Goal: Information Seeking & Learning: Check status

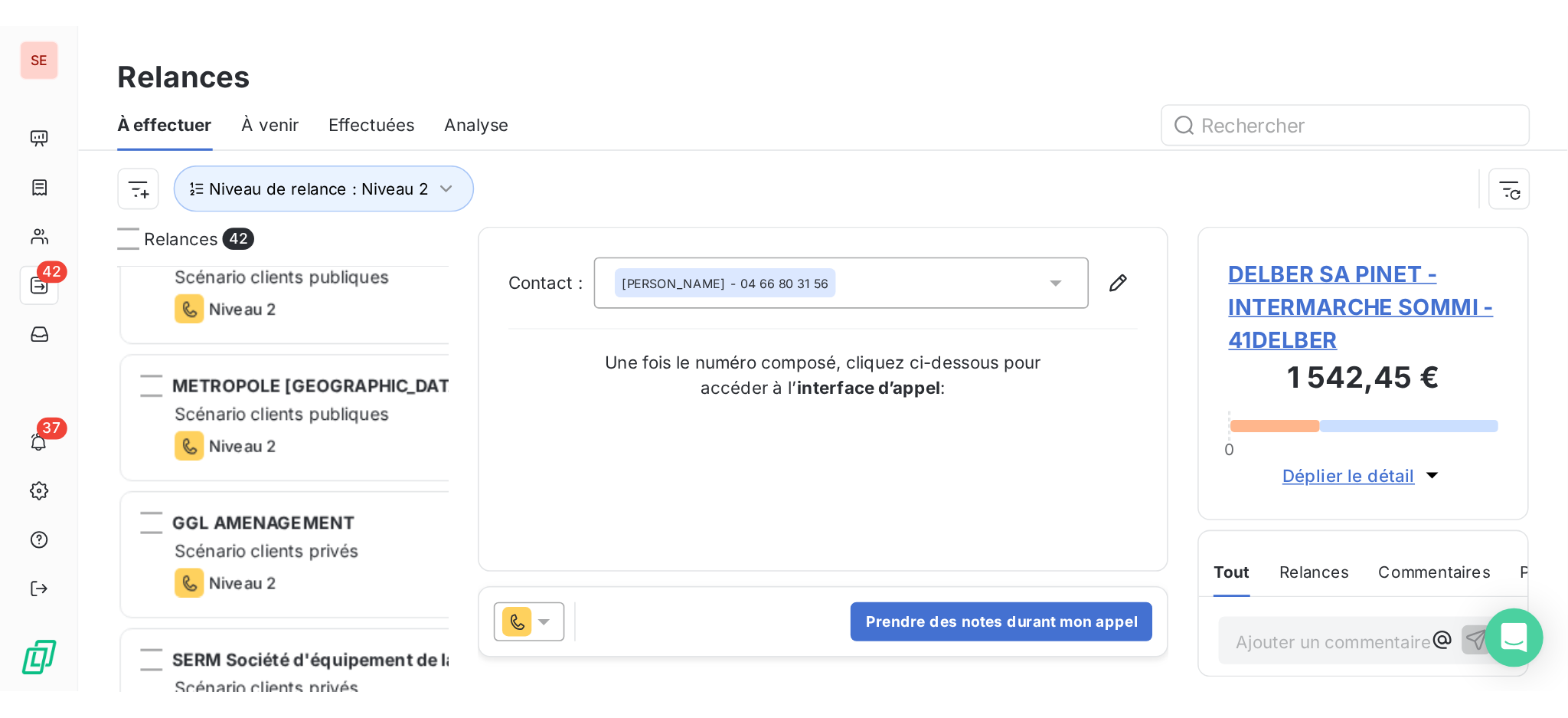
scroll to position [552, 338]
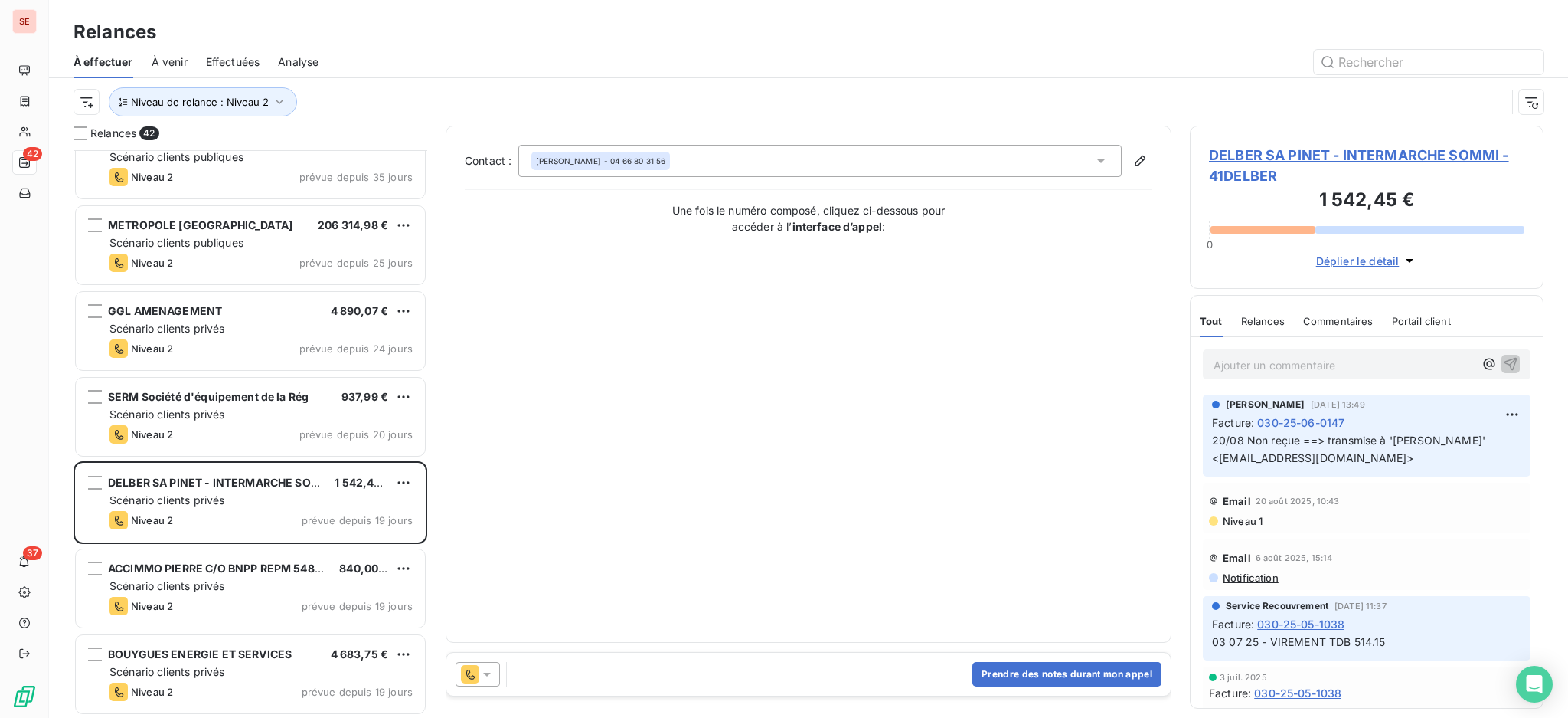
click at [1262, 152] on span "DELBER SA PINET - INTERMARCHE SOMMI - 41DELBER" at bounding box center [1367, 165] width 316 height 42
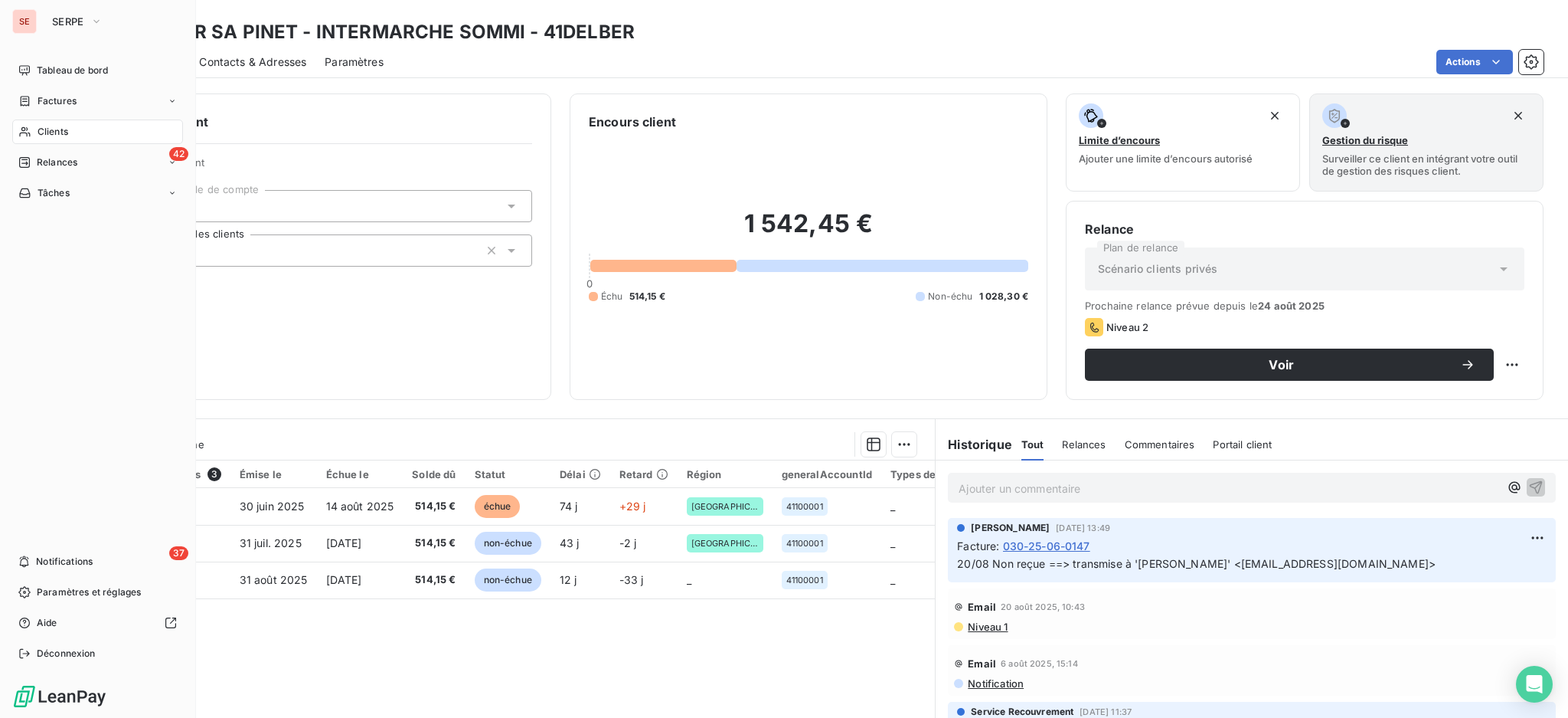
click at [42, 129] on span "Clients" at bounding box center [53, 132] width 31 height 14
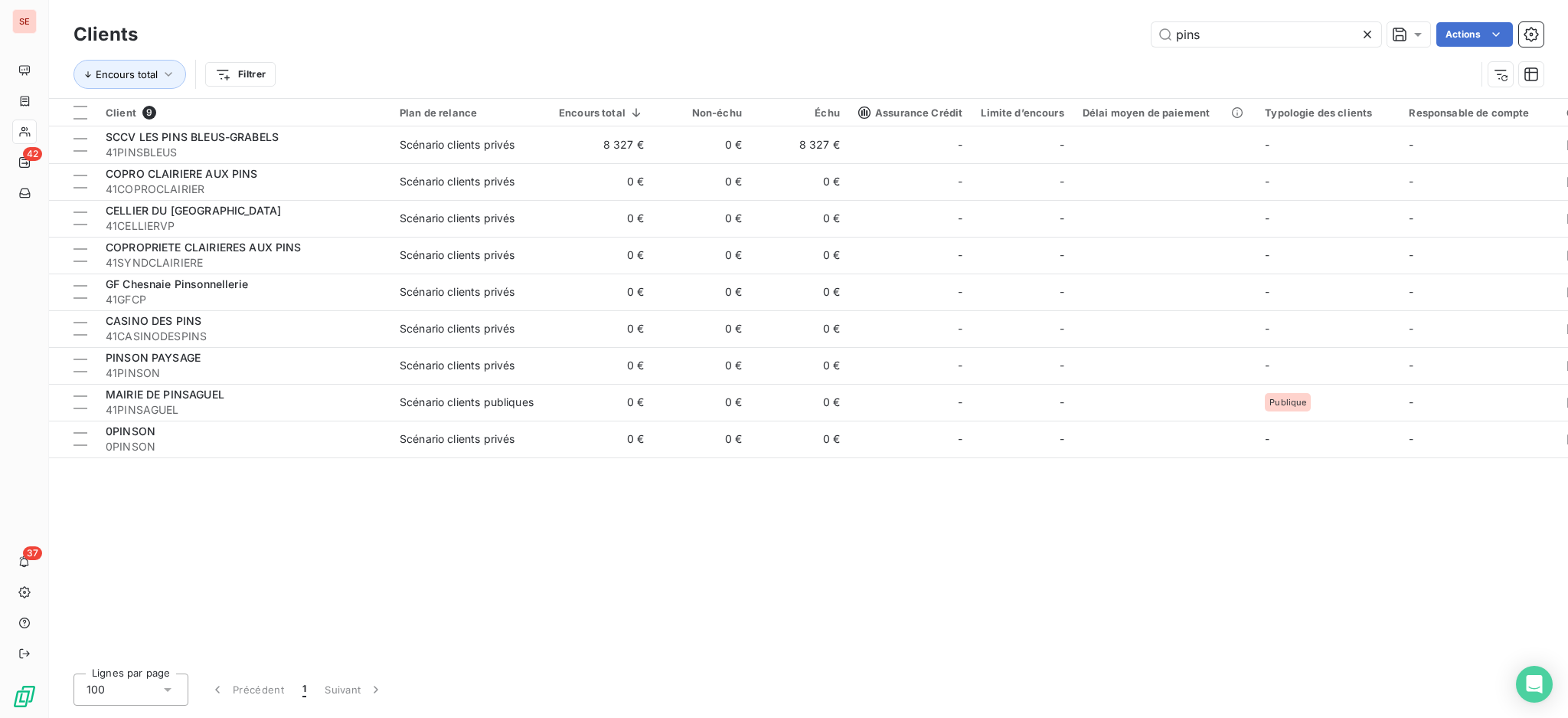
drag, startPoint x: 1155, startPoint y: 38, endPoint x: 1043, endPoint y: 38, distance: 112.0
click at [1047, 38] on div "pins Actions" at bounding box center [849, 34] width 1388 height 24
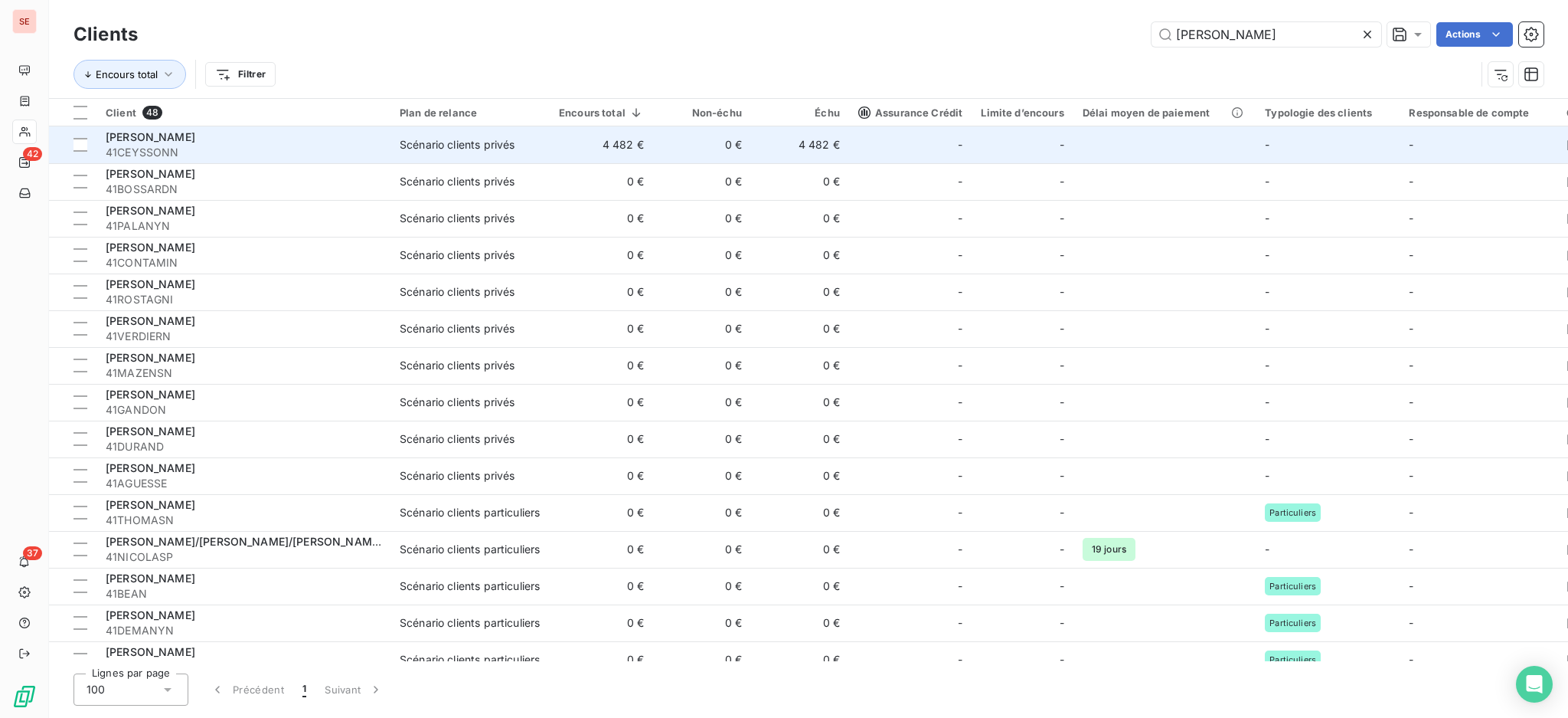
type input "[PERSON_NAME]"
click at [248, 145] on span "41CEYSSONN" at bounding box center [244, 153] width 276 height 16
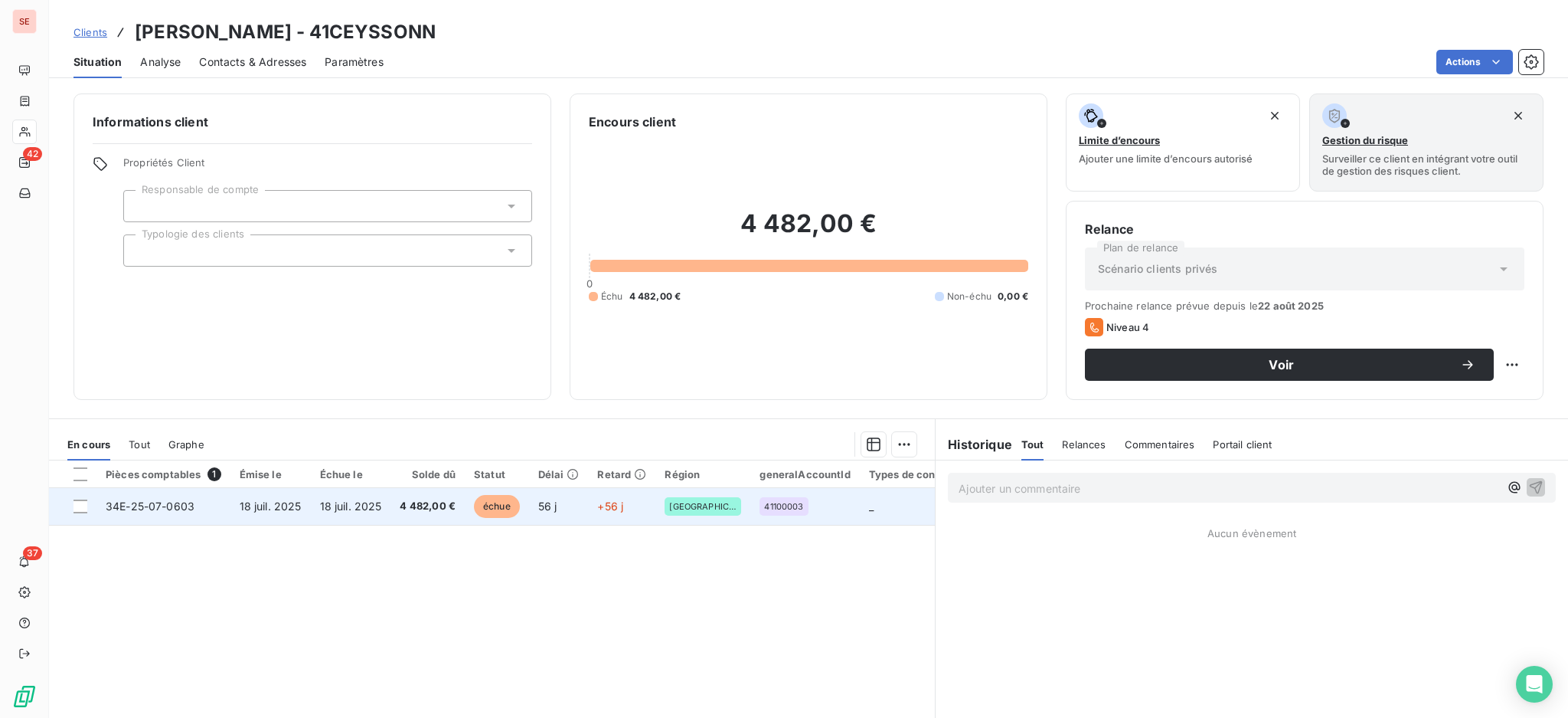
click at [425, 501] on span "4 482,00 €" at bounding box center [427, 506] width 56 height 16
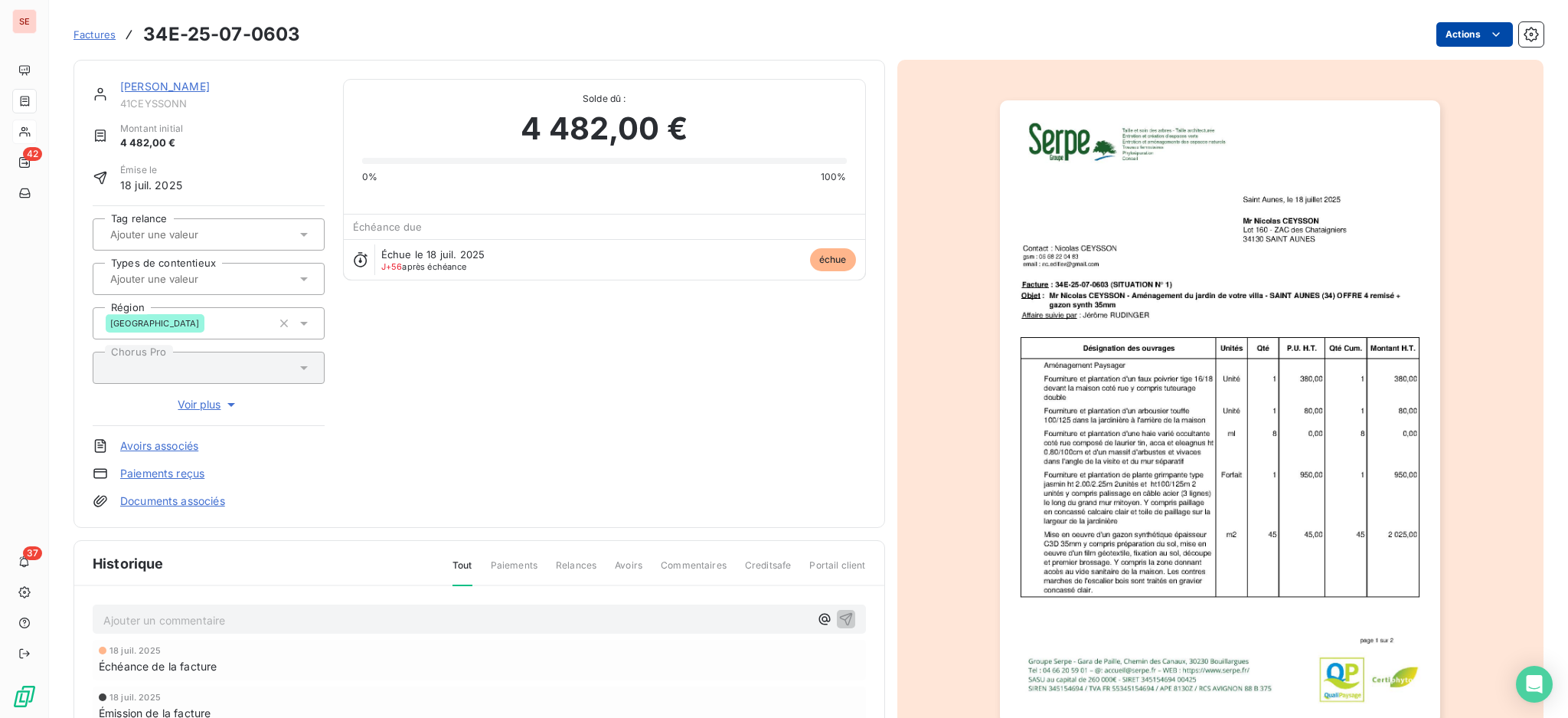
click at [1455, 34] on html "SE 42 37 Factures 34E-25-07-0603 Actions [PERSON_NAME] 41CEYSSONN Montant initi…" at bounding box center [784, 359] width 1568 height 718
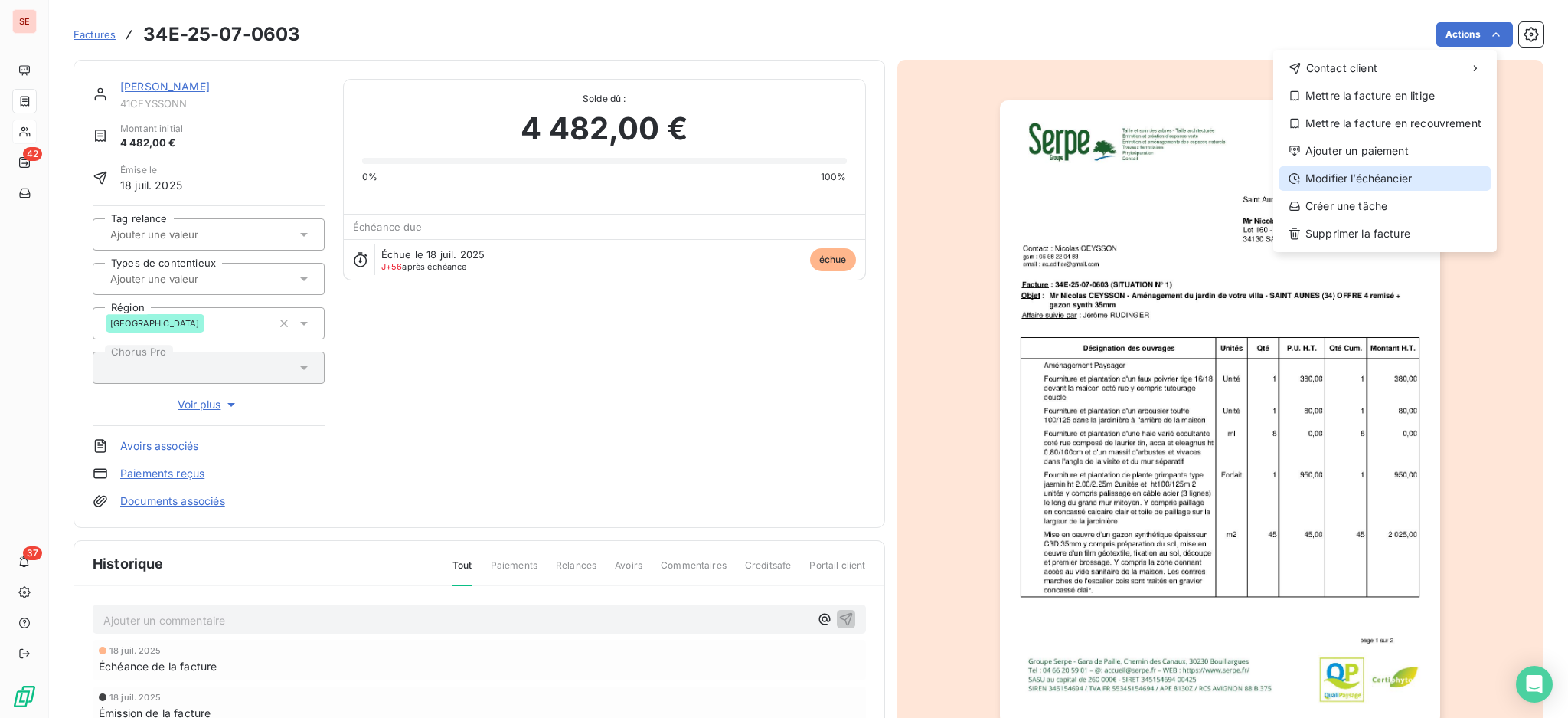
click at [1380, 175] on div "Modifier l’échéancier" at bounding box center [1385, 178] width 212 height 24
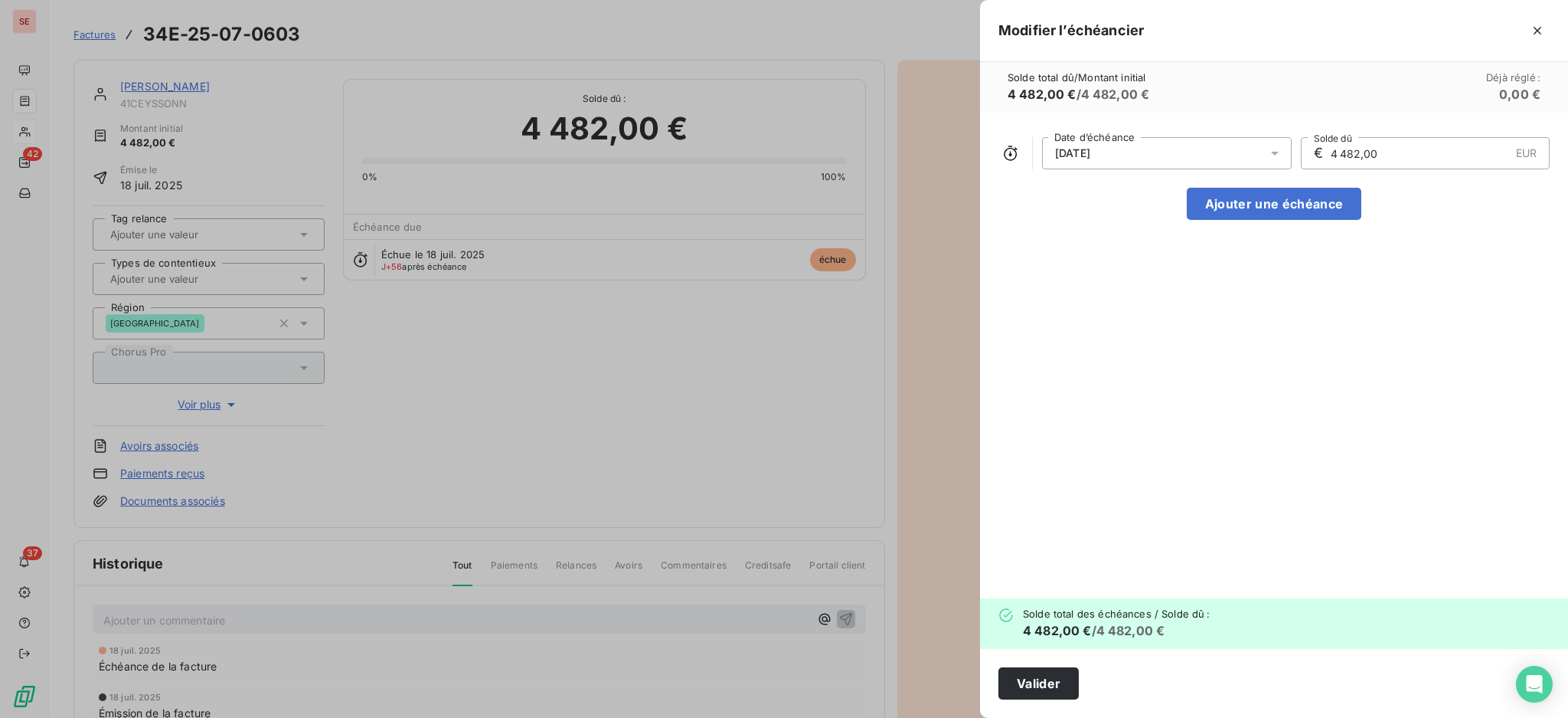
click at [1278, 154] on icon at bounding box center [1275, 154] width 16 height 16
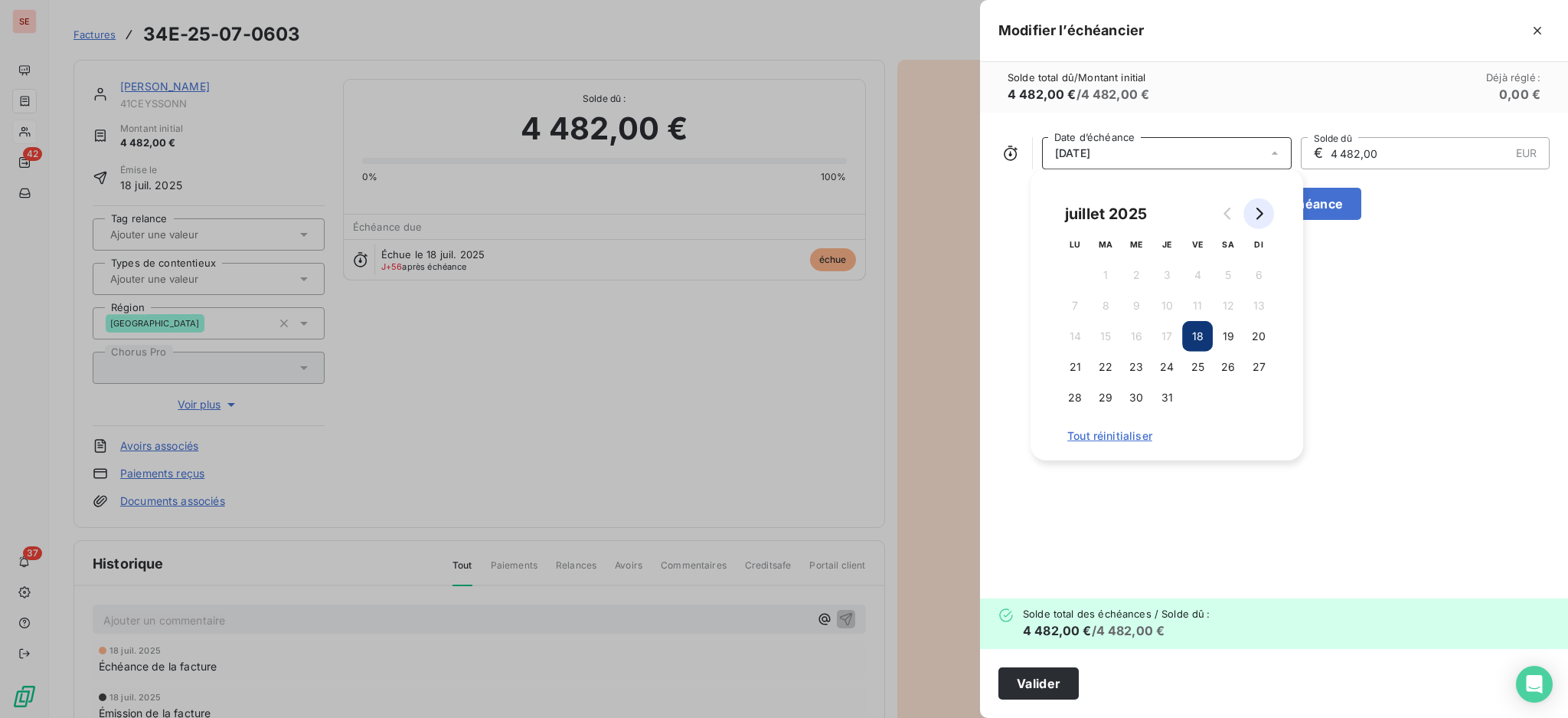
click at [1258, 216] on icon "Go to next month" at bounding box center [1259, 214] width 7 height 13
click at [1076, 365] on button "18" at bounding box center [1074, 366] width 31 height 31
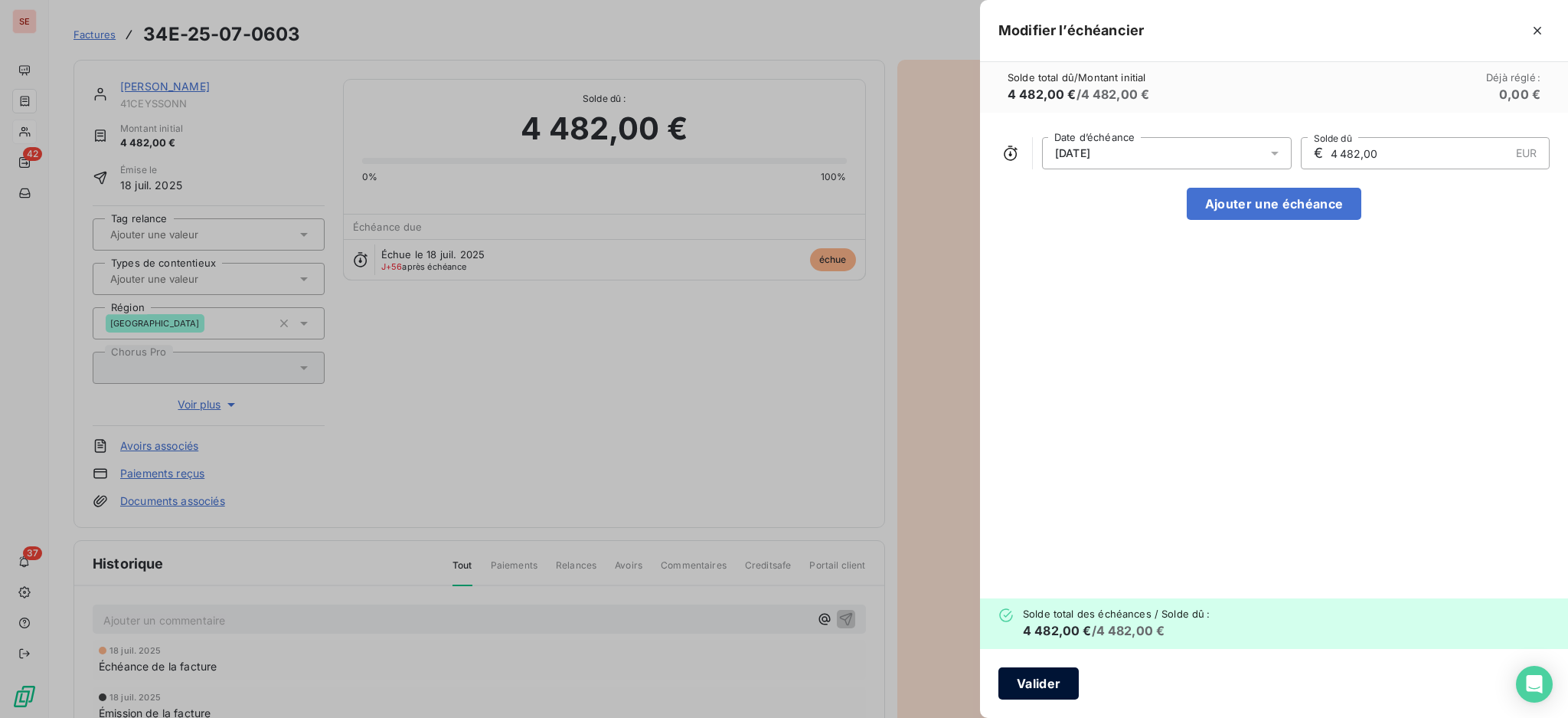
click at [1034, 684] on button "Valider" at bounding box center [1038, 683] width 81 height 32
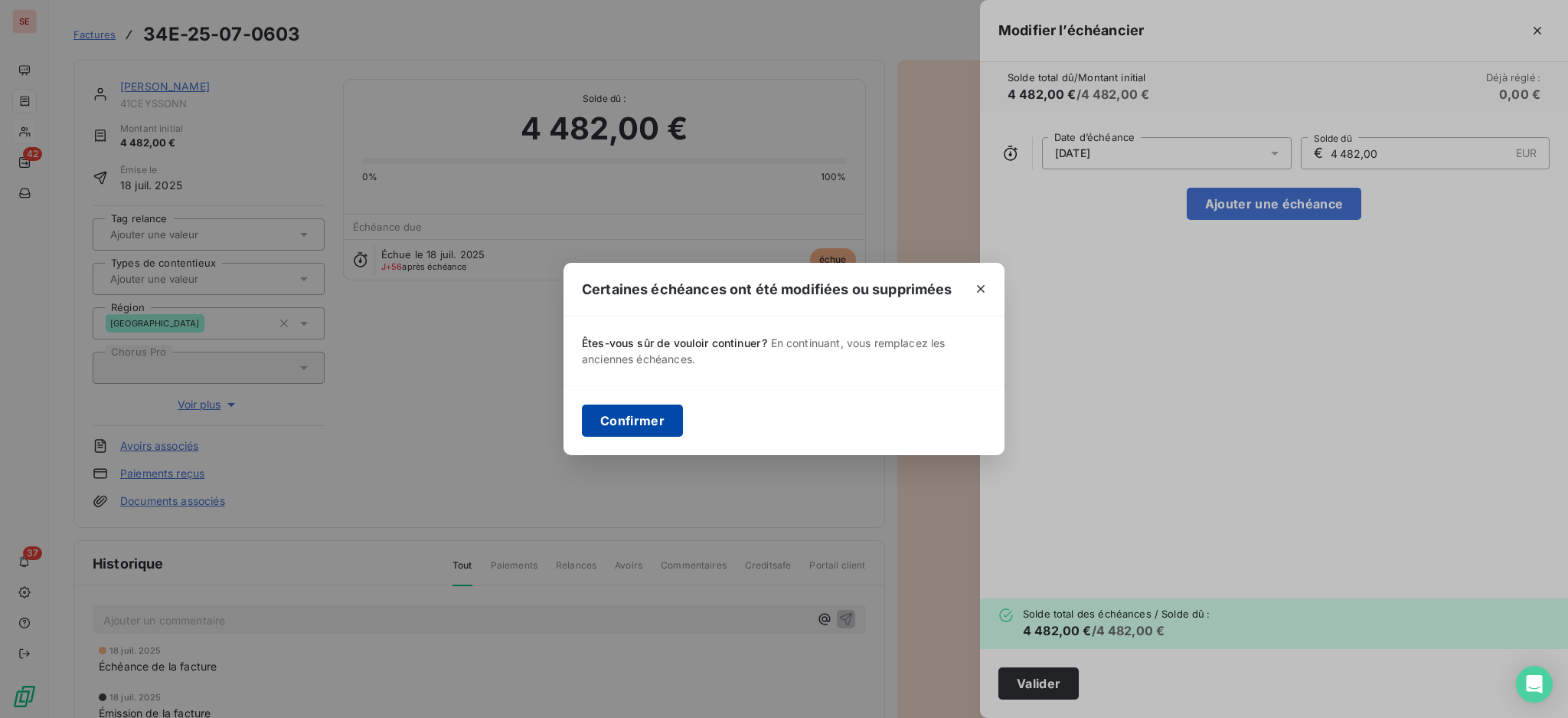
click at [622, 422] on button "Confirmer" at bounding box center [632, 420] width 101 height 32
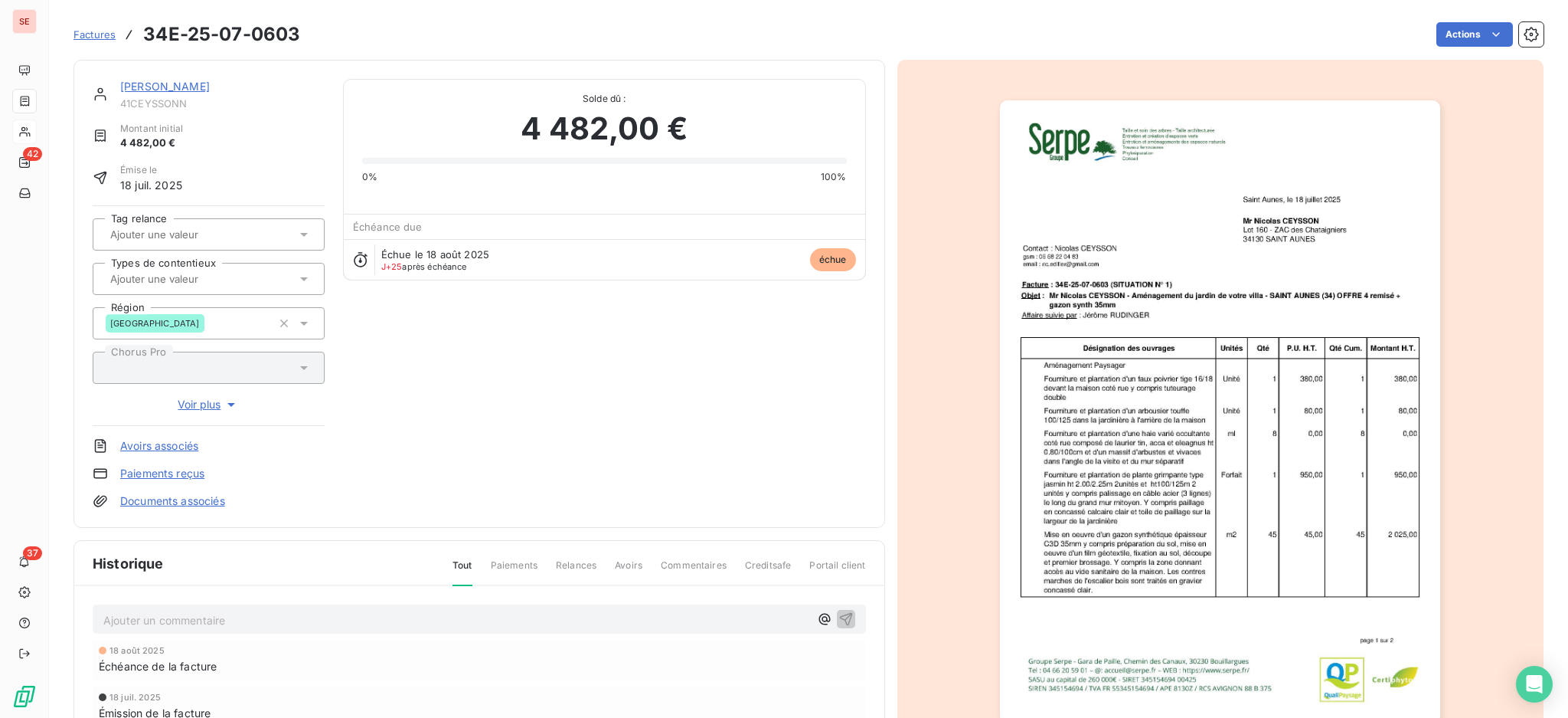
click at [184, 85] on link "[PERSON_NAME]" at bounding box center [165, 86] width 89 height 13
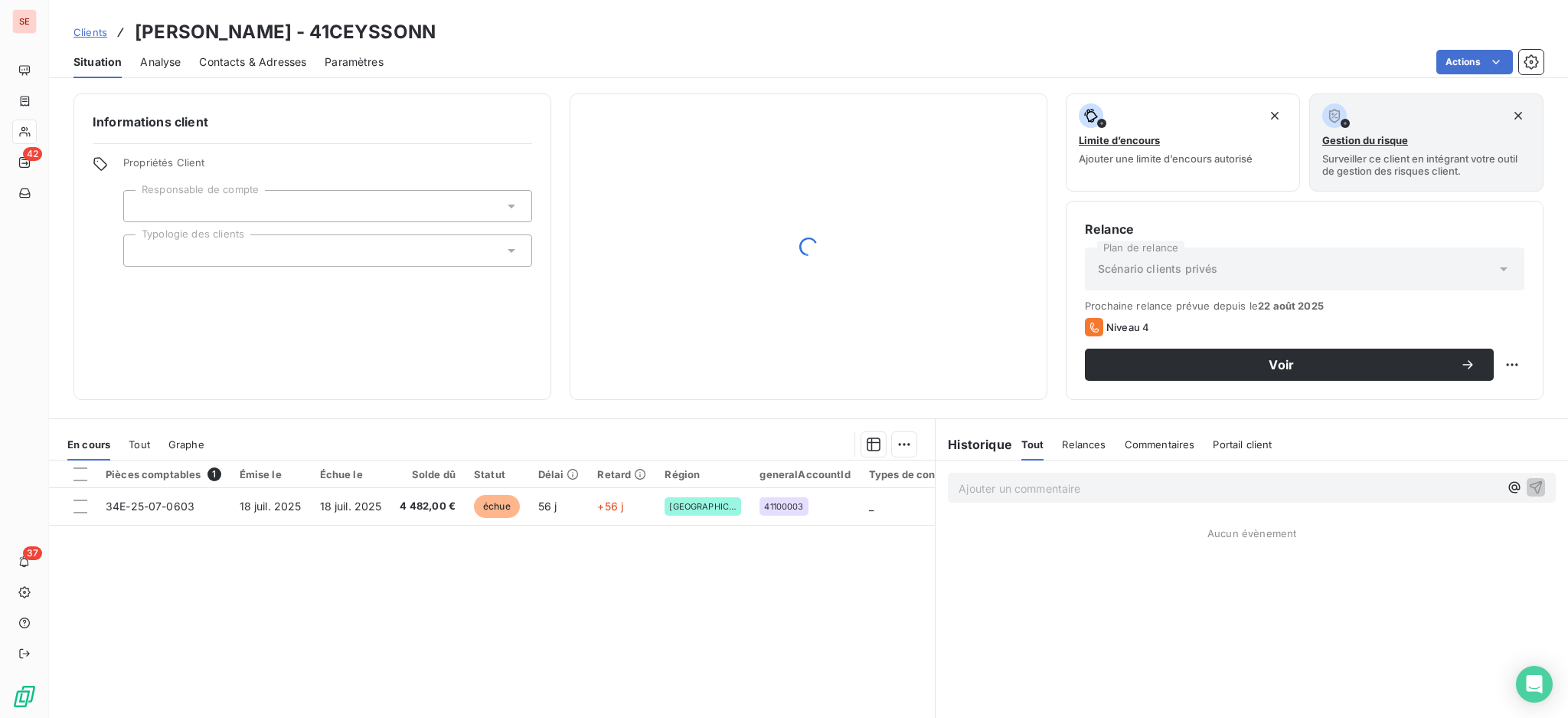
click at [263, 72] on div "Contacts & Adresses" at bounding box center [252, 62] width 107 height 32
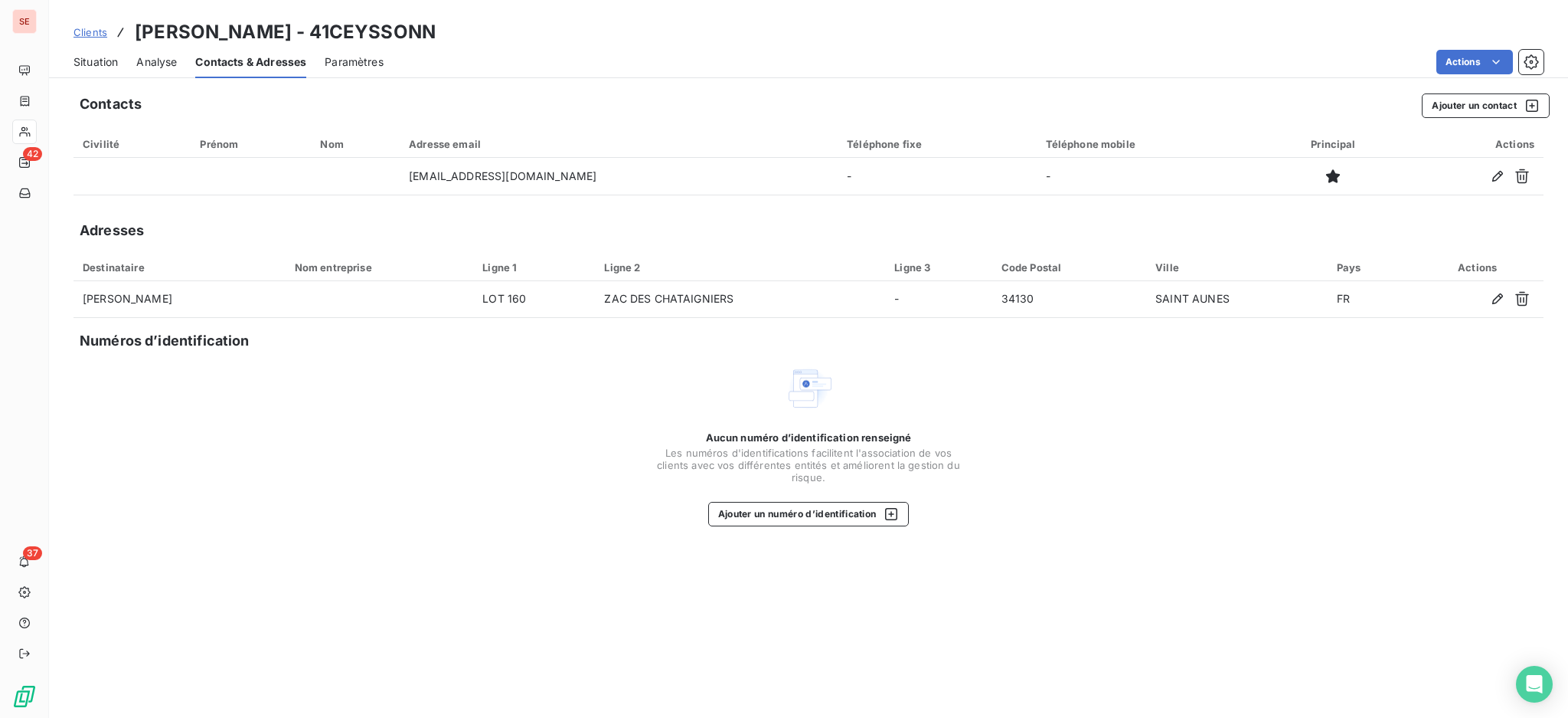
click at [94, 57] on span "Situation" at bounding box center [96, 62] width 45 height 16
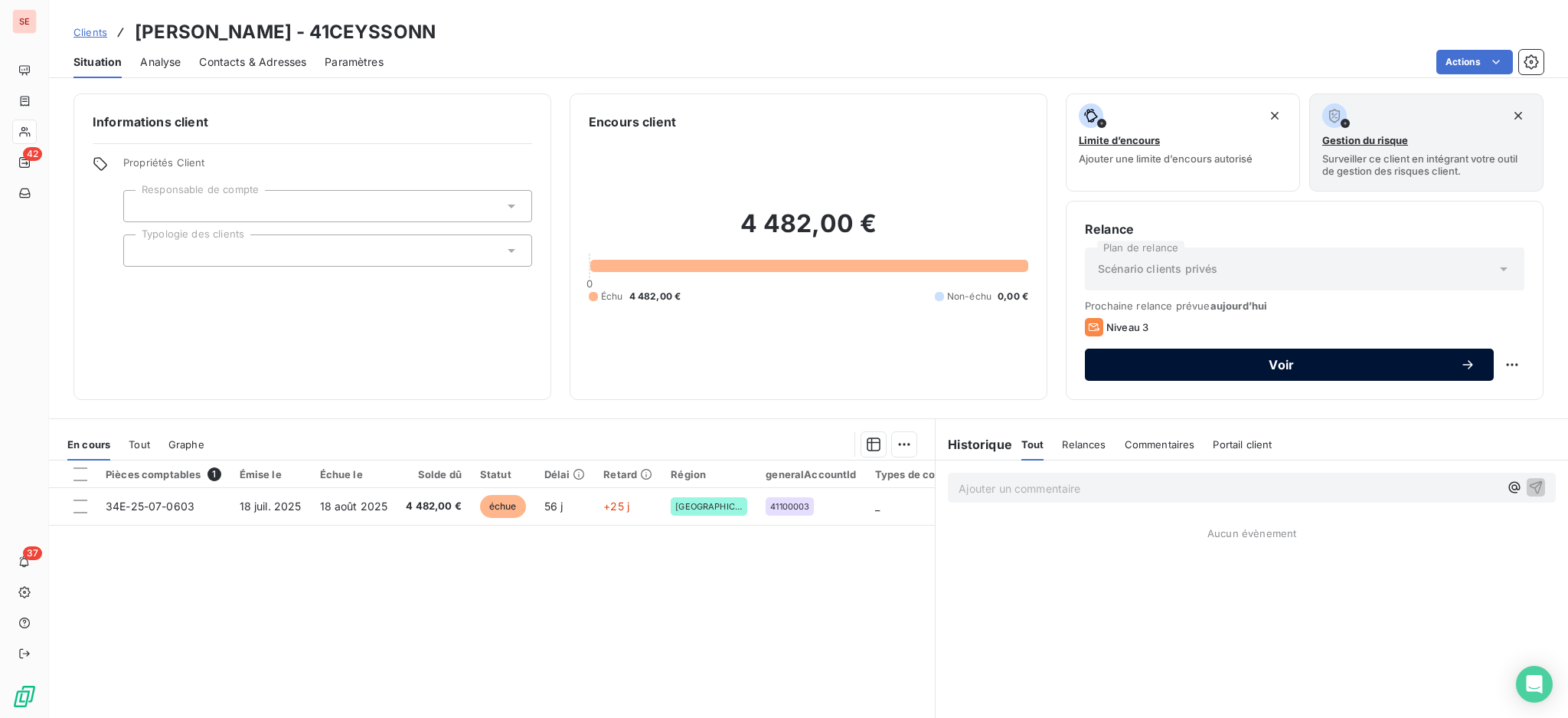
click at [1357, 354] on button "Voir" at bounding box center [1290, 364] width 409 height 32
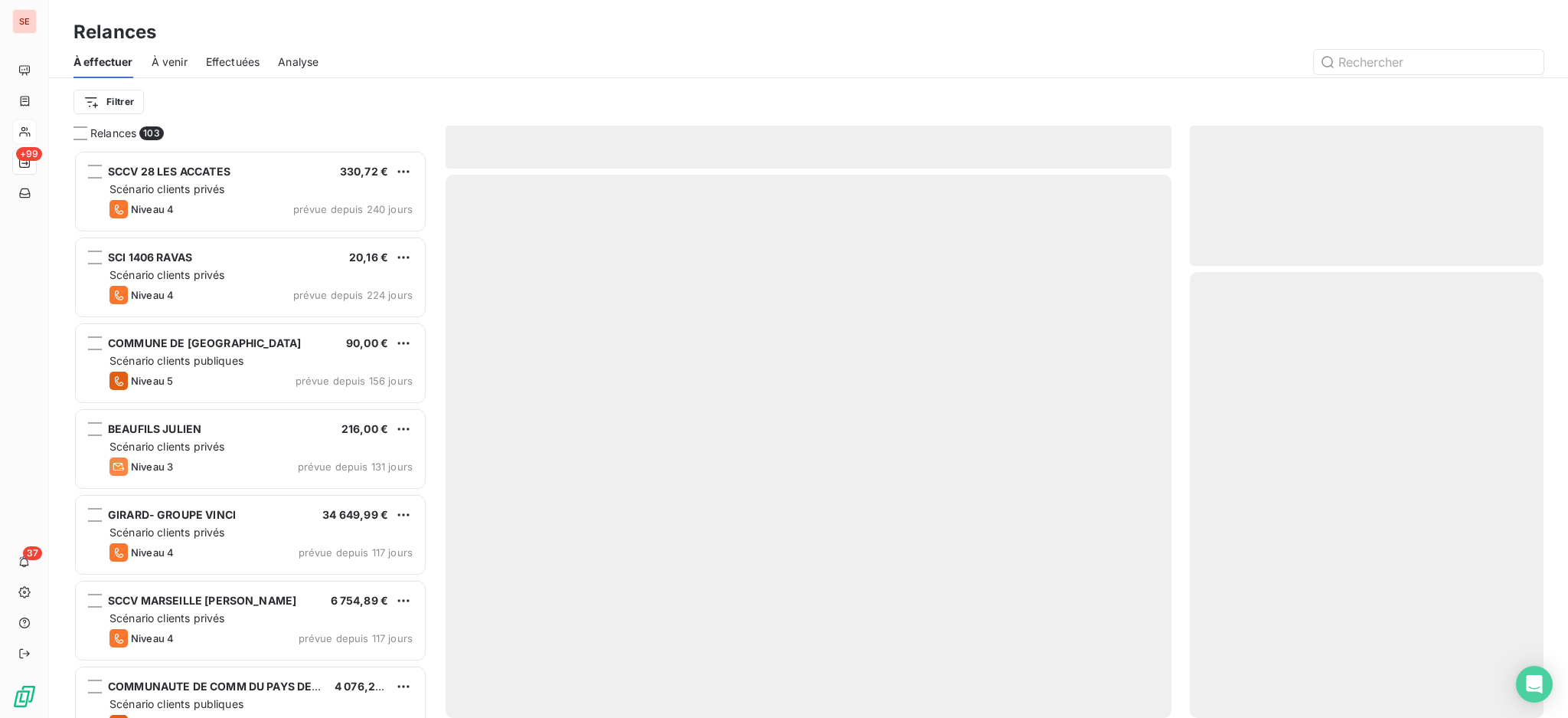
scroll to position [553, 338]
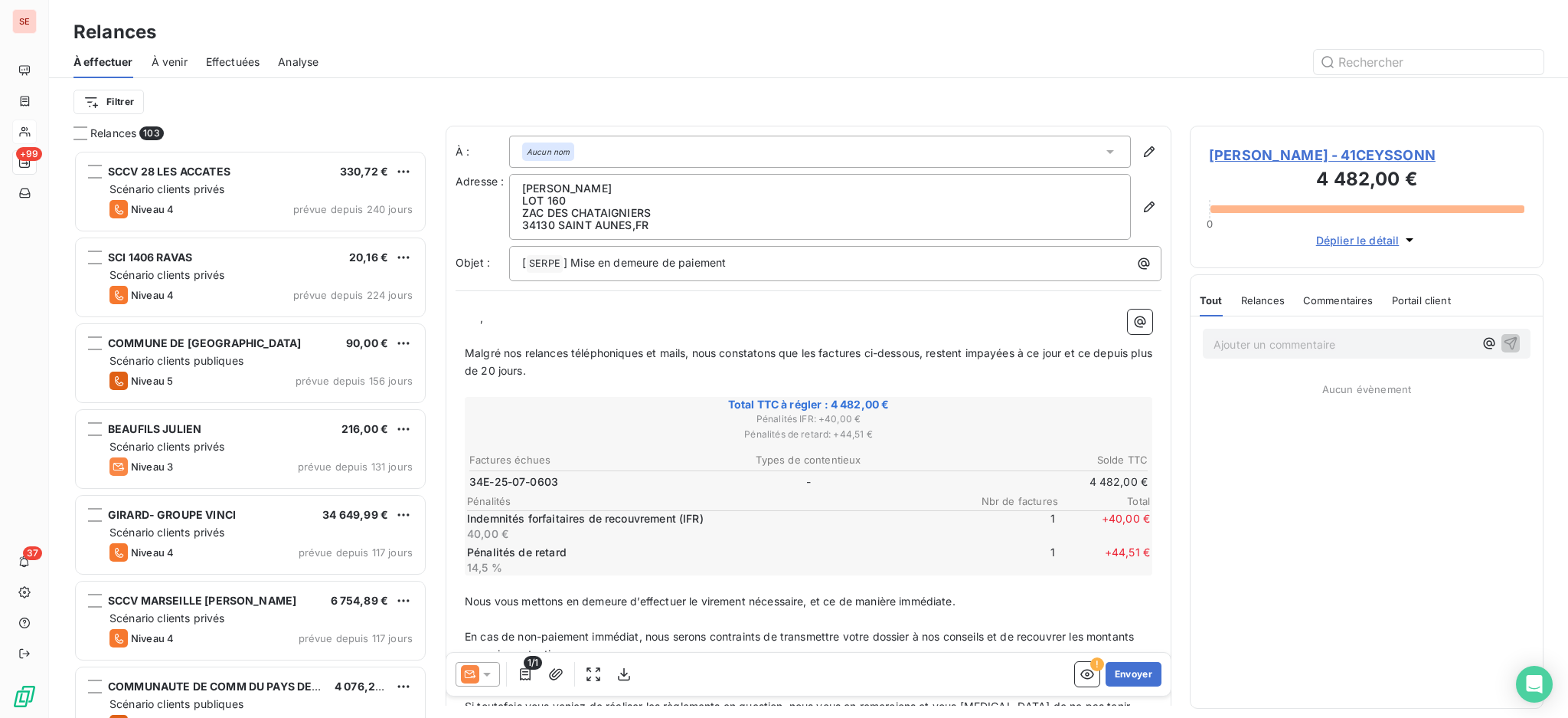
click at [491, 669] on icon at bounding box center [487, 674] width 16 height 16
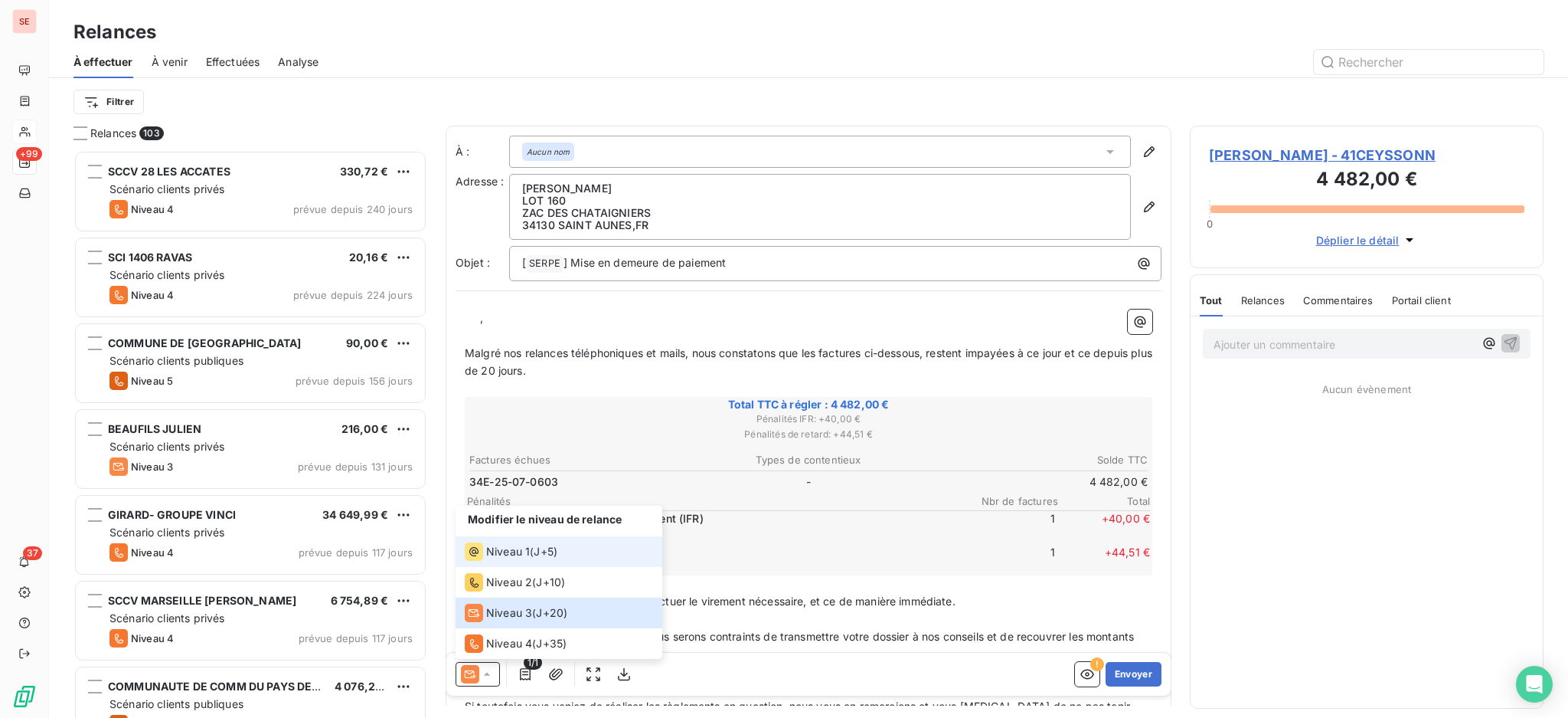
click at [494, 547] on span "Niveau 1" at bounding box center [508, 552] width 44 height 16
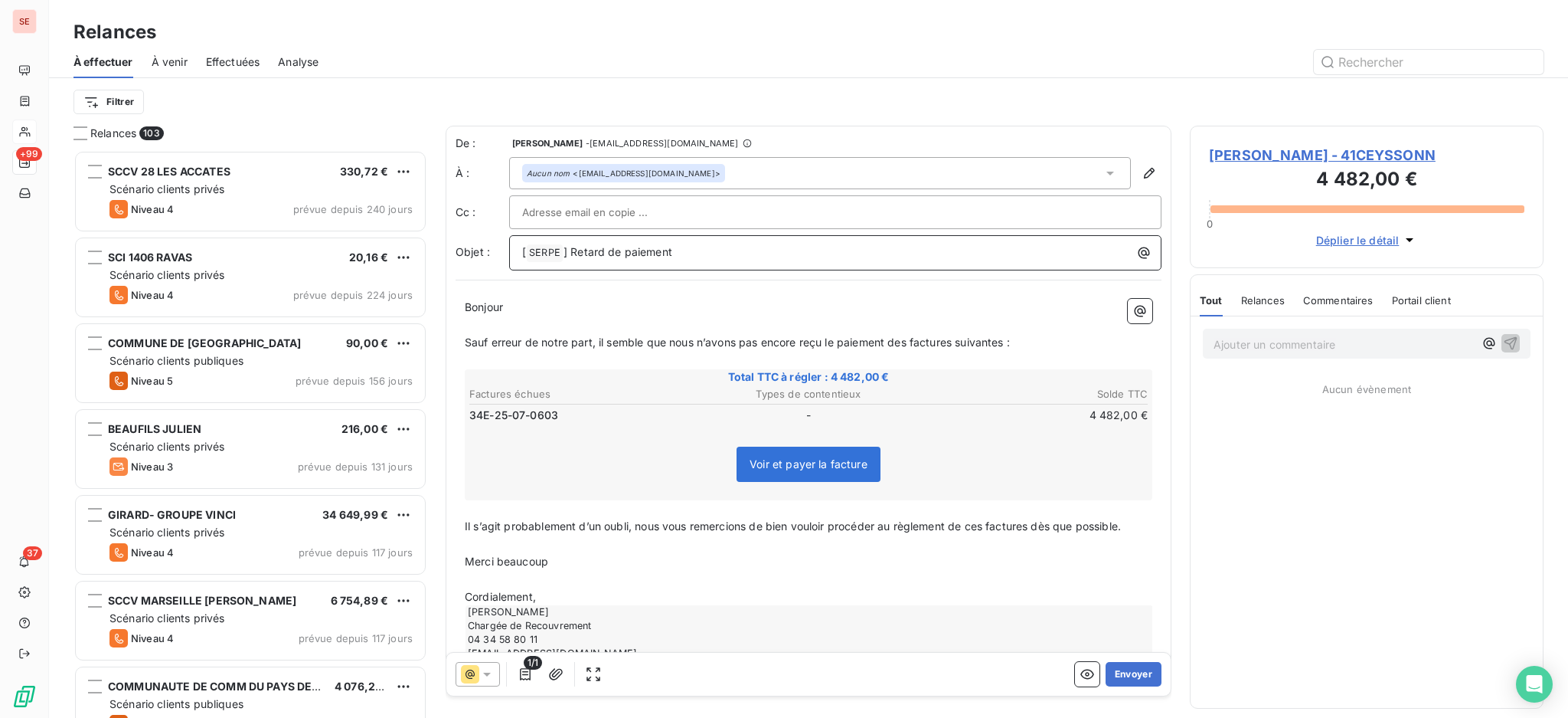
click at [707, 252] on p "[ SERPE ﻿ ] Retard de paiement" at bounding box center [838, 252] width 634 height 18
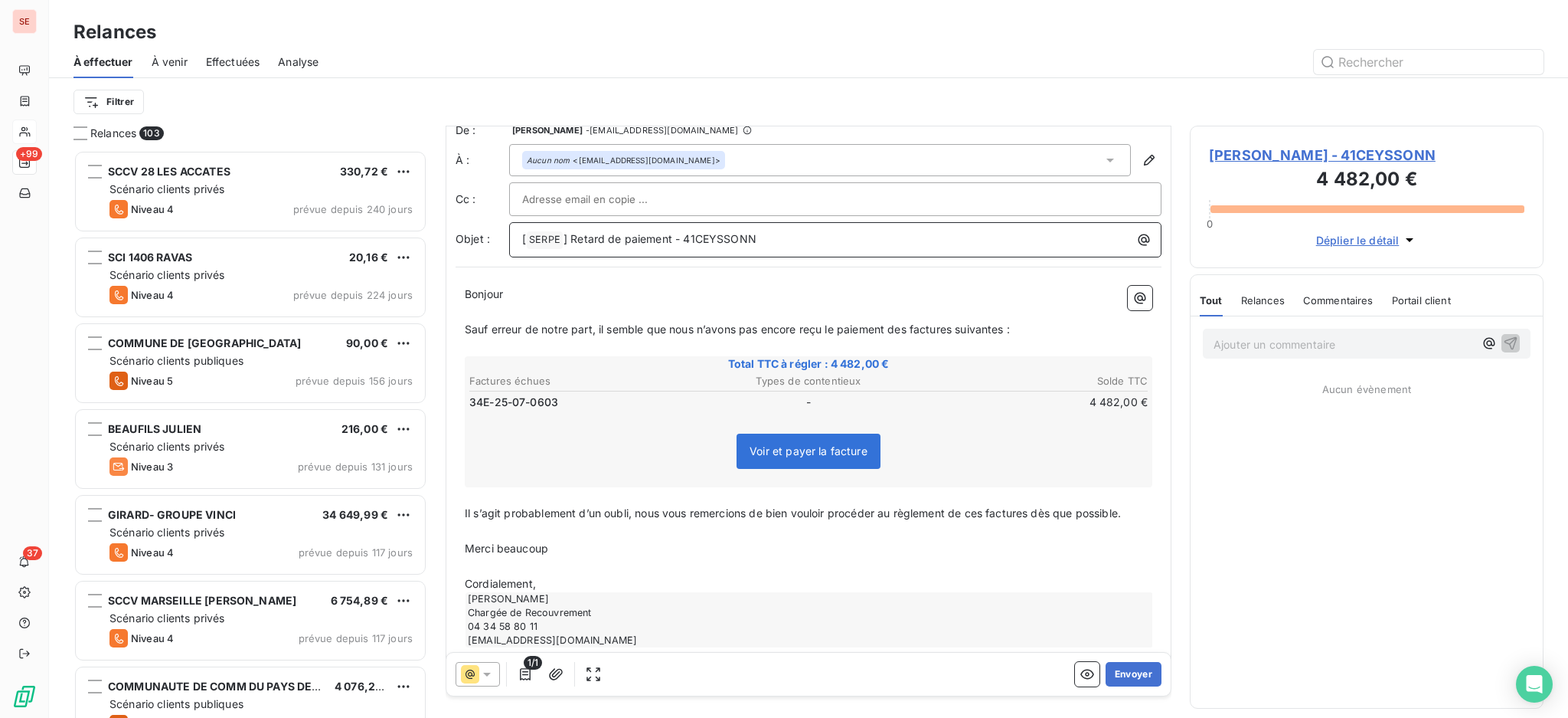
scroll to position [34, 0]
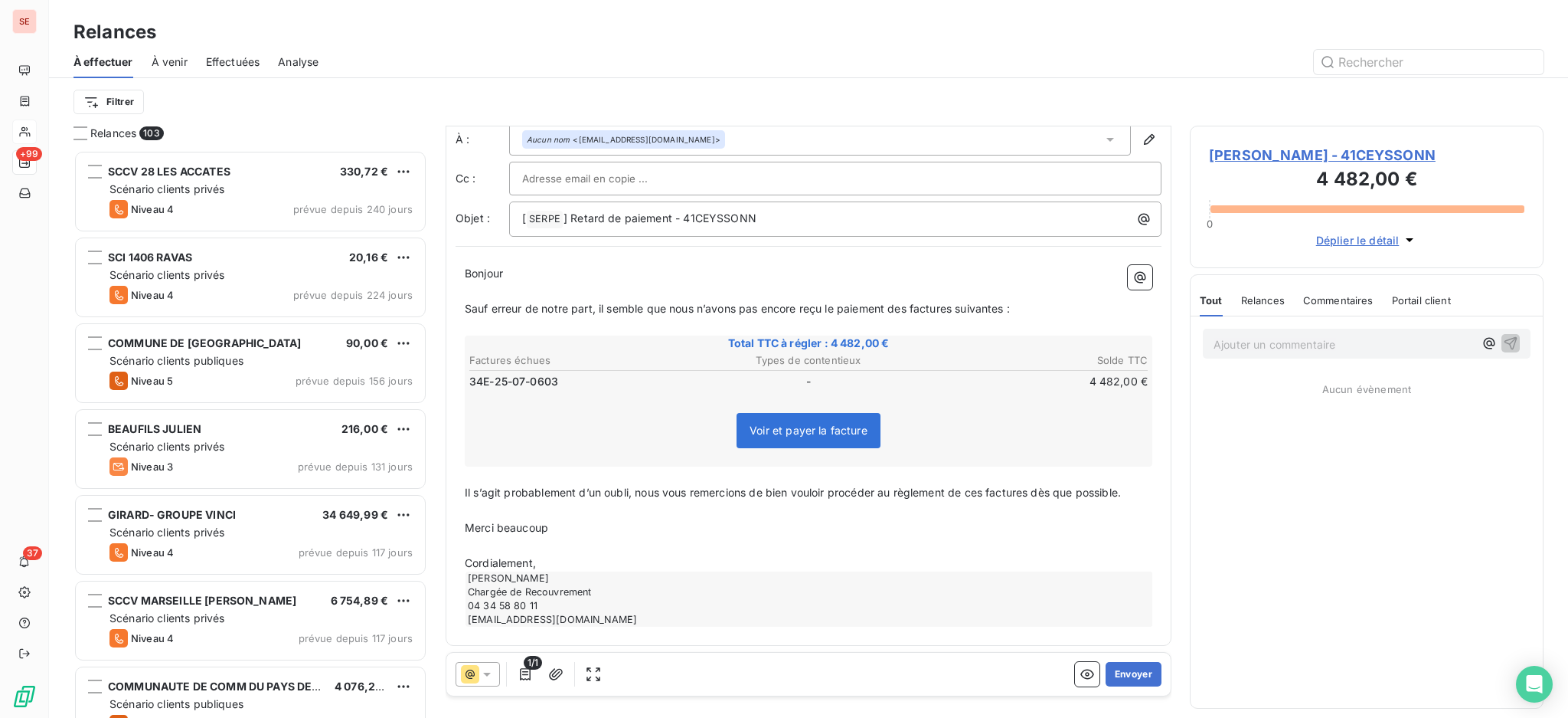
click at [558, 554] on p "Cordialement," at bounding box center [808, 563] width 687 height 17
click at [1112, 670] on button "Envoyer" at bounding box center [1133, 673] width 56 height 24
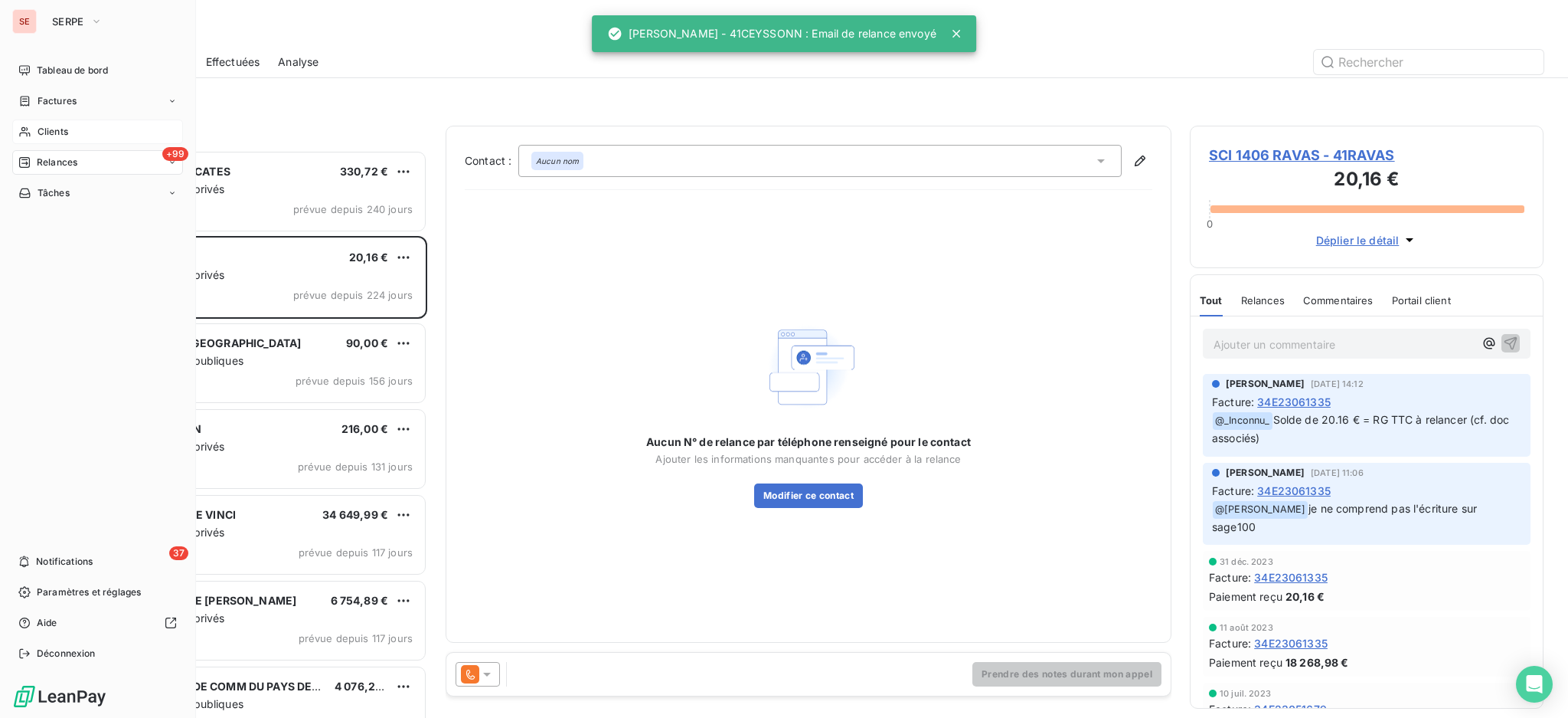
click at [51, 135] on span "Clients" at bounding box center [53, 132] width 31 height 14
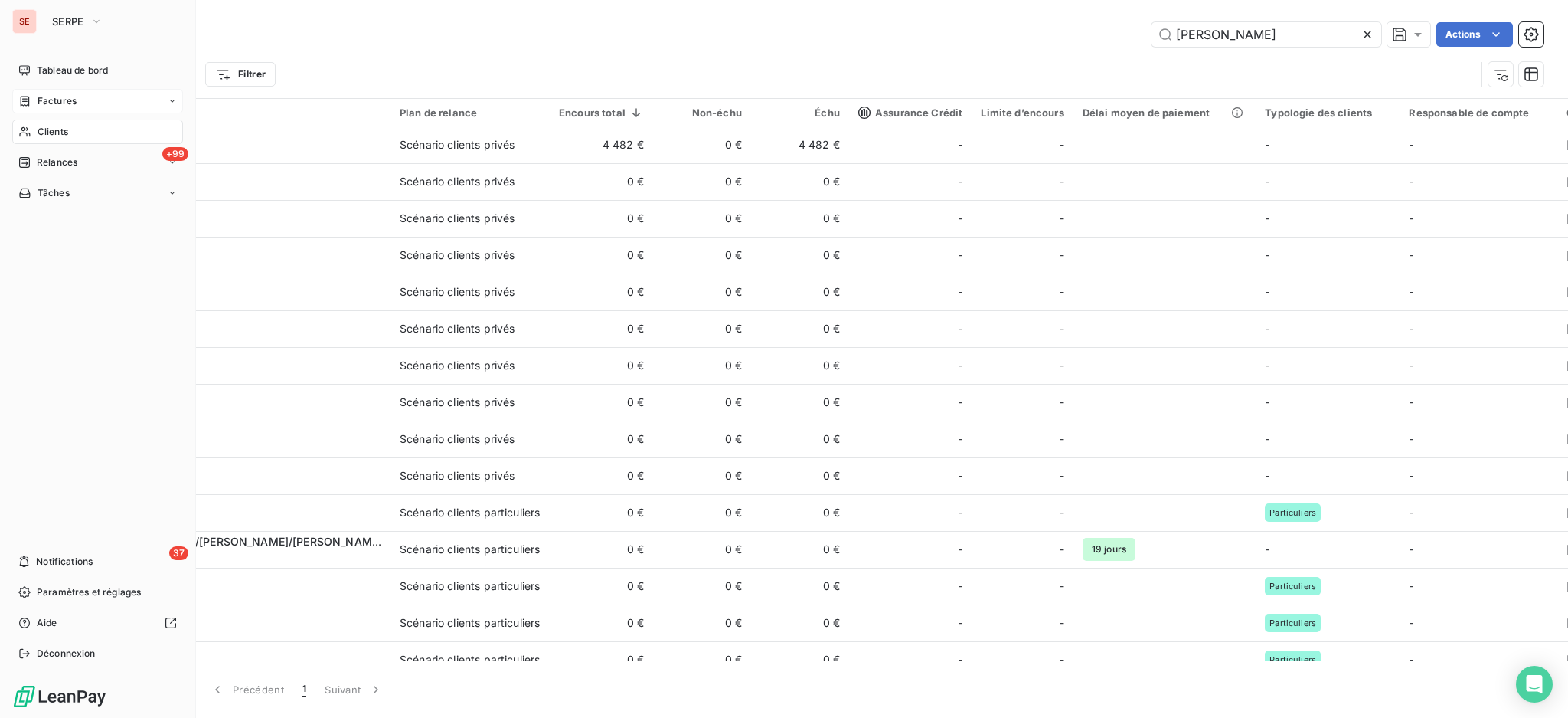
click at [56, 105] on span "Factures" at bounding box center [57, 101] width 39 height 14
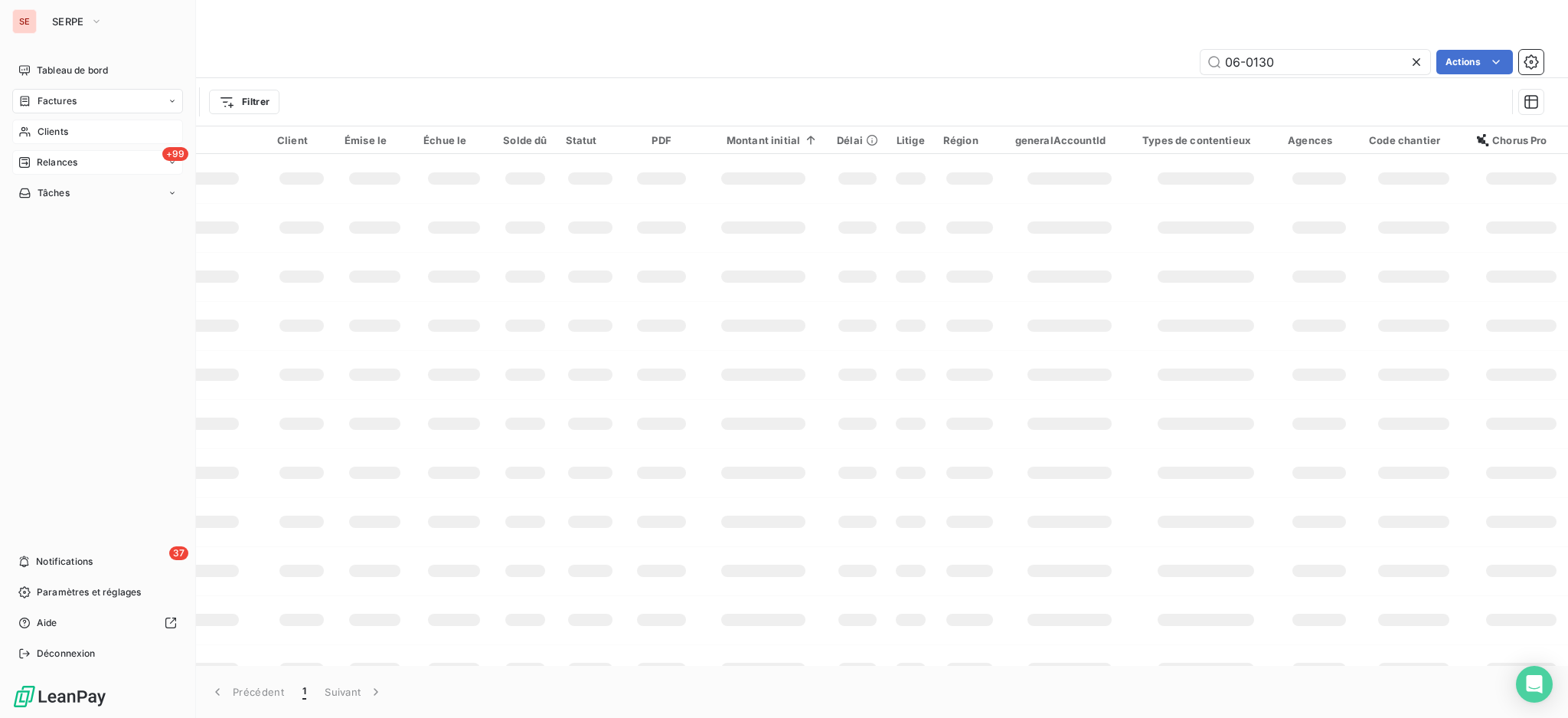
click at [48, 159] on span "Relances" at bounding box center [57, 162] width 41 height 14
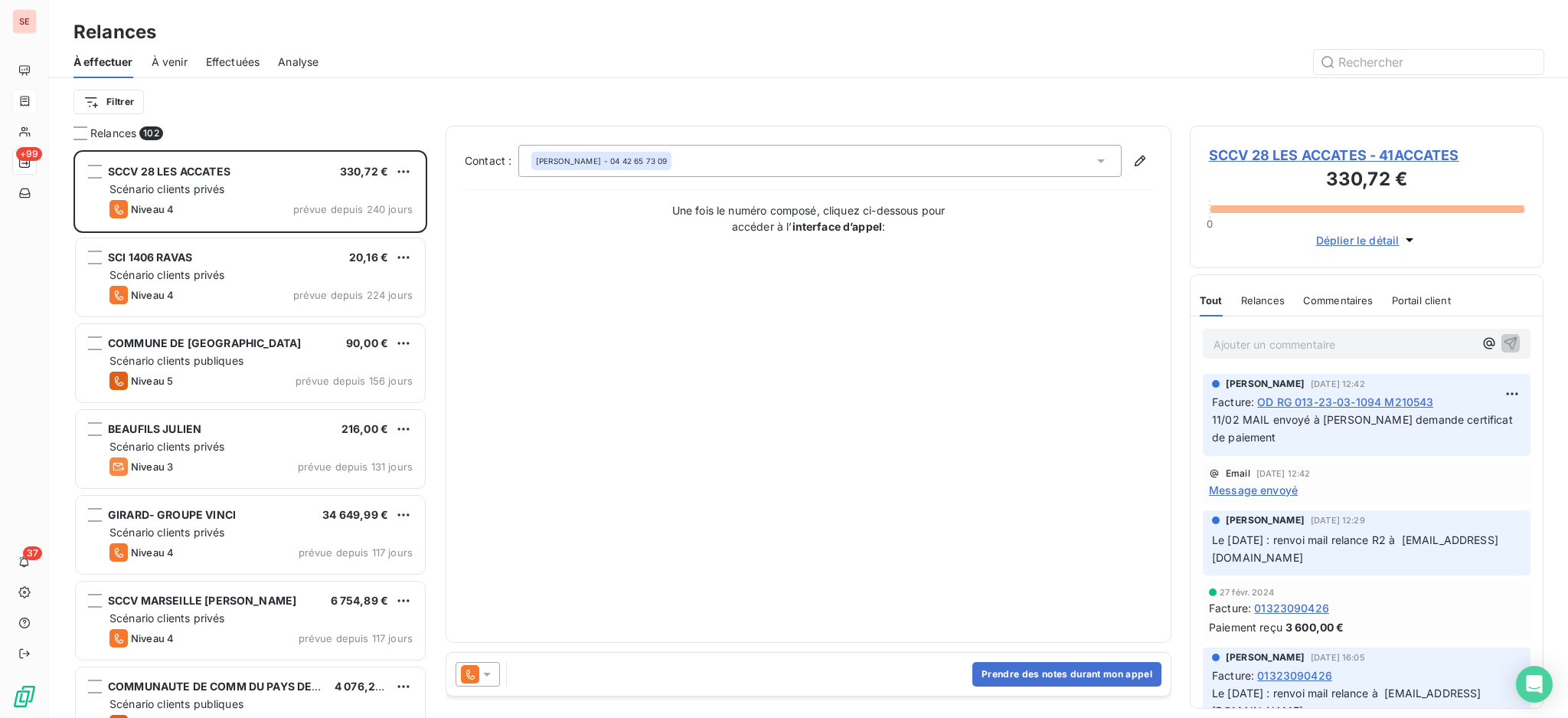
scroll to position [553, 338]
click at [114, 97] on html "SE +99 37 Relances À effectuer À venir Effectuées Analyse Filtrer Relances 102 …" at bounding box center [784, 359] width 1568 height 718
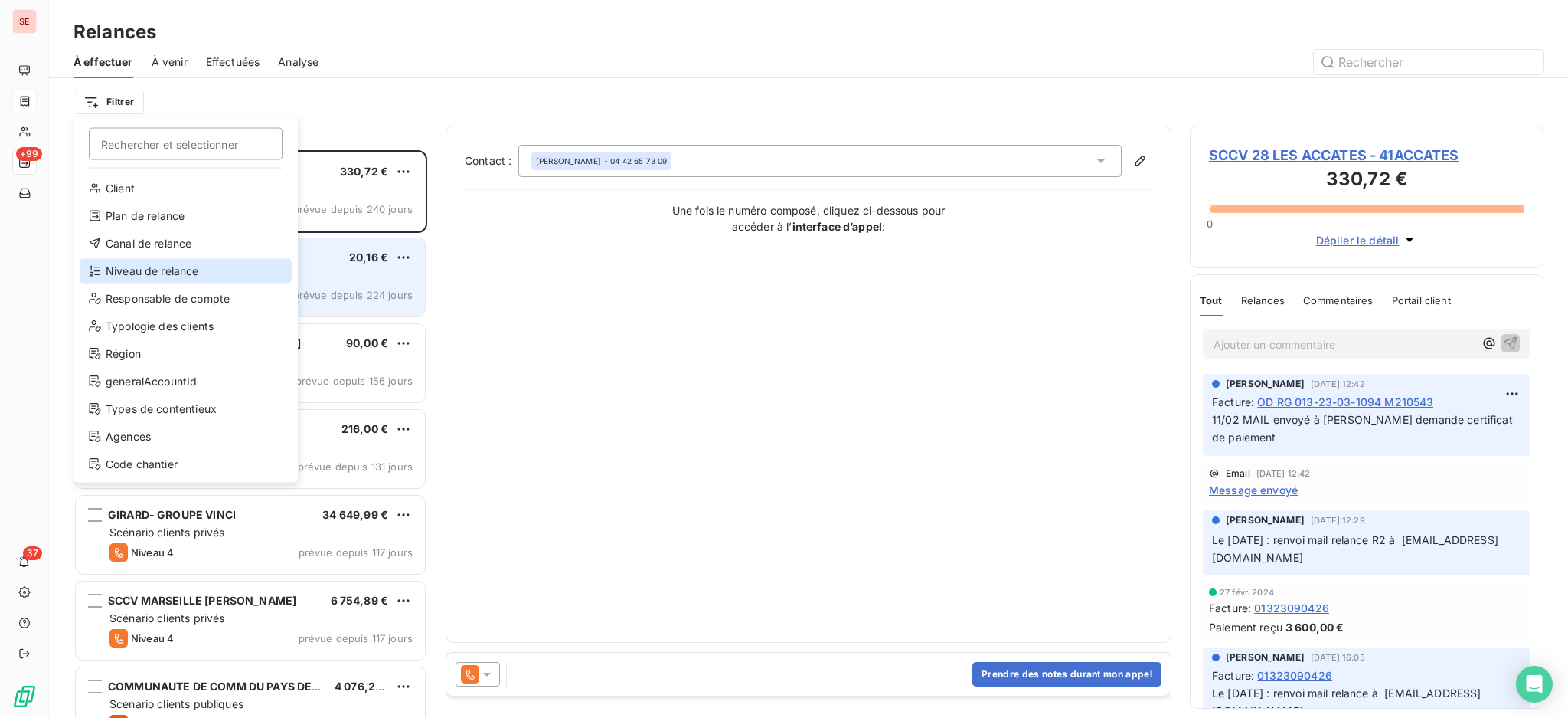
click at [161, 270] on div "Niveau de relance" at bounding box center [186, 270] width 212 height 24
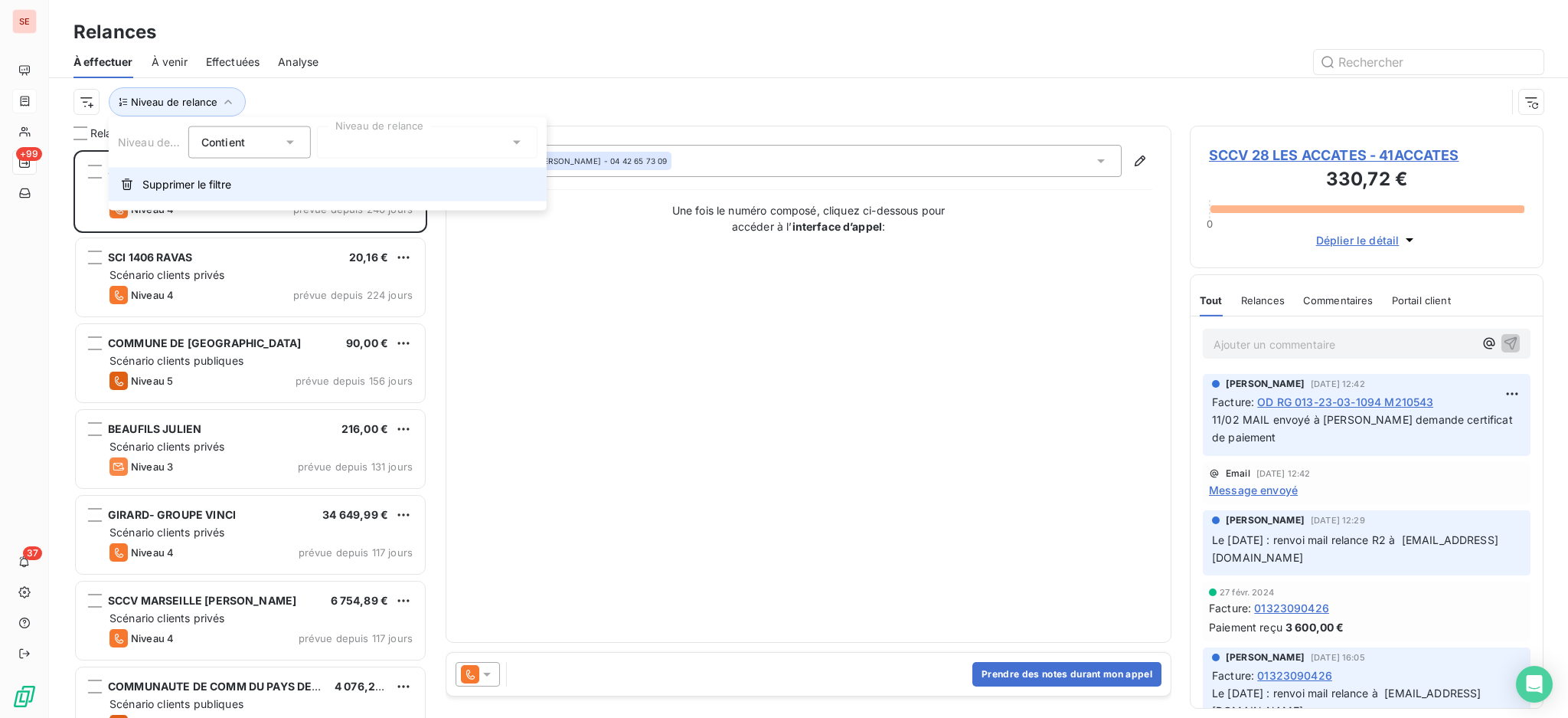
scroll to position [16, 16]
click at [521, 143] on icon at bounding box center [517, 143] width 16 height 16
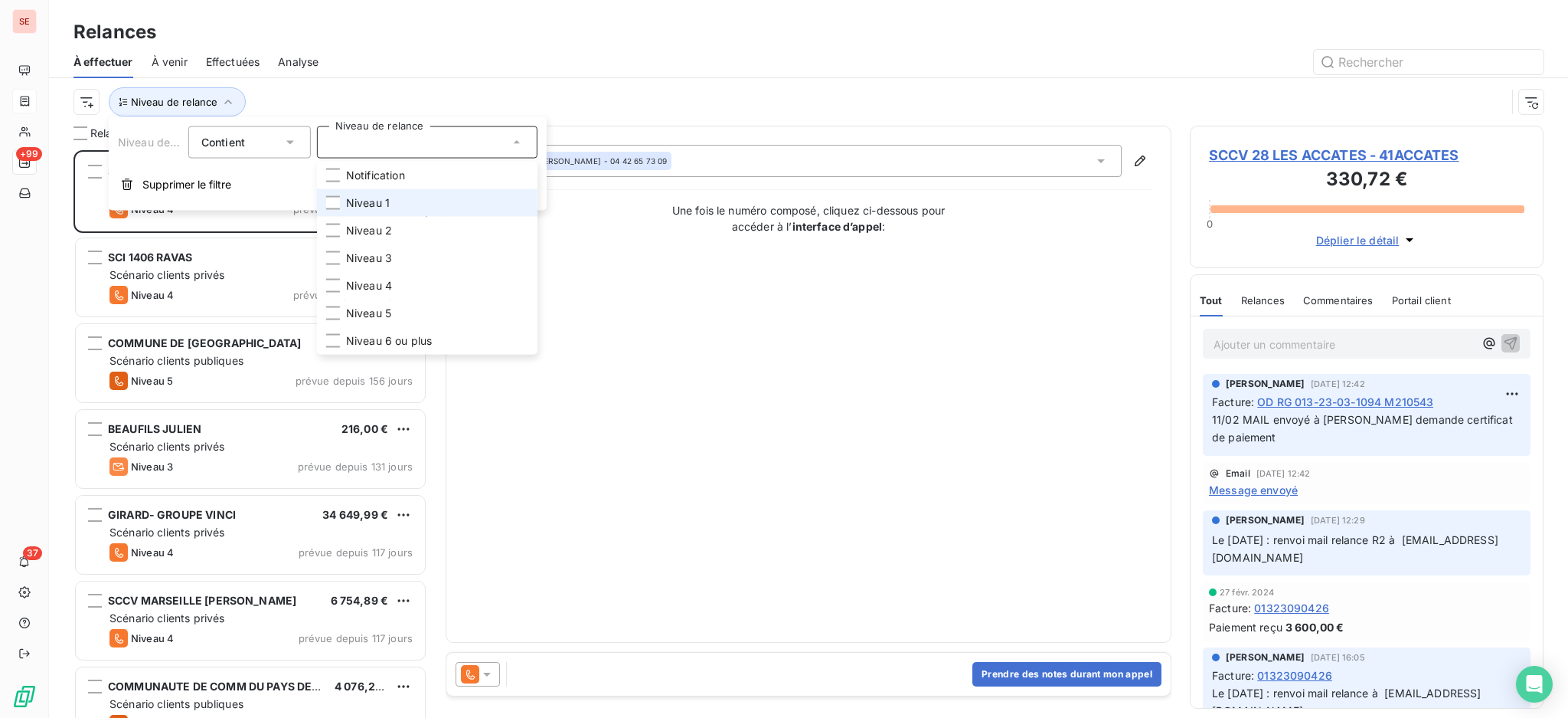
click at [422, 203] on li "Niveau 1" at bounding box center [427, 202] width 220 height 27
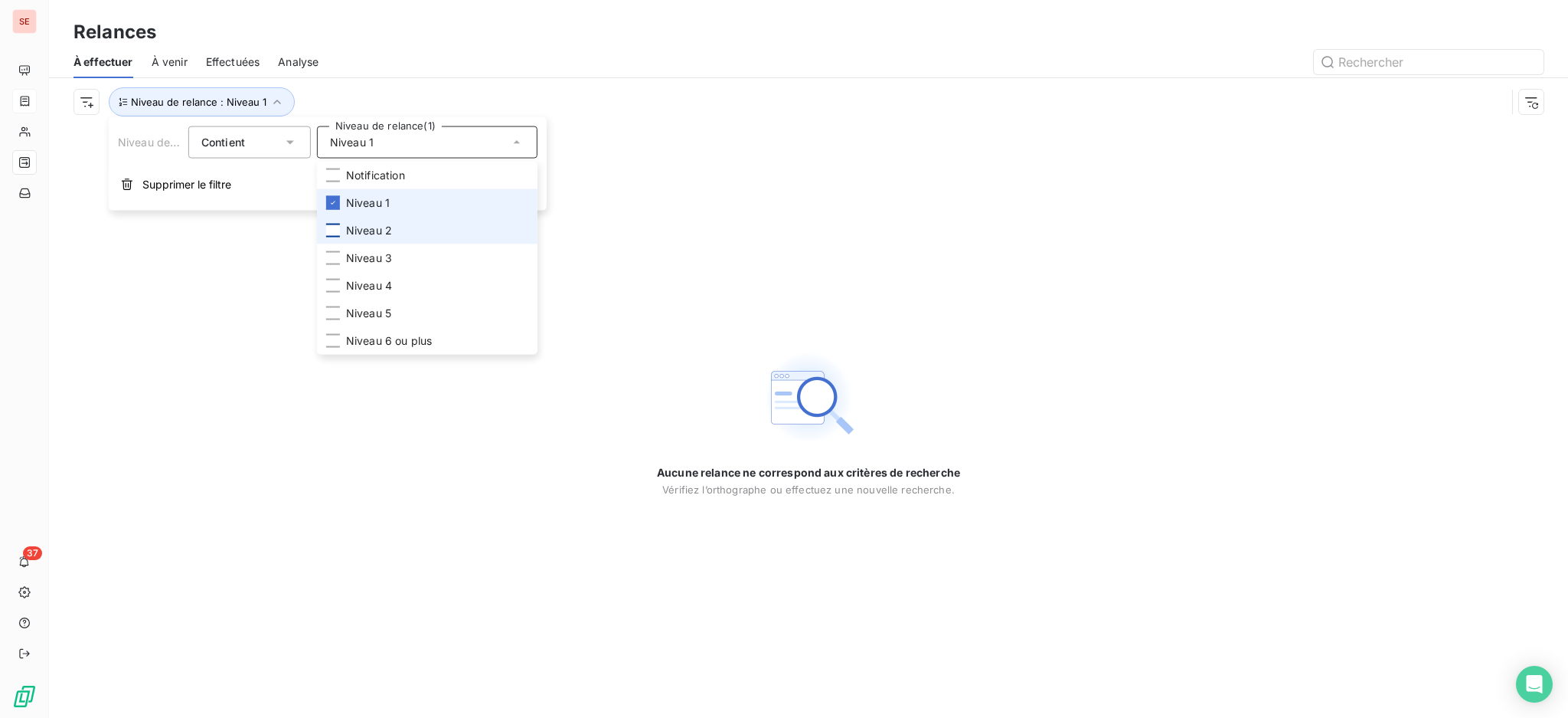
click at [360, 203] on span "Niveau 1" at bounding box center [368, 203] width 44 height 16
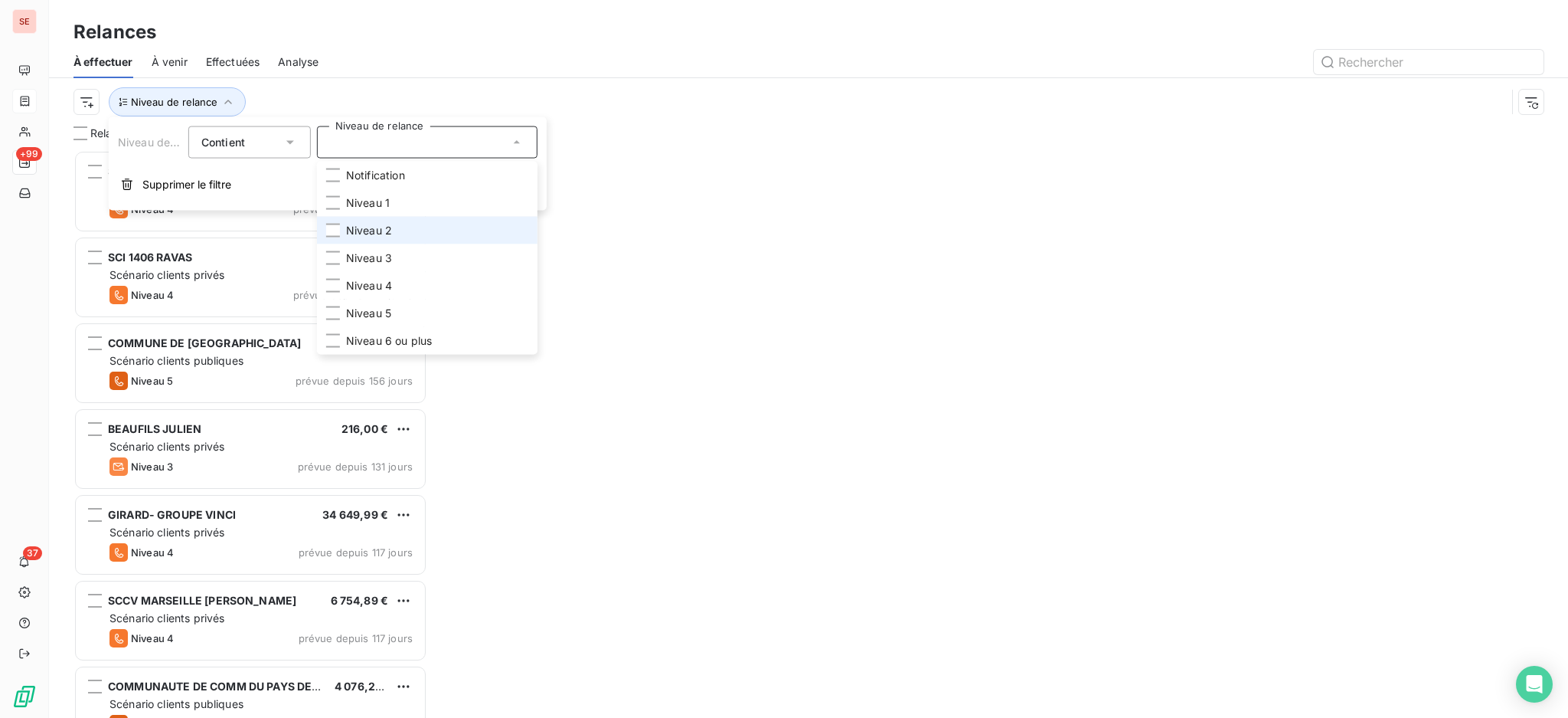
scroll to position [552, 338]
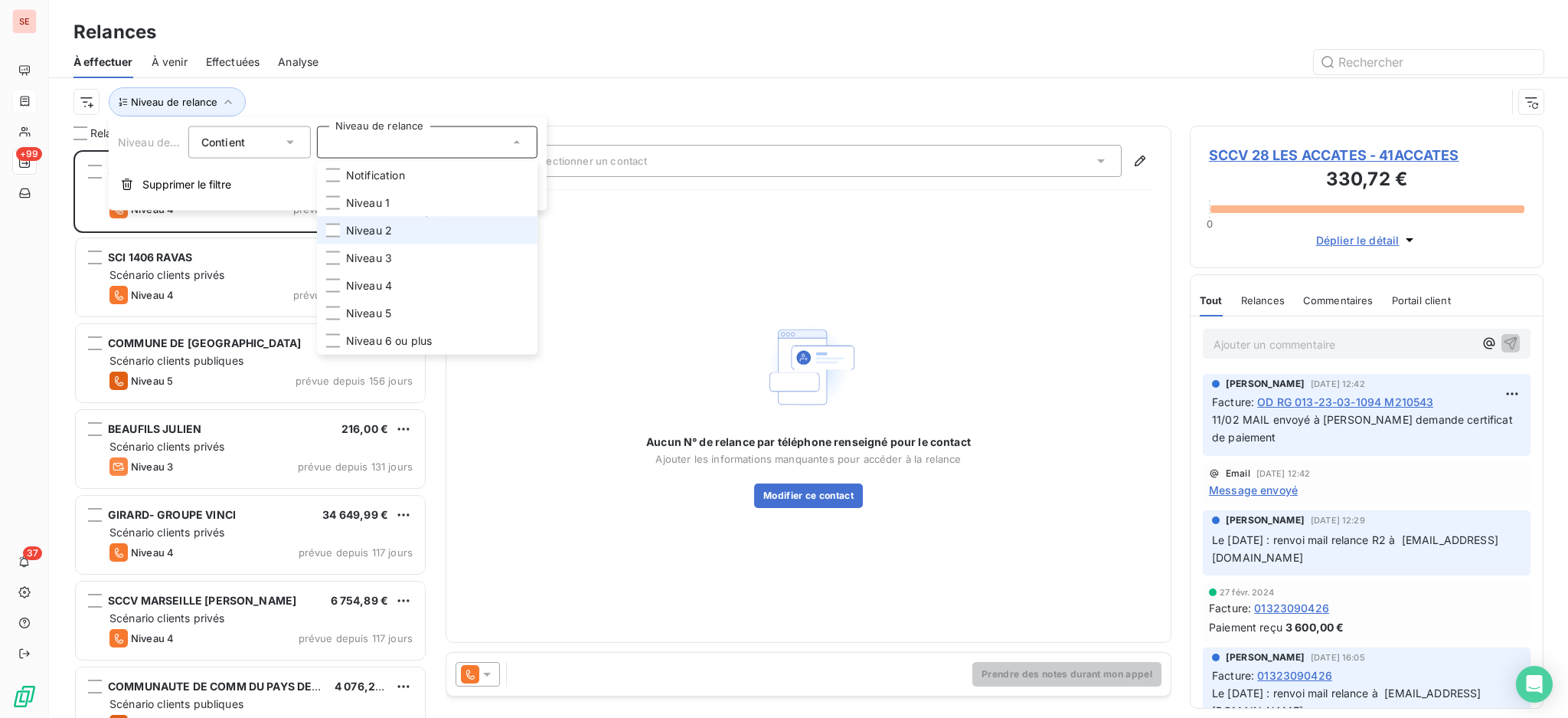
click at [335, 238] on li "Niveau 2" at bounding box center [427, 230] width 220 height 27
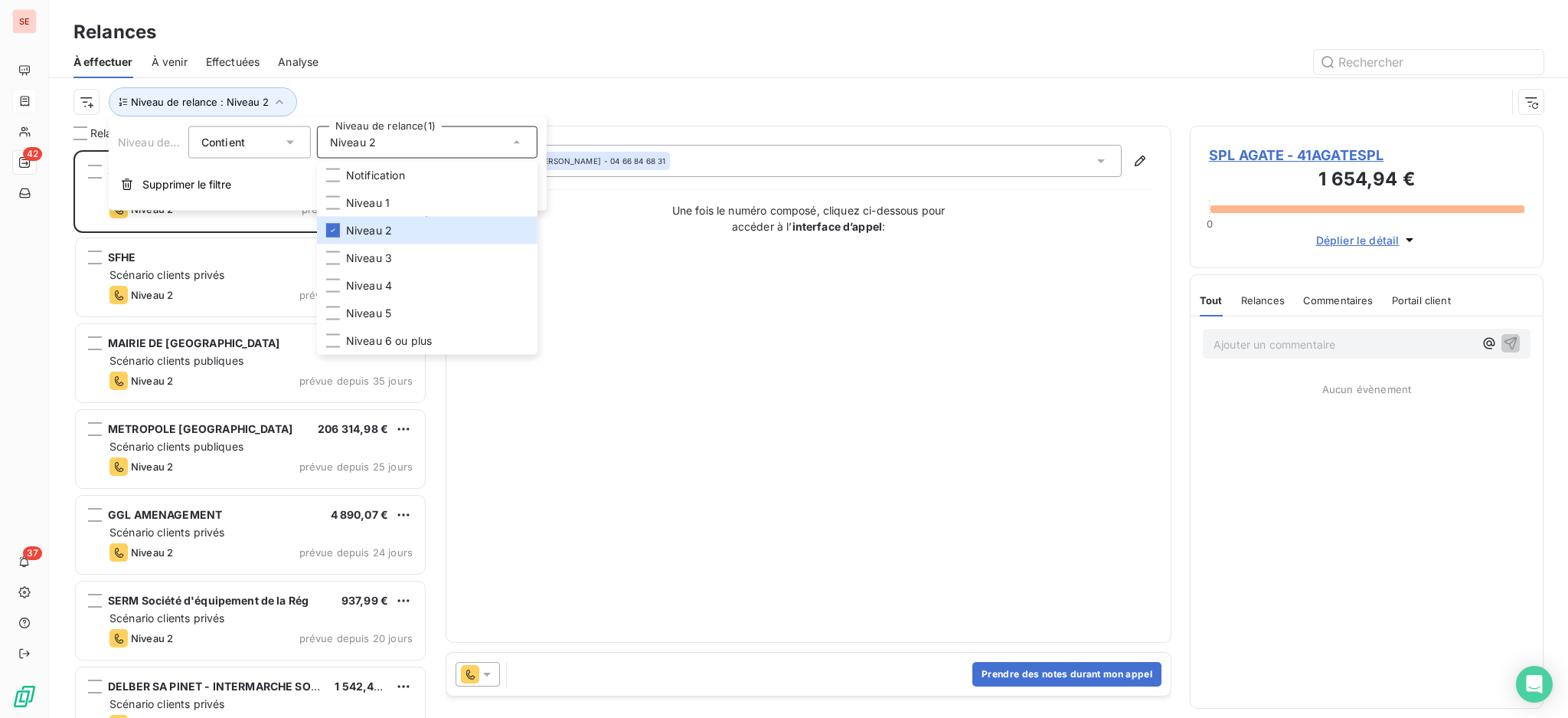
click at [480, 24] on div "Relances" at bounding box center [809, 31] width 1519 height 27
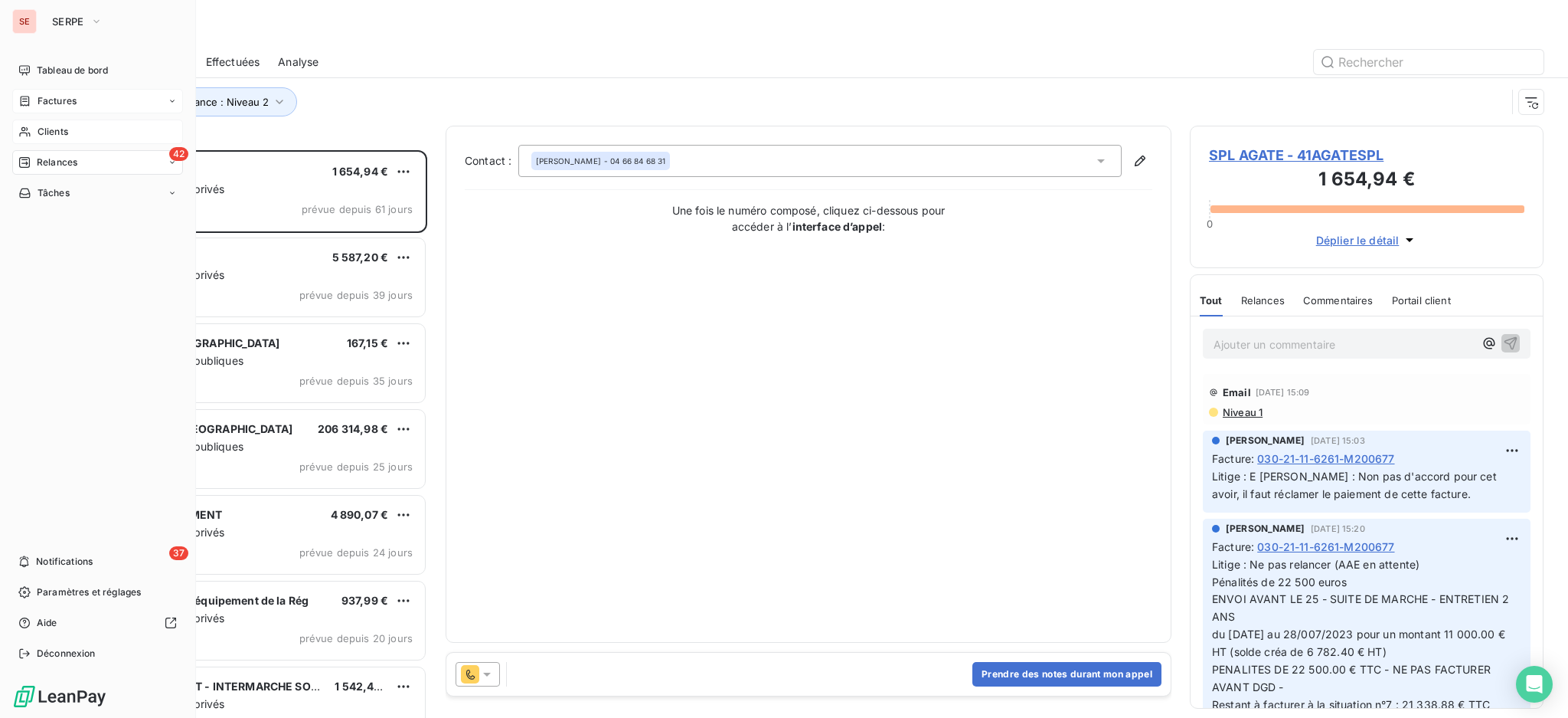
click at [50, 132] on span "Clients" at bounding box center [53, 132] width 31 height 14
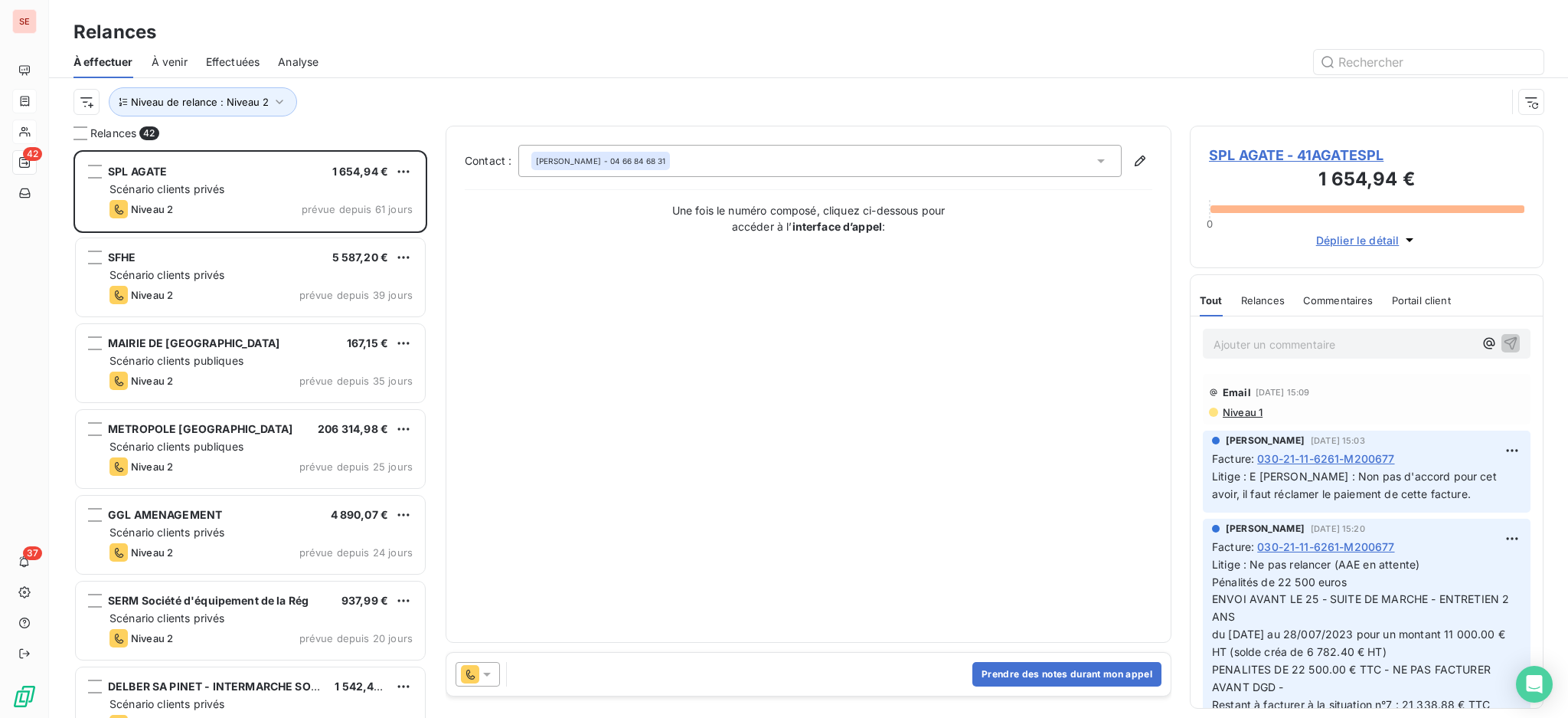
scroll to position [552, 338]
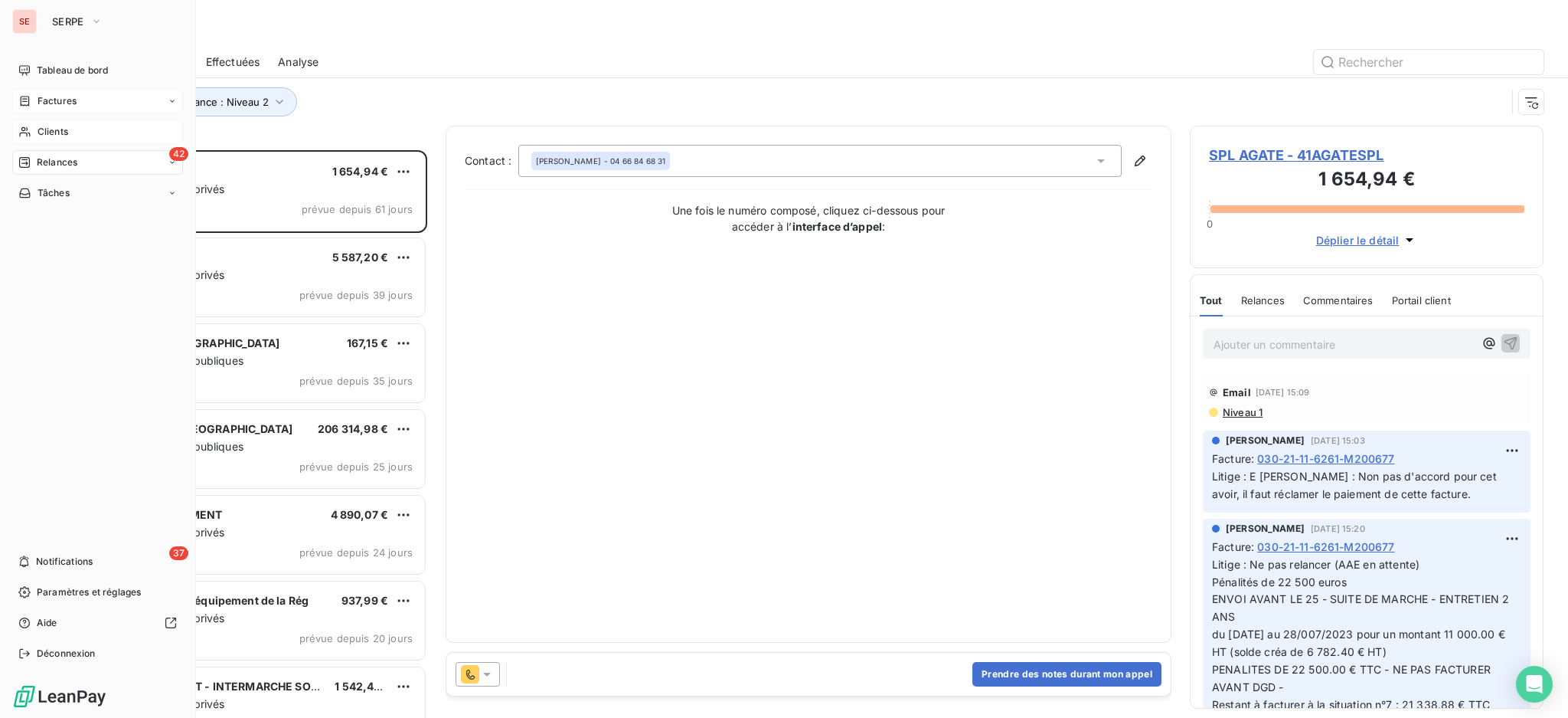
click at [38, 125] on span "Clients" at bounding box center [53, 132] width 31 height 14
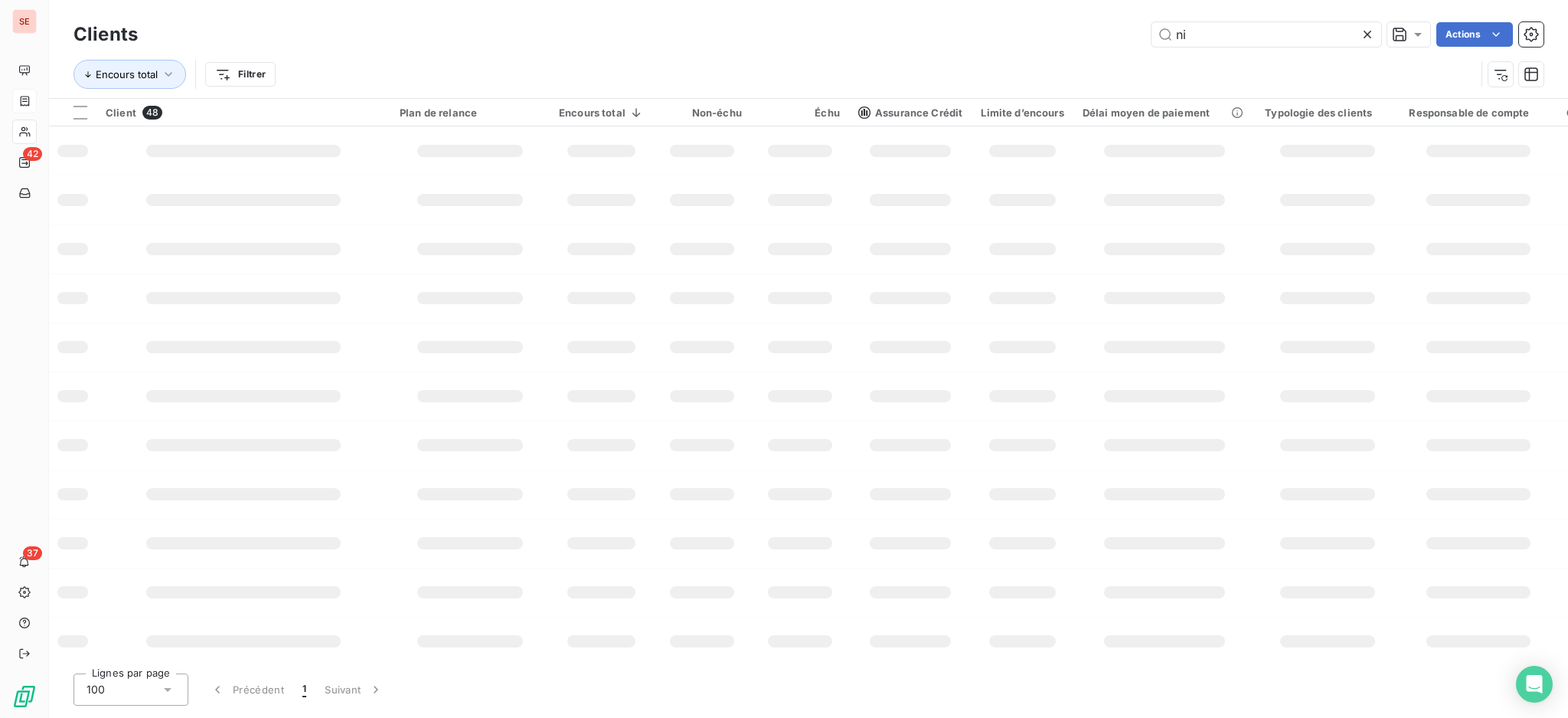
type input "n"
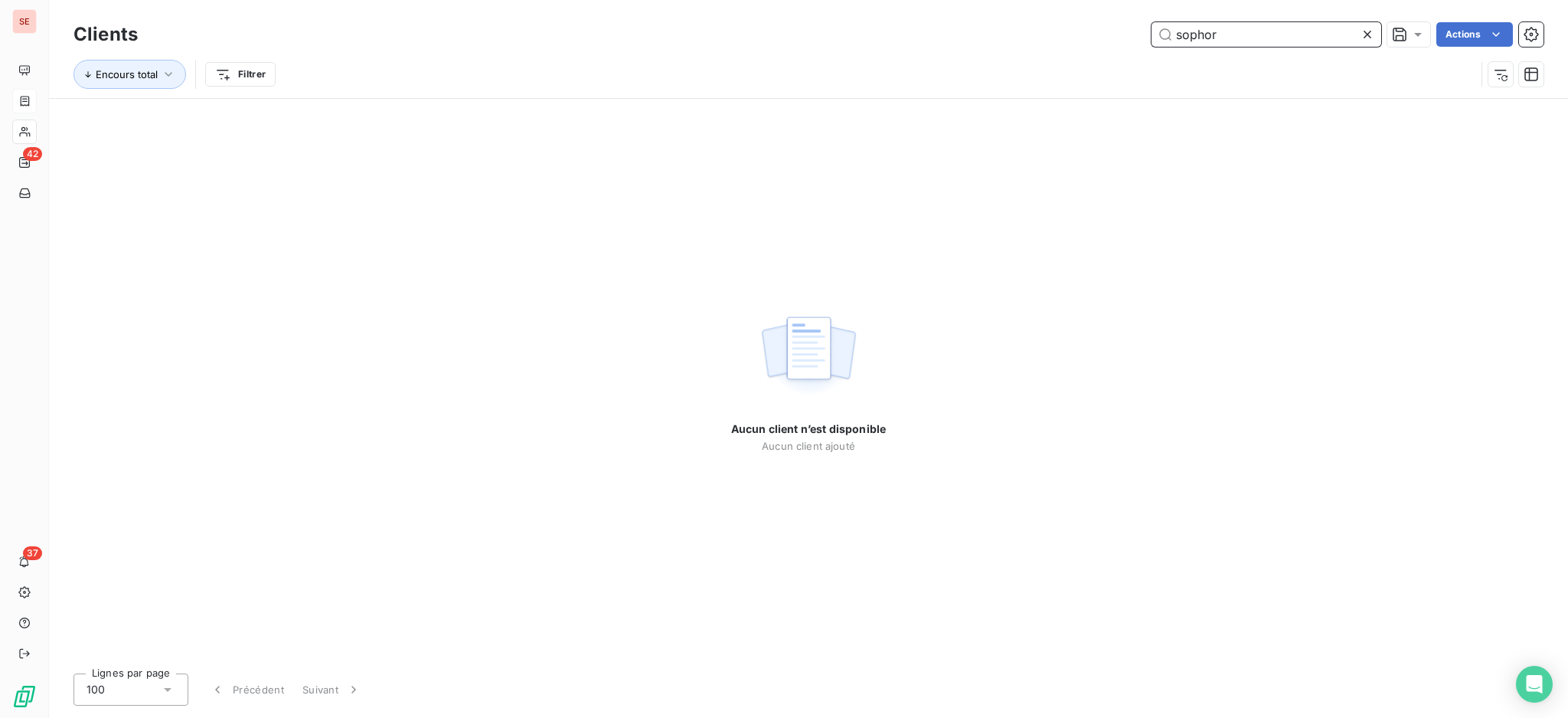
drag, startPoint x: 1235, startPoint y: 30, endPoint x: 1009, endPoint y: 14, distance: 226.6
click at [1074, 16] on div "Clients sophor Actions Encours total Filtrer" at bounding box center [809, 49] width 1519 height 98
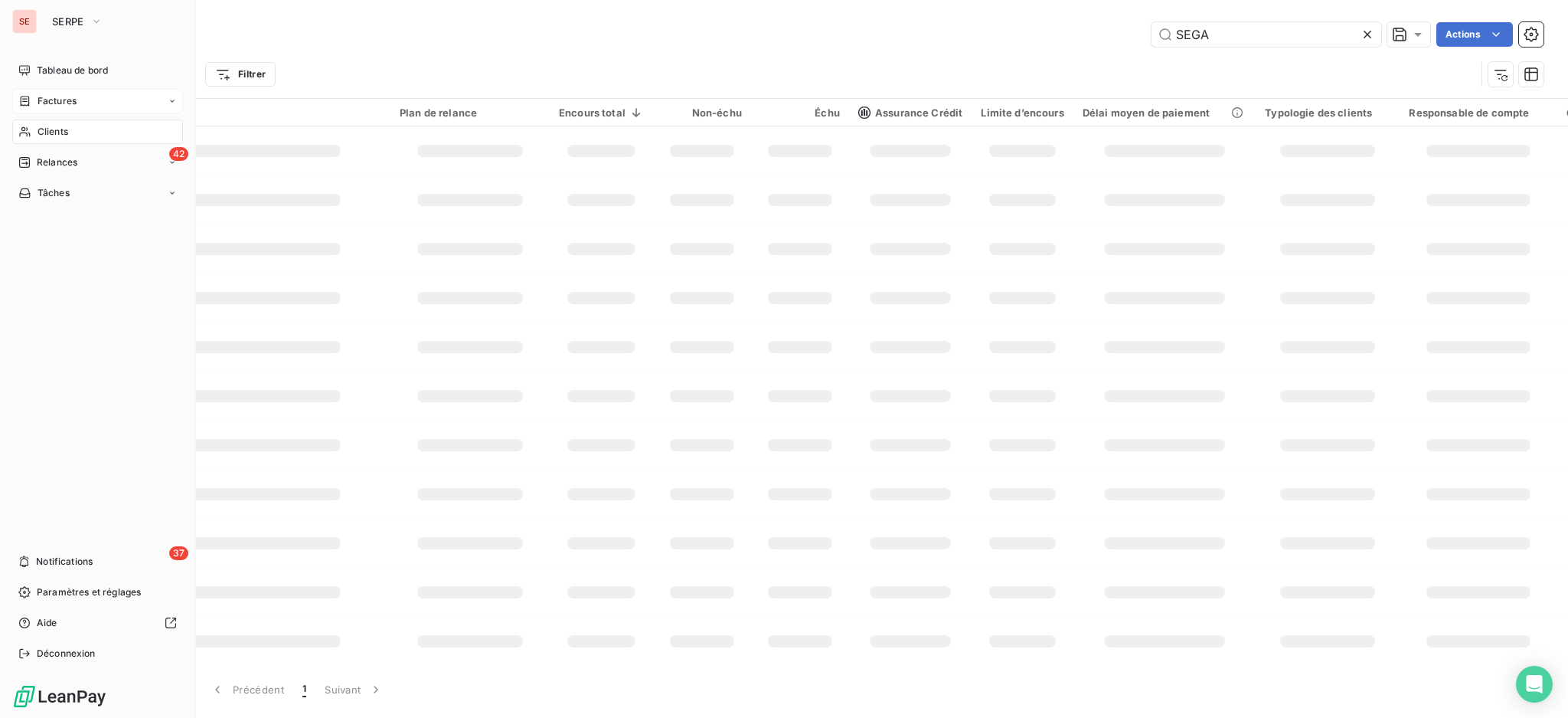
click at [59, 129] on span "Clients" at bounding box center [53, 132] width 31 height 14
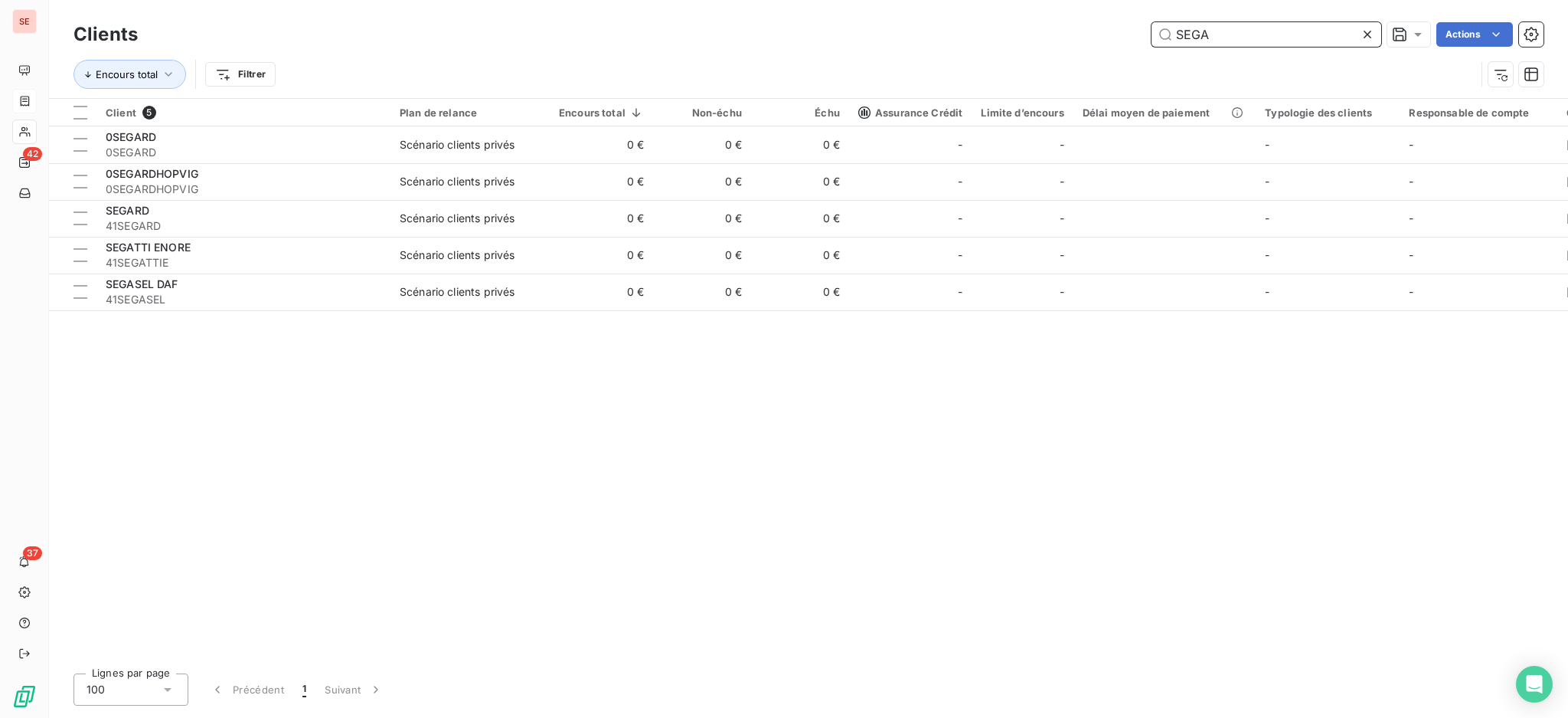
drag, startPoint x: 1236, startPoint y: 34, endPoint x: 1038, endPoint y: 34, distance: 198.0
click at [1038, 34] on div "SEGA Actions" at bounding box center [849, 34] width 1388 height 24
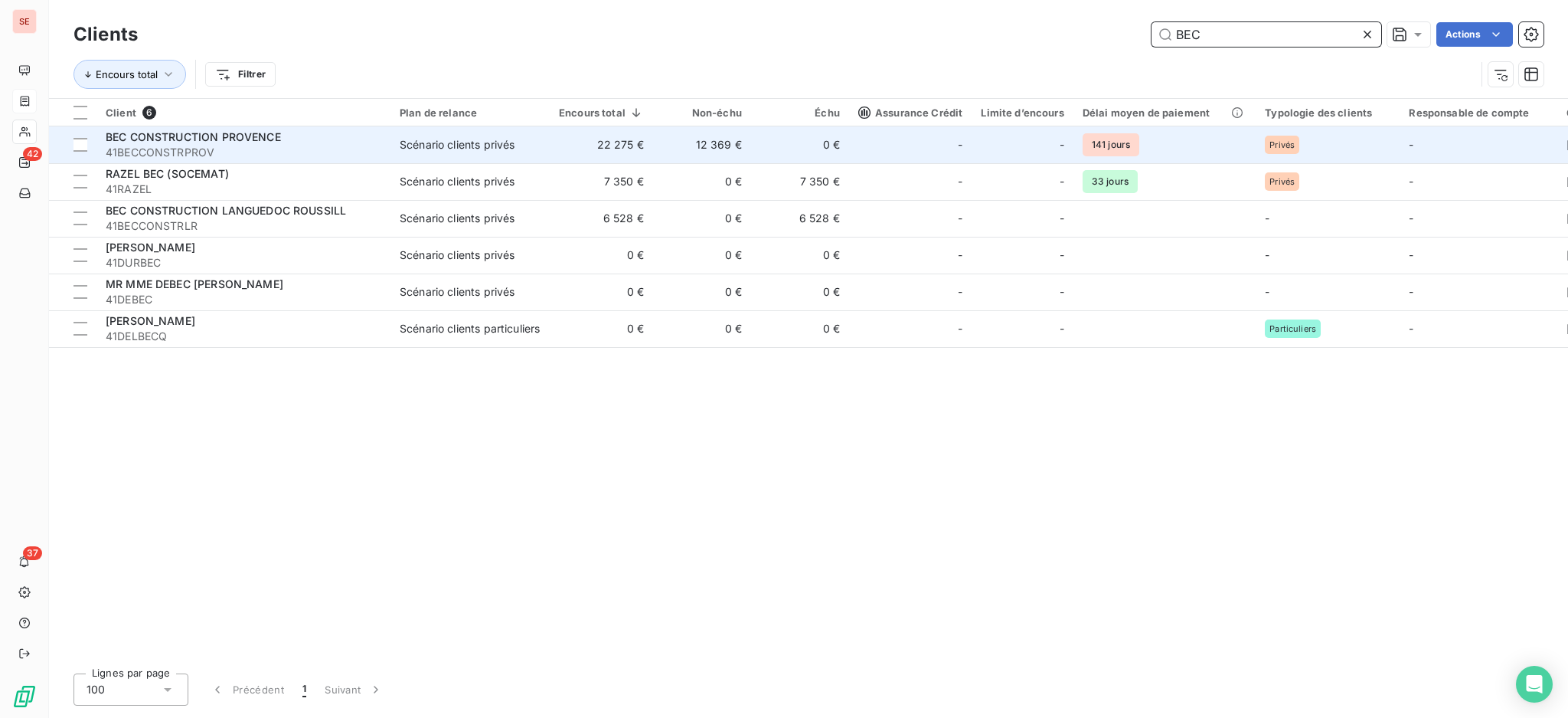
type input "BEC"
click at [672, 140] on td "12 369 €" at bounding box center [701, 144] width 98 height 37
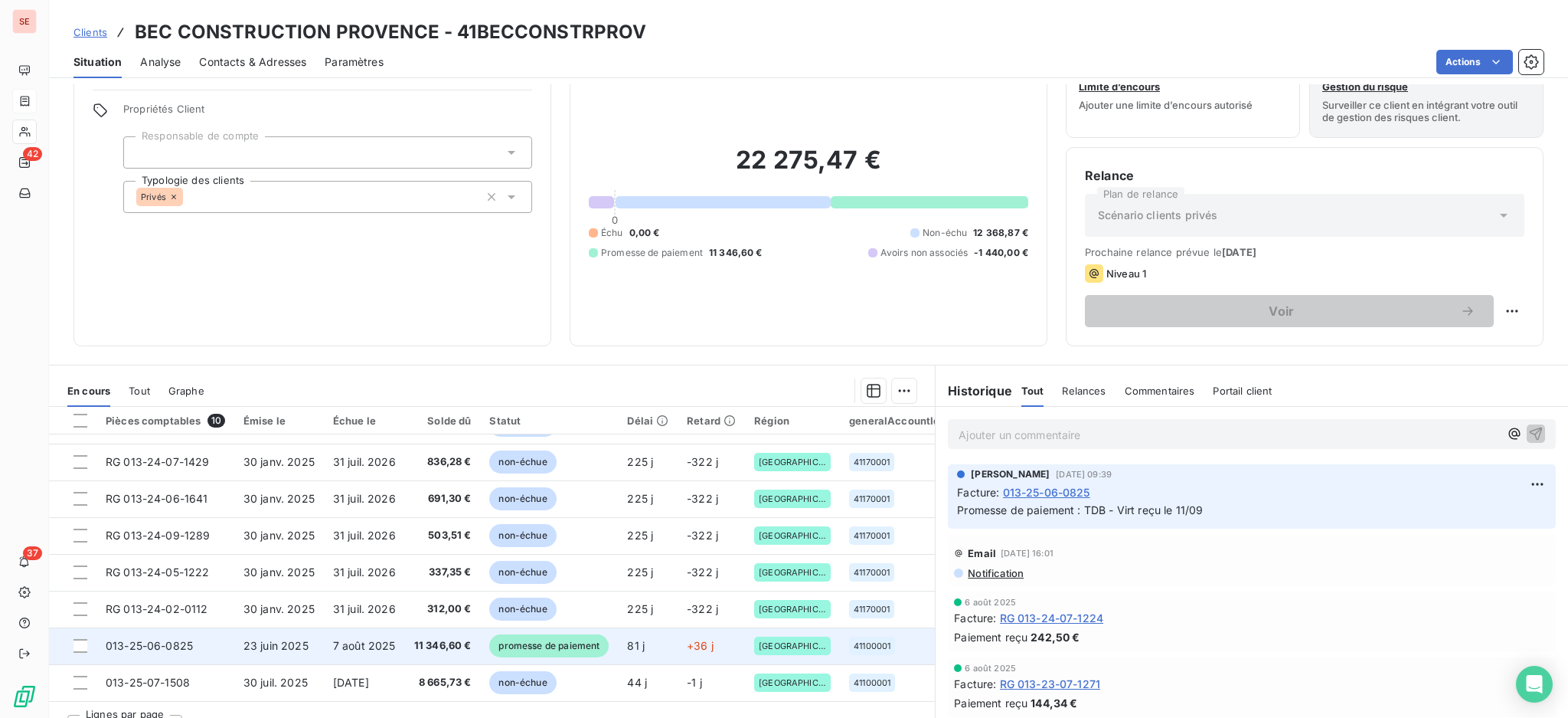
scroll to position [83, 0]
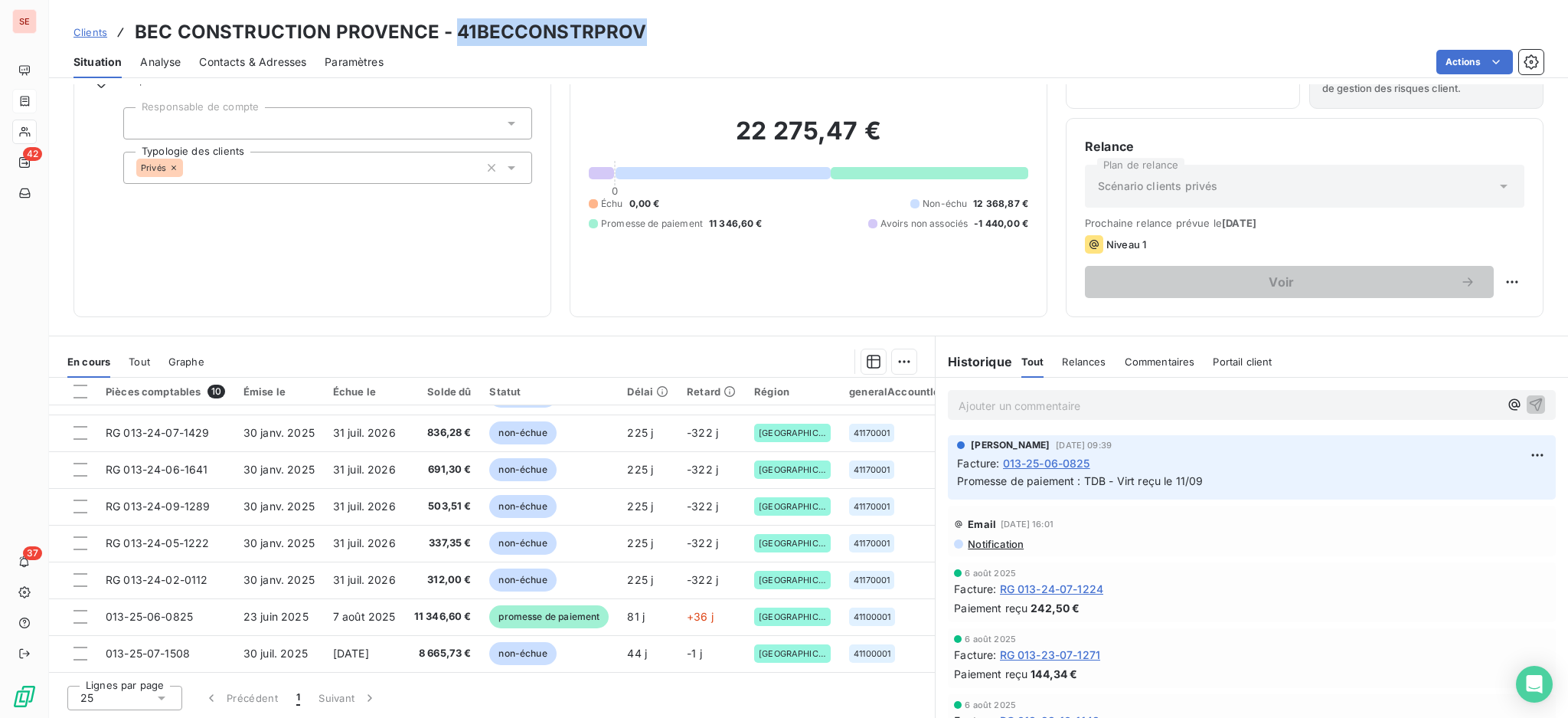
drag, startPoint x: 454, startPoint y: 33, endPoint x: 638, endPoint y: 32, distance: 184.0
click at [638, 32] on h3 "BEC CONSTRUCTION PROVENCE - 41BECCONSTRPROV" at bounding box center [390, 31] width 512 height 27
copy h3 "41BECCONSTRPROV"
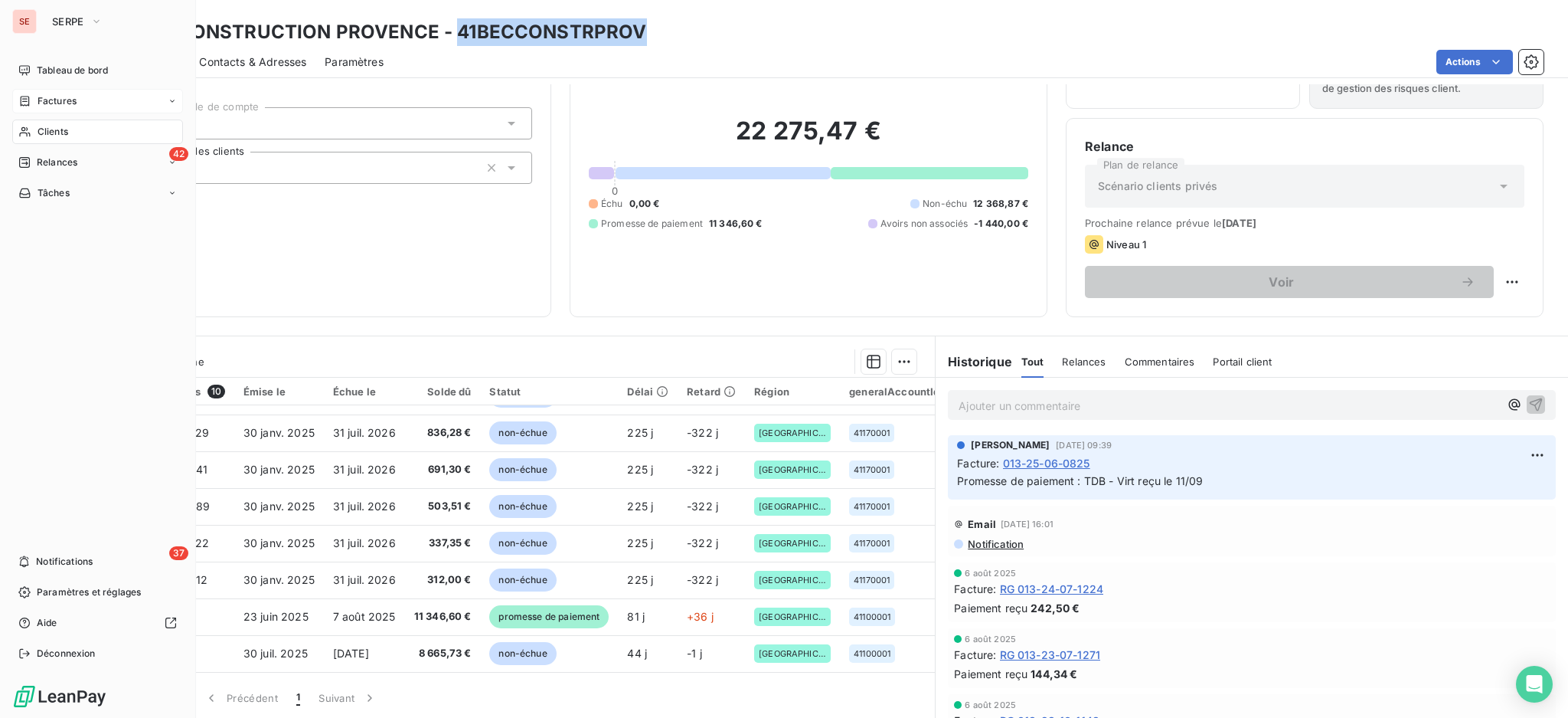
click at [40, 129] on span "Clients" at bounding box center [53, 132] width 31 height 14
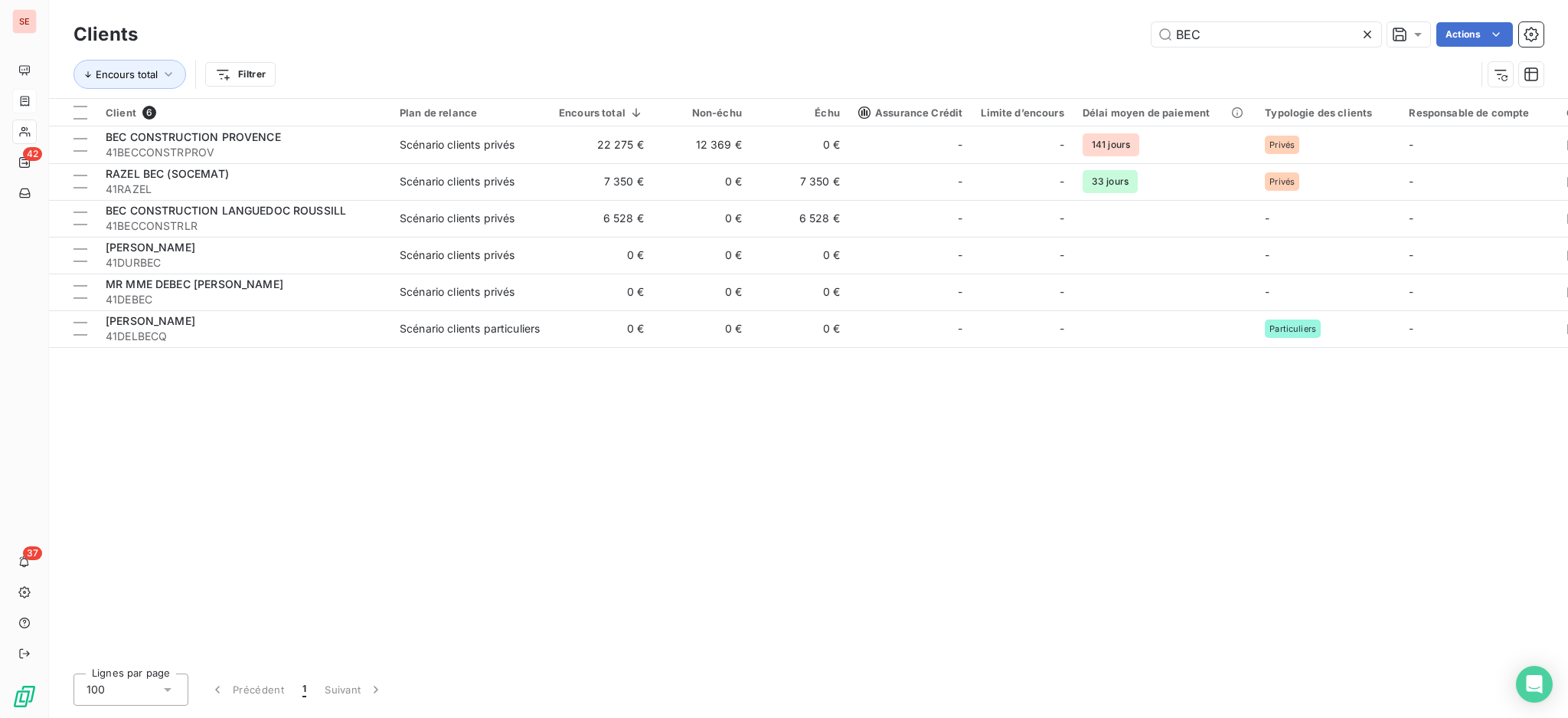
drag, startPoint x: 1221, startPoint y: 35, endPoint x: 1137, endPoint y: 33, distance: 84.0
click at [1138, 33] on div "BEC Actions" at bounding box center [849, 34] width 1388 height 24
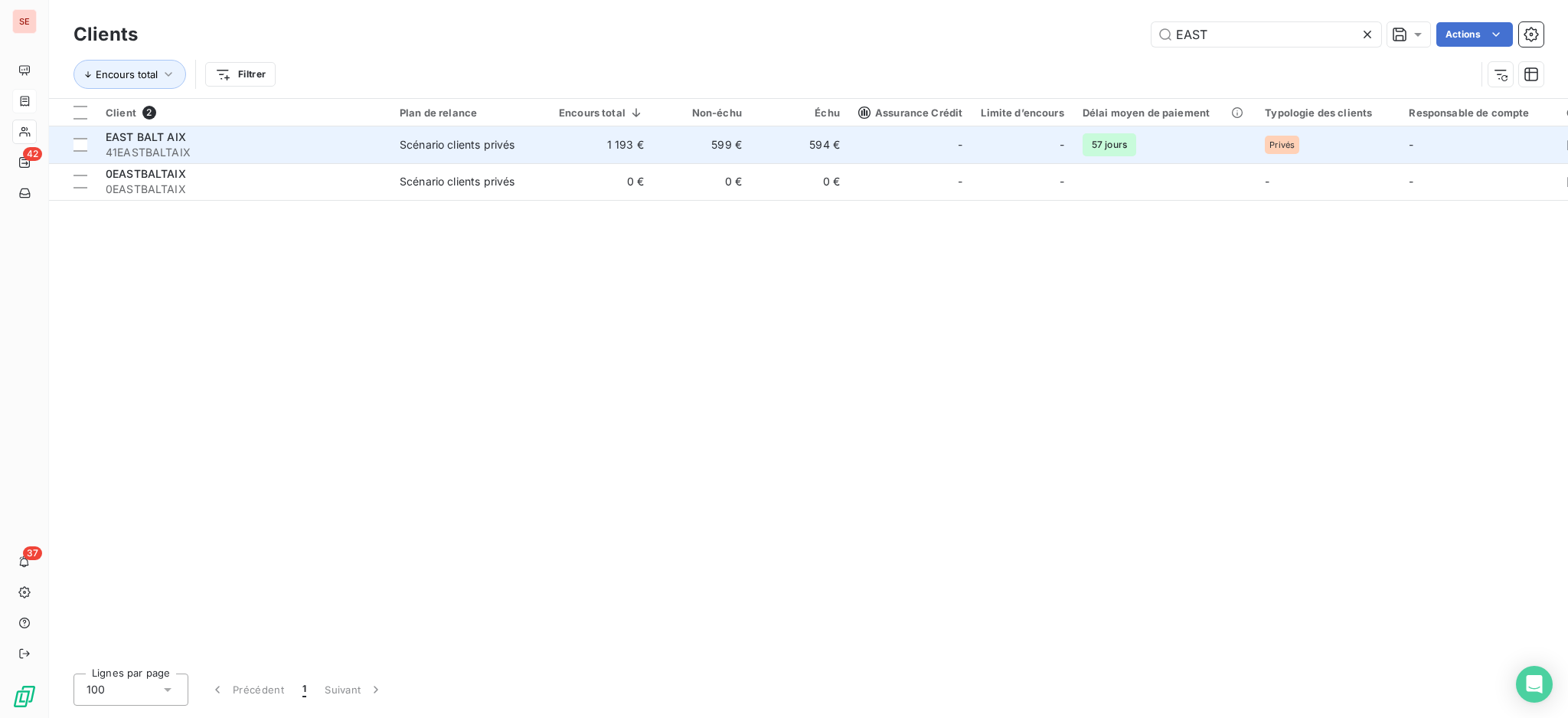
type input "EAST"
click at [173, 135] on span "EAST BALT AIX" at bounding box center [146, 136] width 81 height 13
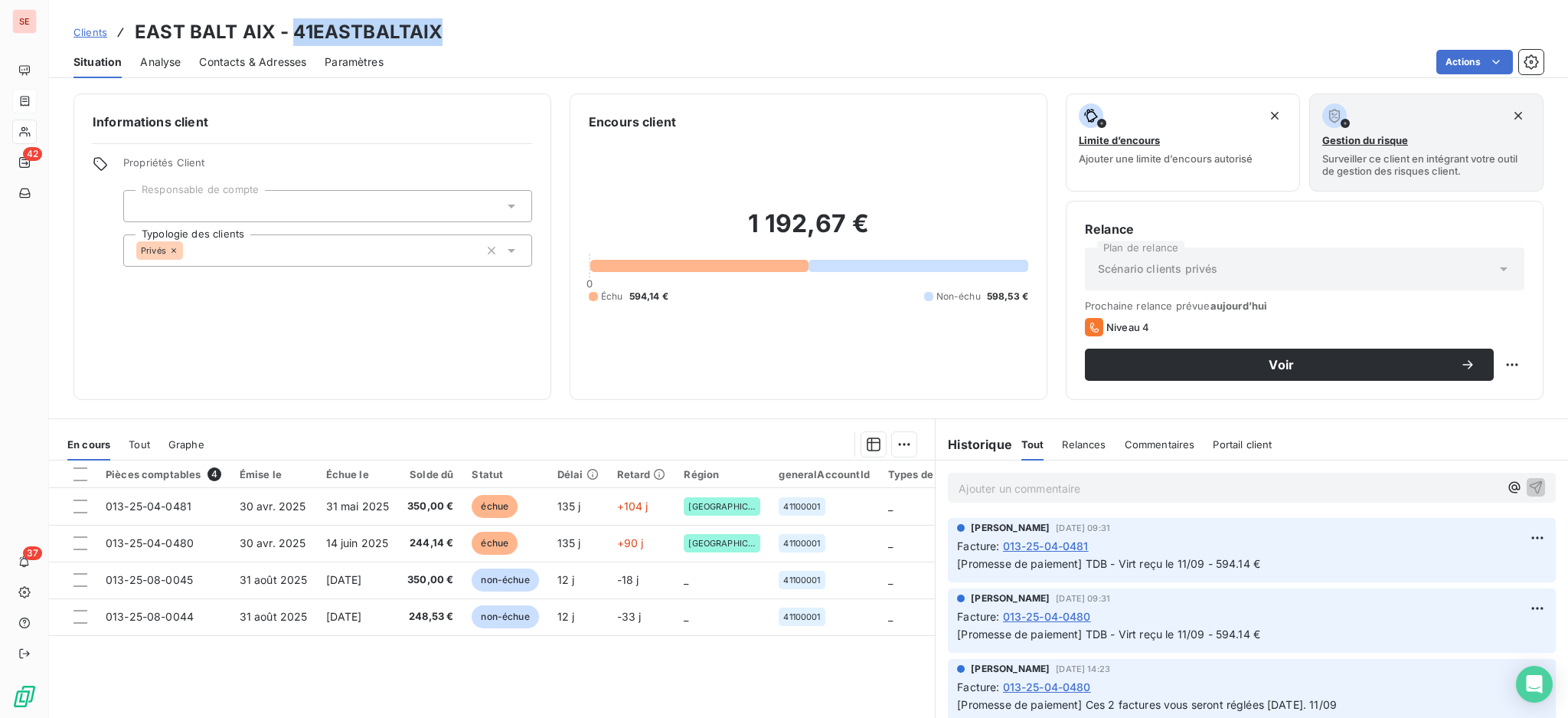
drag, startPoint x: 357, startPoint y: 36, endPoint x: 457, endPoint y: 38, distance: 100.0
click at [457, 38] on div "Clients EAST BALT AIX - 41EASTBALTAIX" at bounding box center [809, 31] width 1519 height 27
copy h3 "41EASTBALTAIX"
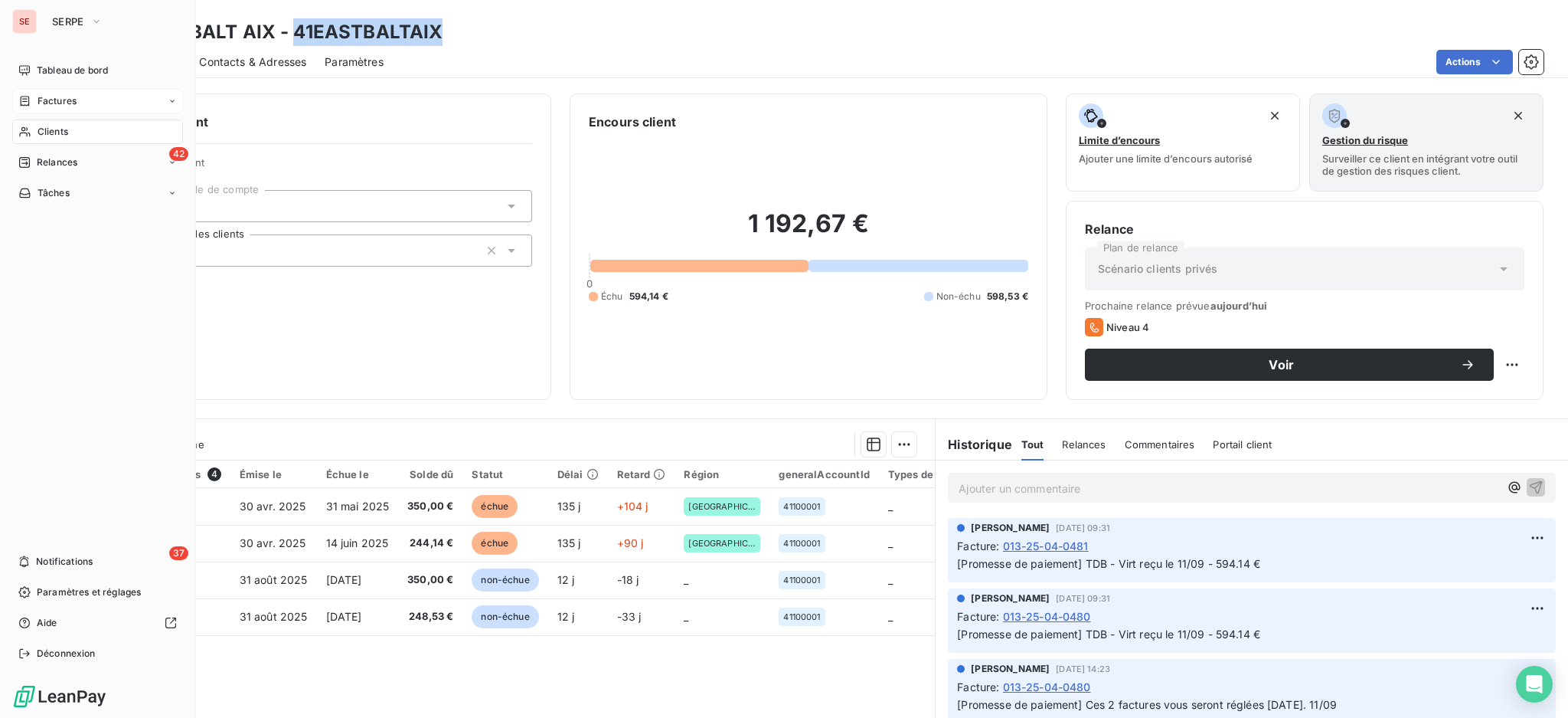
click at [60, 107] on span "Factures" at bounding box center [57, 101] width 39 height 14
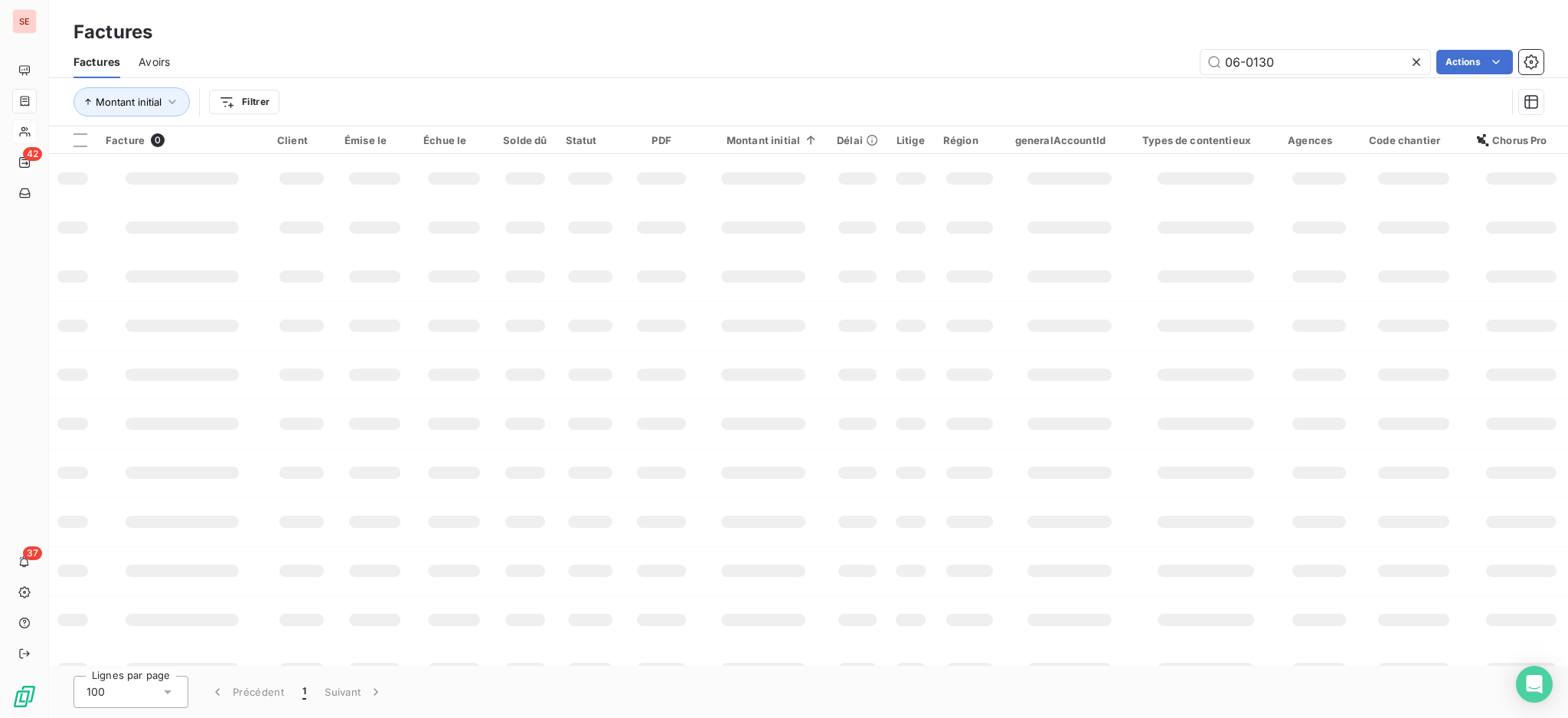
drag, startPoint x: 1236, startPoint y: 60, endPoint x: 1062, endPoint y: 48, distance: 174.4
click at [1128, 54] on div "06-0130 Actions" at bounding box center [865, 62] width 1355 height 24
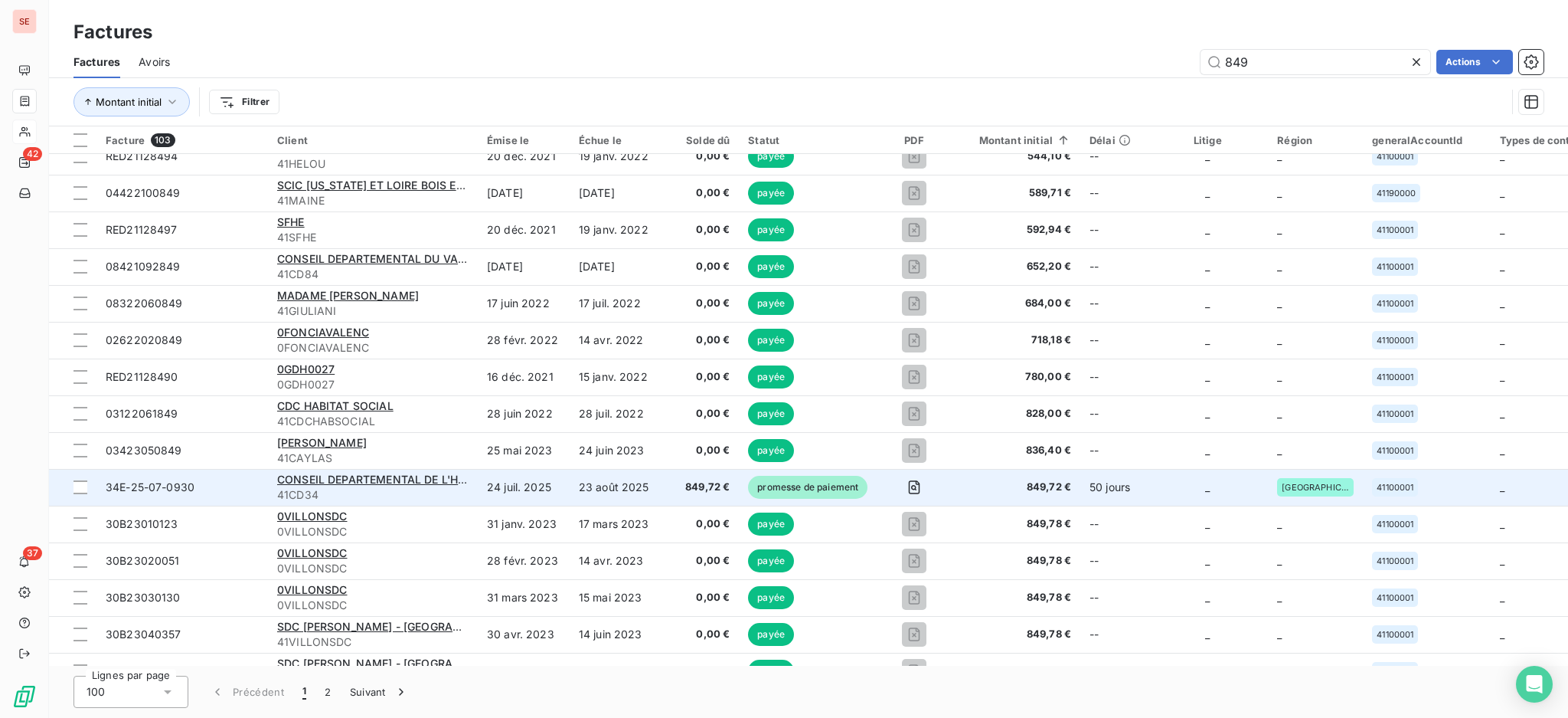
scroll to position [715, 0]
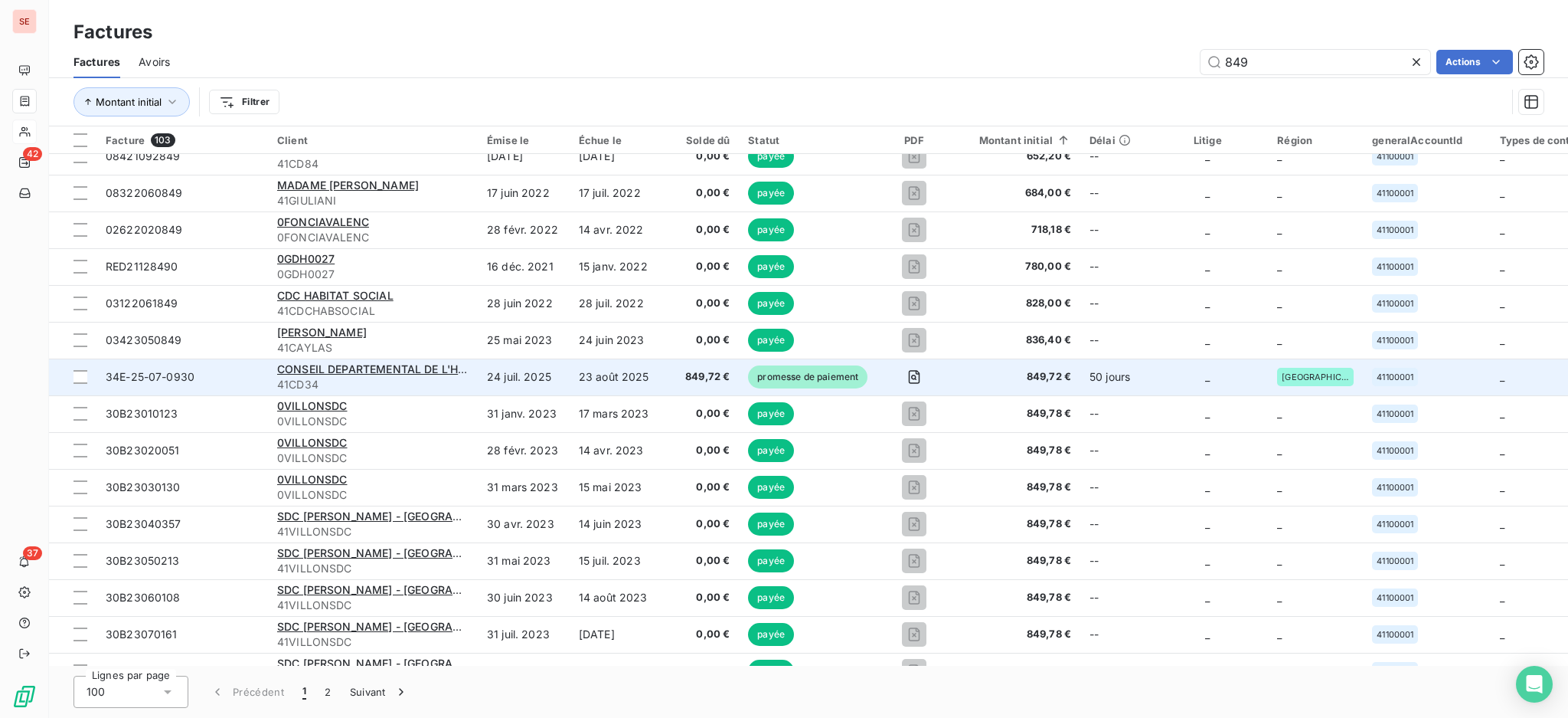
type input "849"
click at [466, 383] on span "41CD34" at bounding box center [373, 385] width 191 height 16
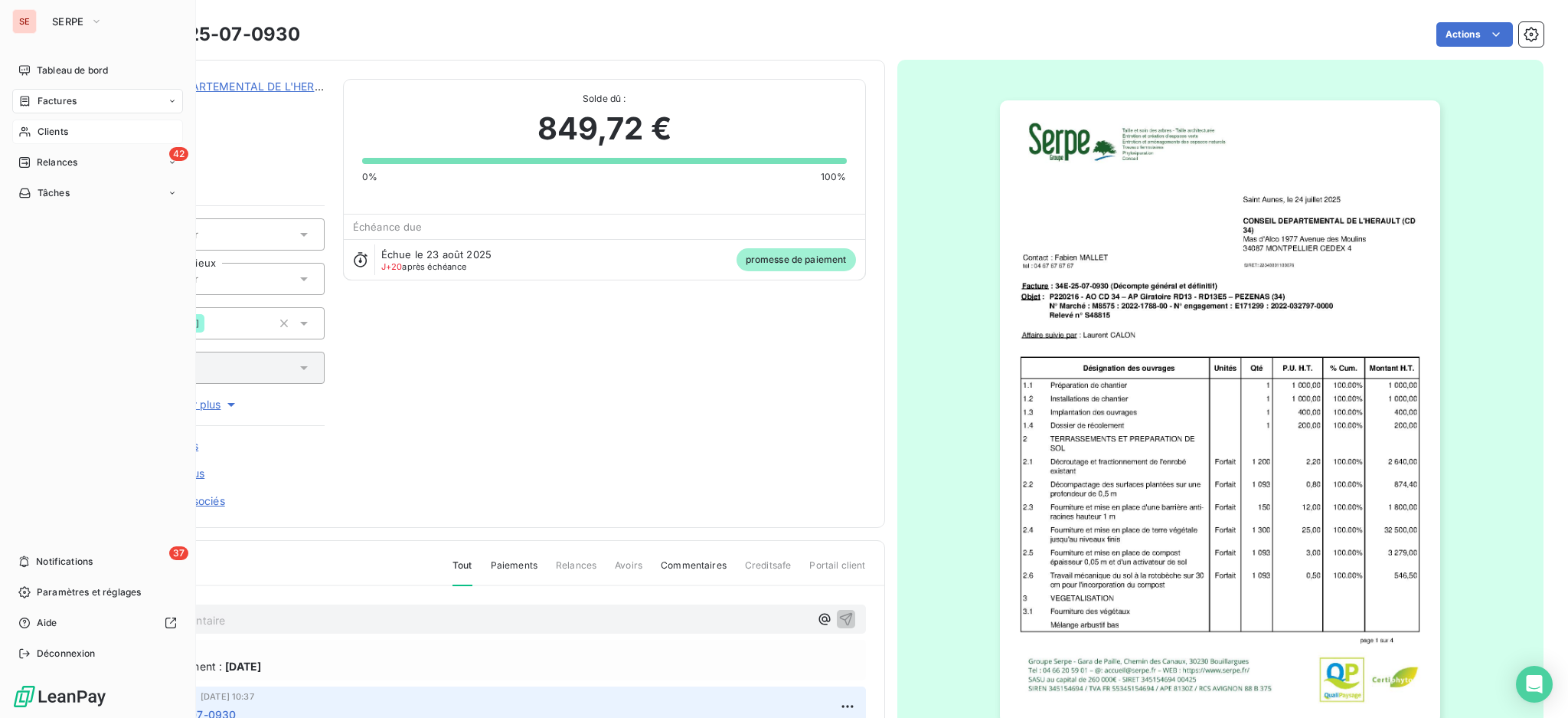
click at [2, 136] on div "SE SERPE Tableau de bord Factures Clients 42 Relances Tâches 37 Notifications P…" at bounding box center [98, 359] width 196 height 718
click at [41, 129] on span "Clients" at bounding box center [53, 132] width 31 height 14
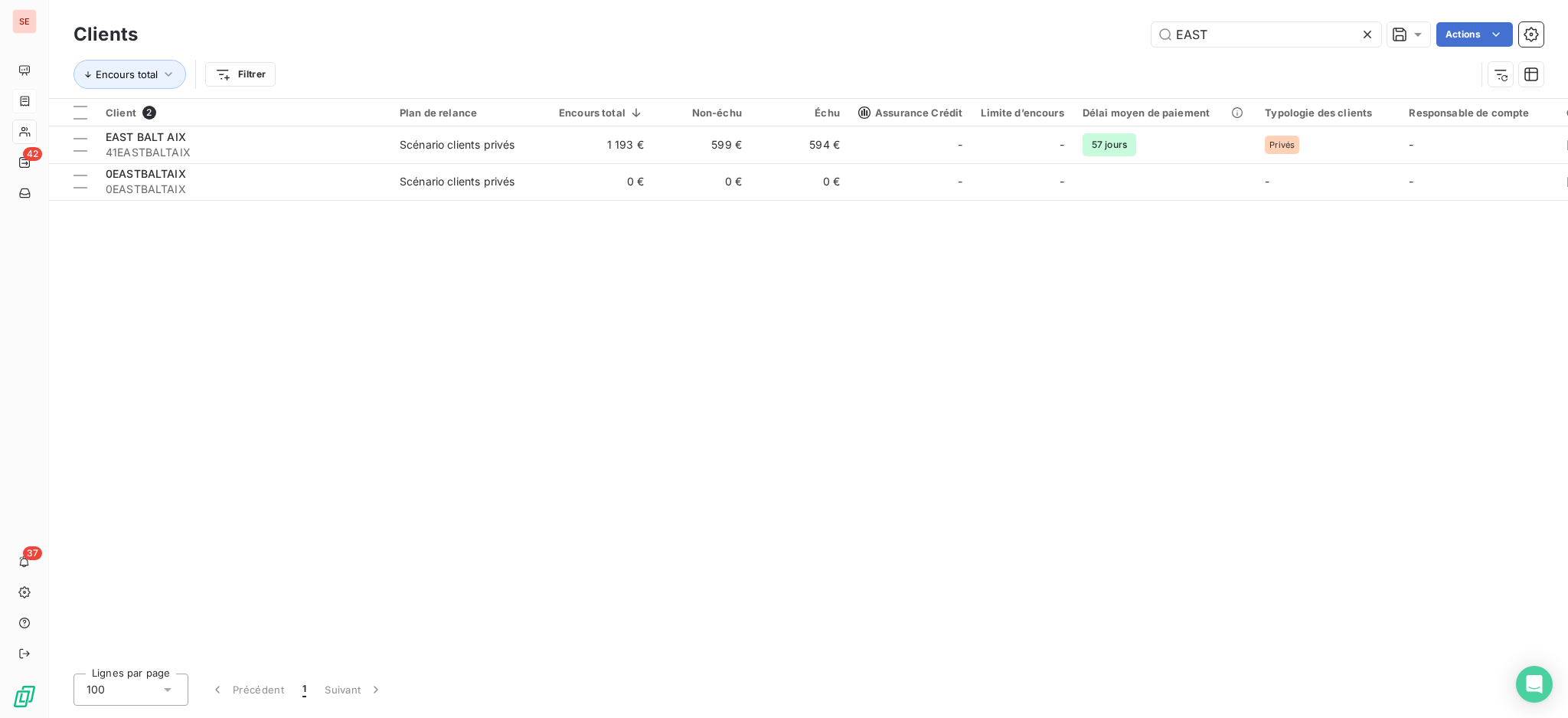
drag, startPoint x: 1260, startPoint y: 45, endPoint x: 983, endPoint y: 24, distance: 277.8
click at [998, 33] on div "EAST Actions" at bounding box center [849, 34] width 1388 height 24
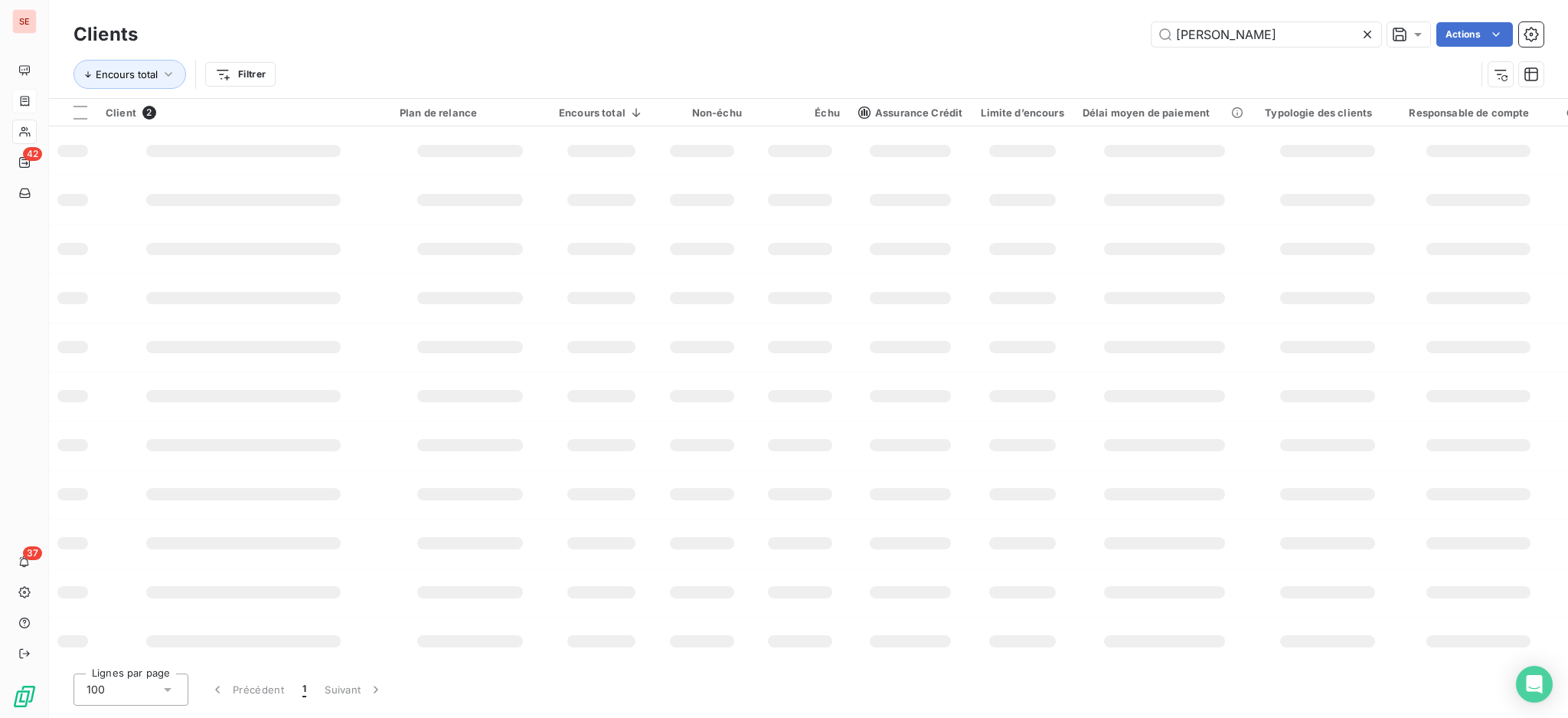
type input "[PERSON_NAME]"
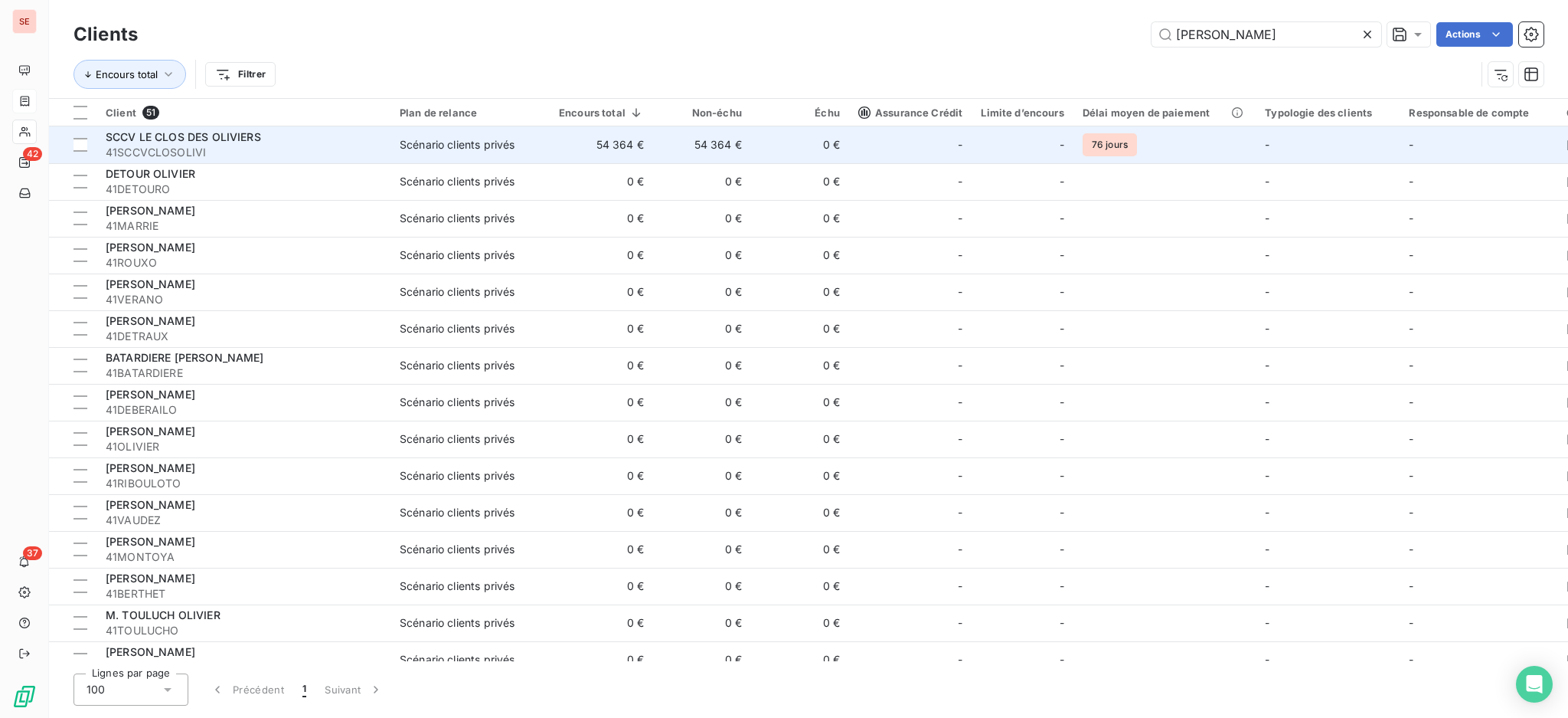
click at [419, 139] on div "Scénario clients privés" at bounding box center [457, 145] width 115 height 16
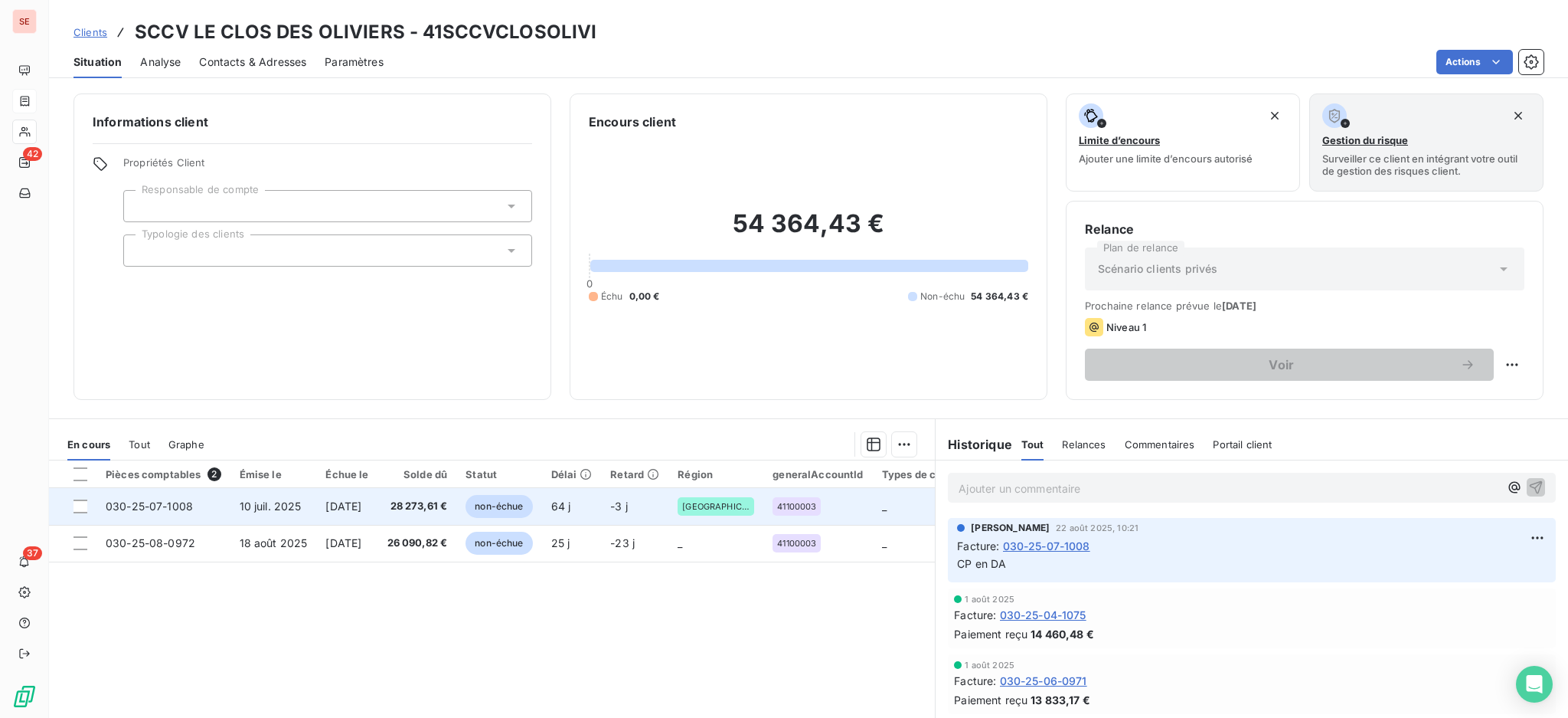
click at [361, 507] on span "[DATE]" at bounding box center [343, 506] width 36 height 13
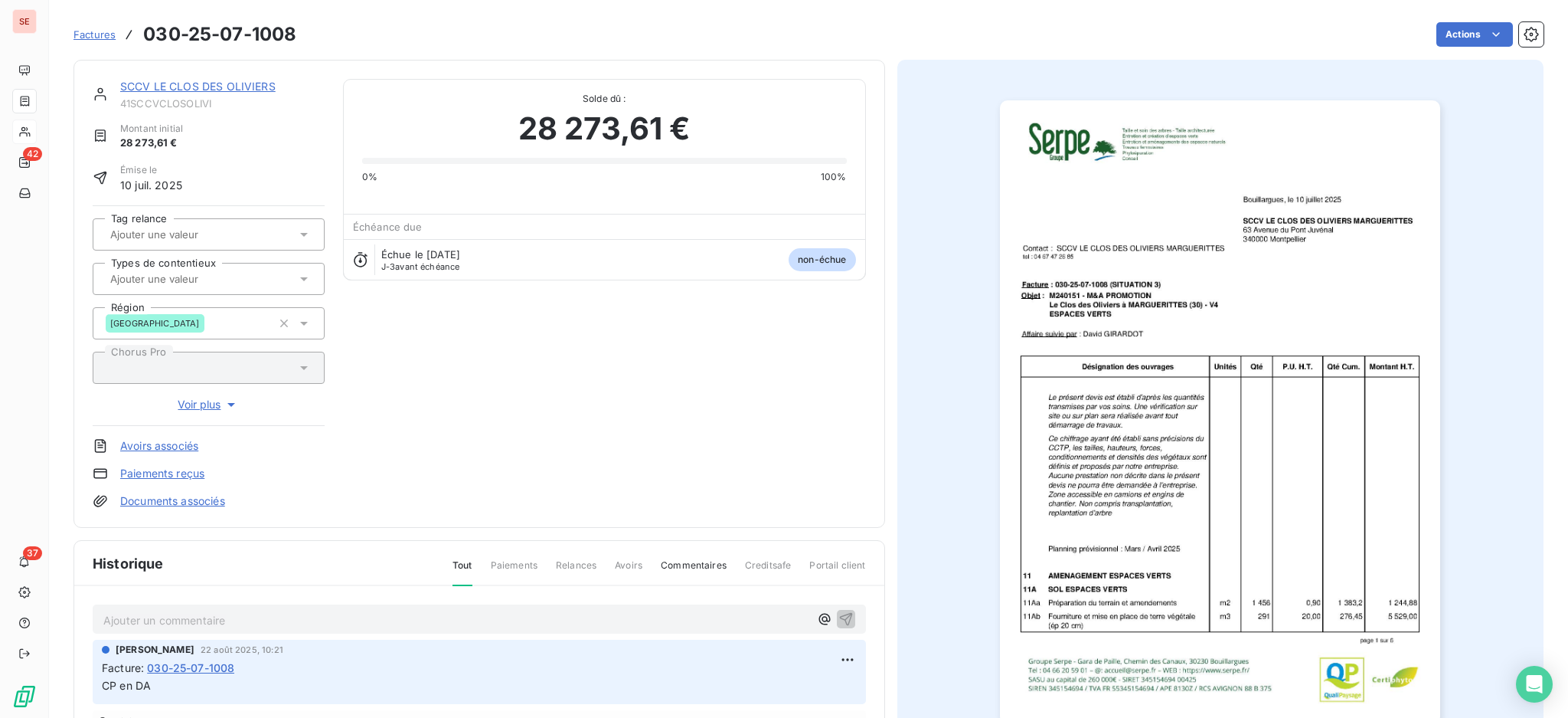
click at [184, 506] on link "Documents associés" at bounding box center [172, 501] width 105 height 16
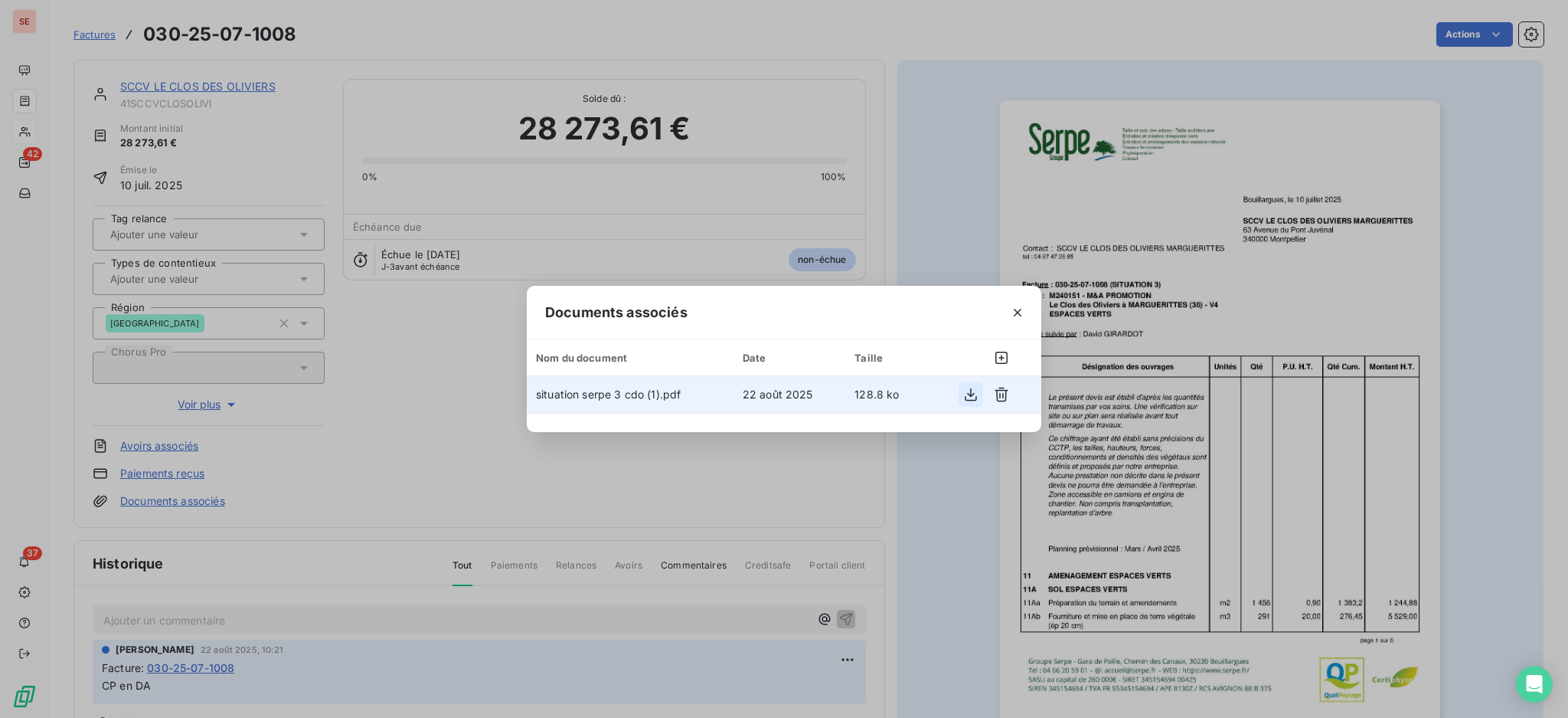
click at [975, 390] on icon "button" at bounding box center [971, 394] width 16 height 16
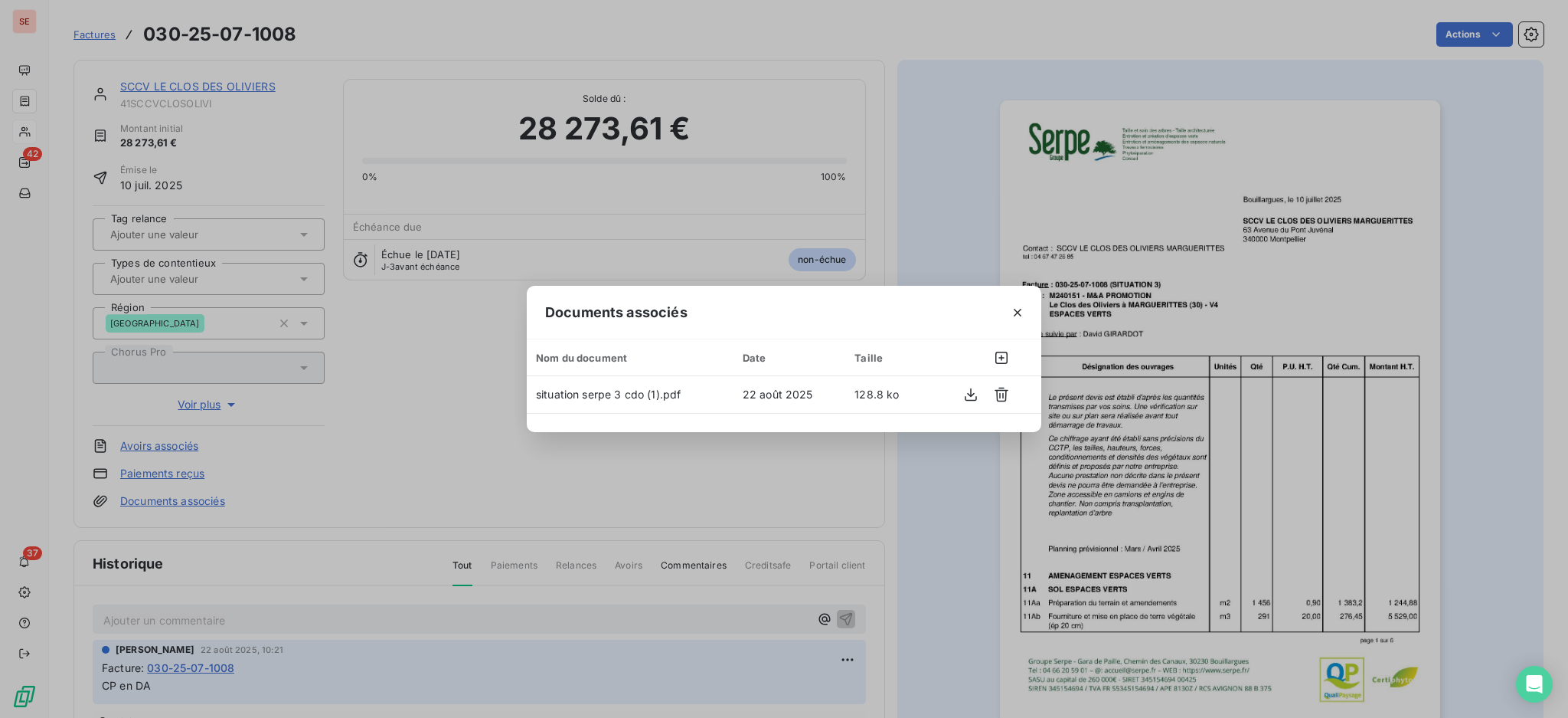
drag, startPoint x: 803, startPoint y: 154, endPoint x: 656, endPoint y: 127, distance: 149.5
click at [803, 154] on div "Documents associés Nom du document Date Taille situation serpe 3 cdo (1).pdf [D…" at bounding box center [784, 359] width 1568 height 718
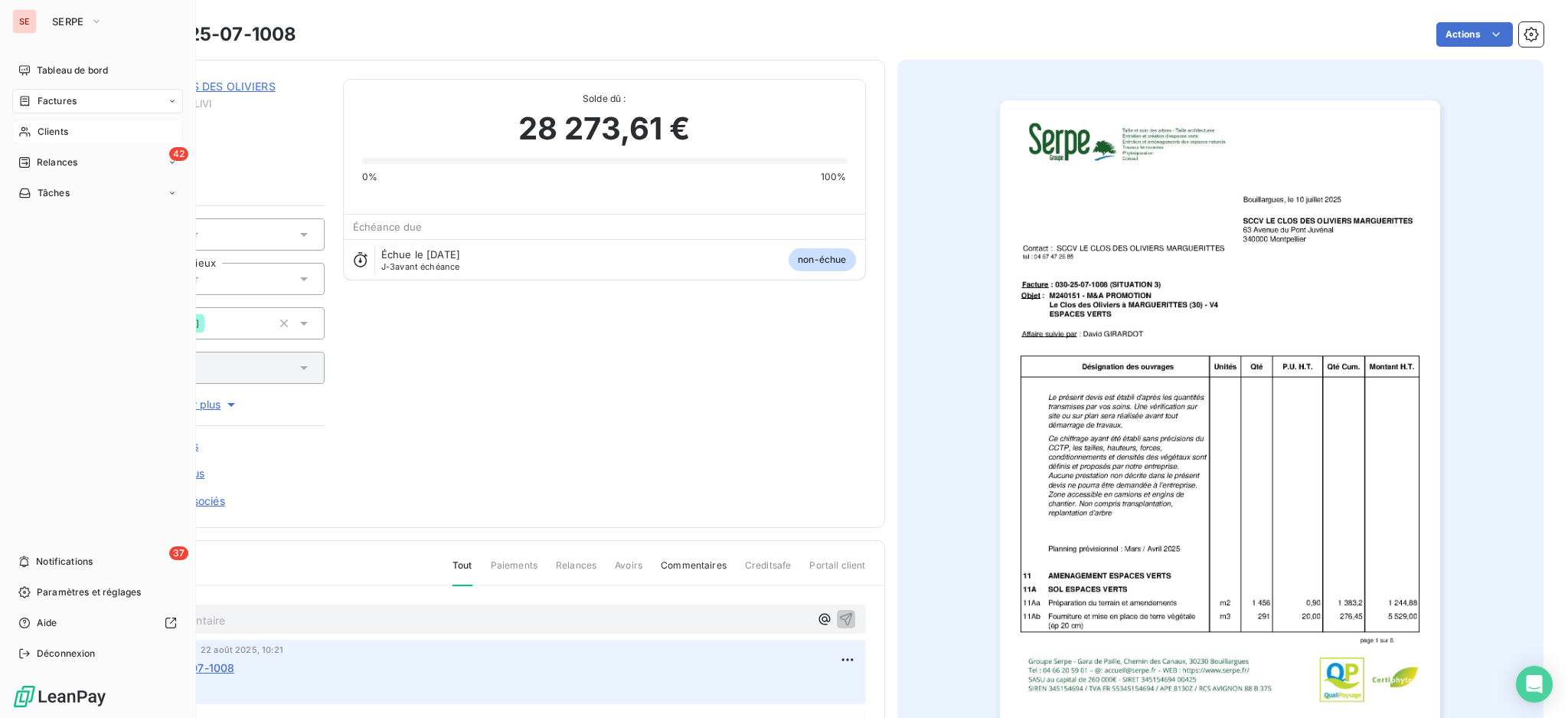
click at [53, 99] on span "Factures" at bounding box center [57, 101] width 39 height 14
click at [40, 99] on span "Factures" at bounding box center [57, 101] width 39 height 14
click at [39, 131] on span "Factures" at bounding box center [56, 132] width 39 height 14
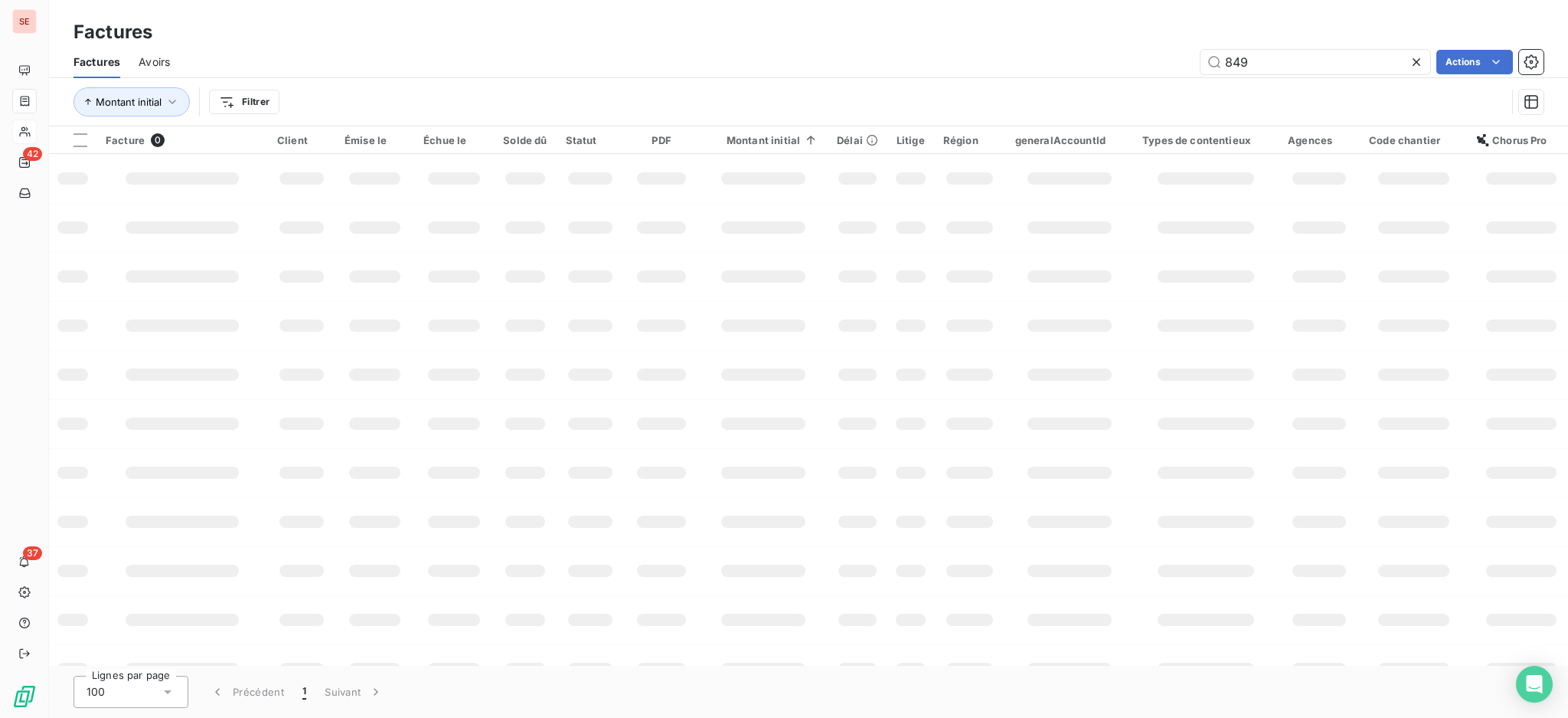
drag, startPoint x: 1264, startPoint y: 63, endPoint x: 921, endPoint y: 18, distance: 345.9
click at [1105, 50] on div "849 Actions" at bounding box center [865, 62] width 1355 height 24
type input "08-0430"
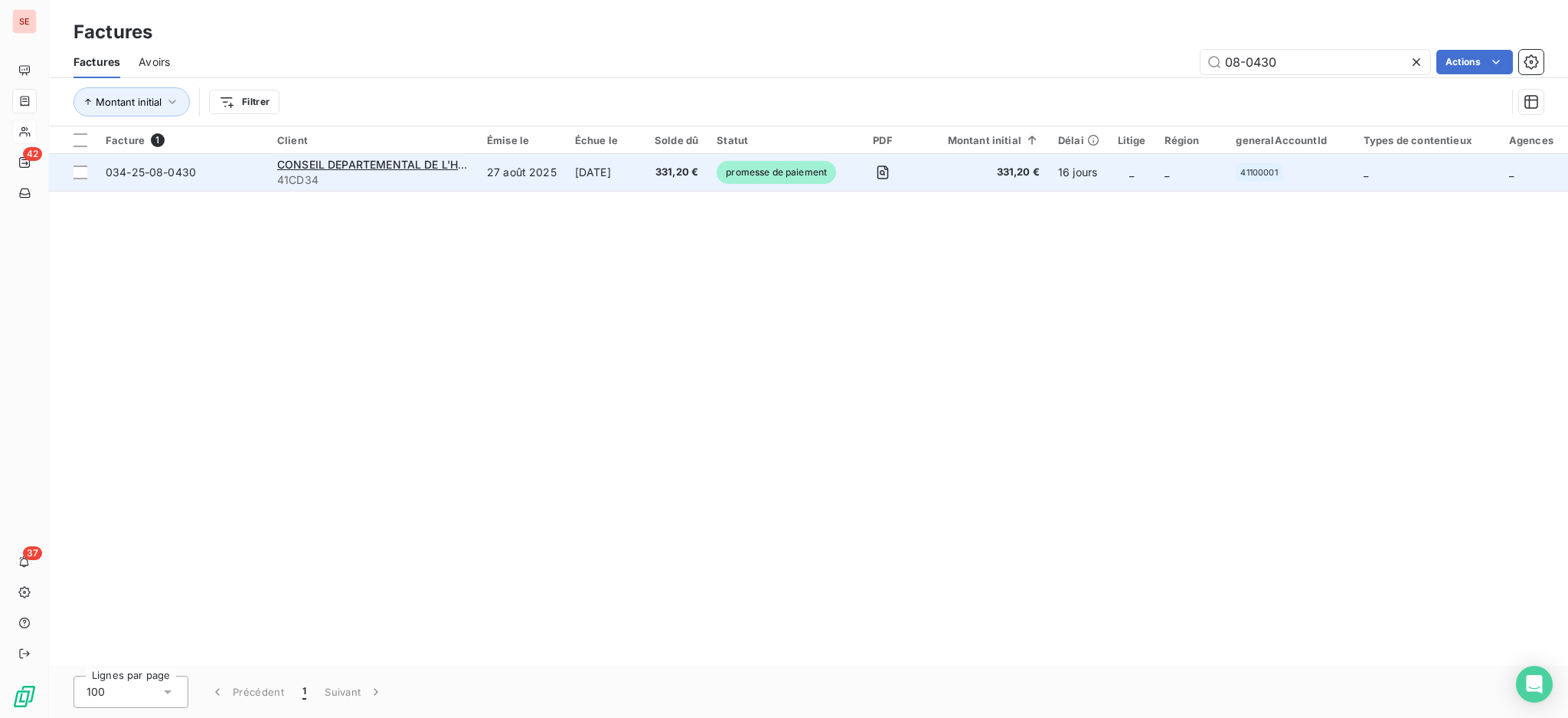
click at [479, 171] on td "27 août 2025" at bounding box center [522, 172] width 88 height 37
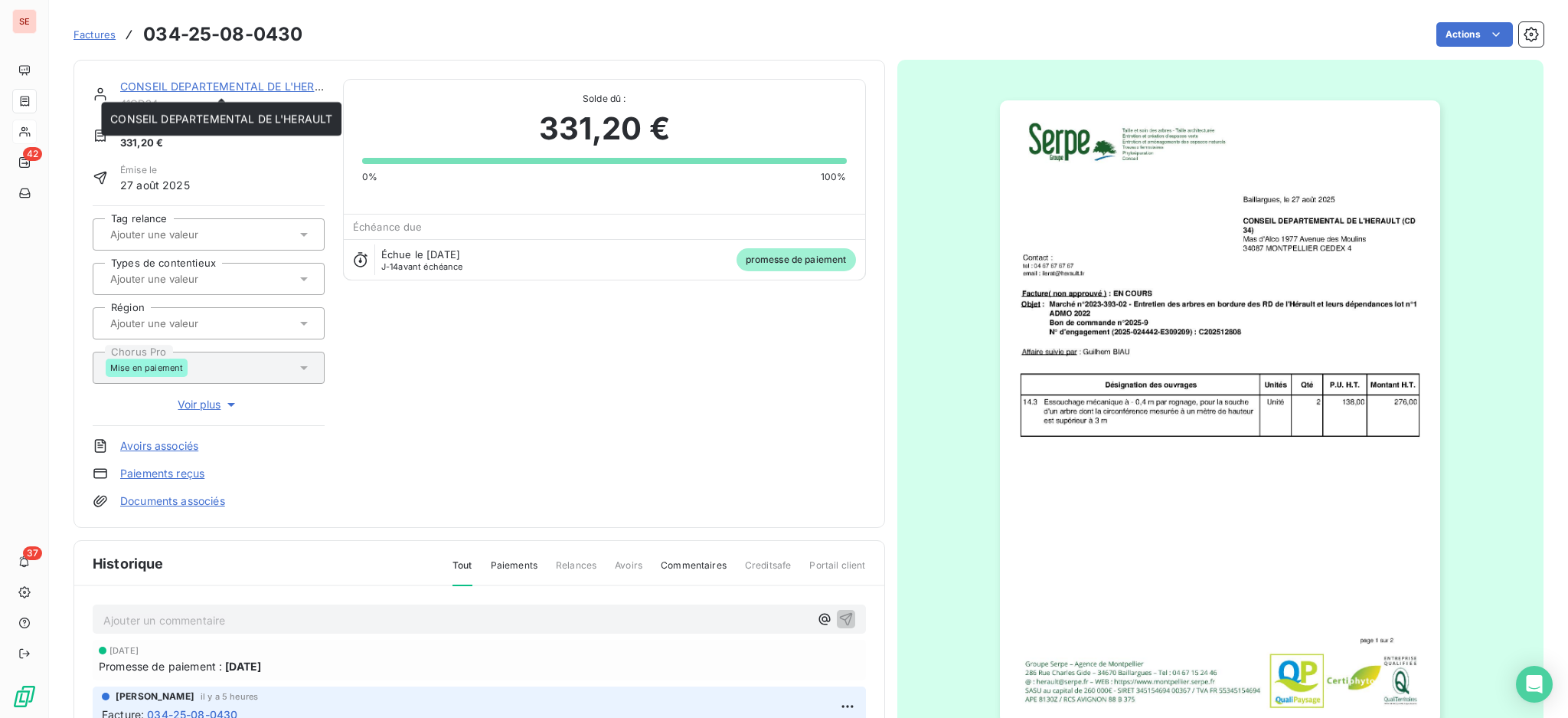
click at [253, 87] on link "CONSEIL DEPARTEMENTAL DE L'HERAULT" at bounding box center [230, 86] width 222 height 13
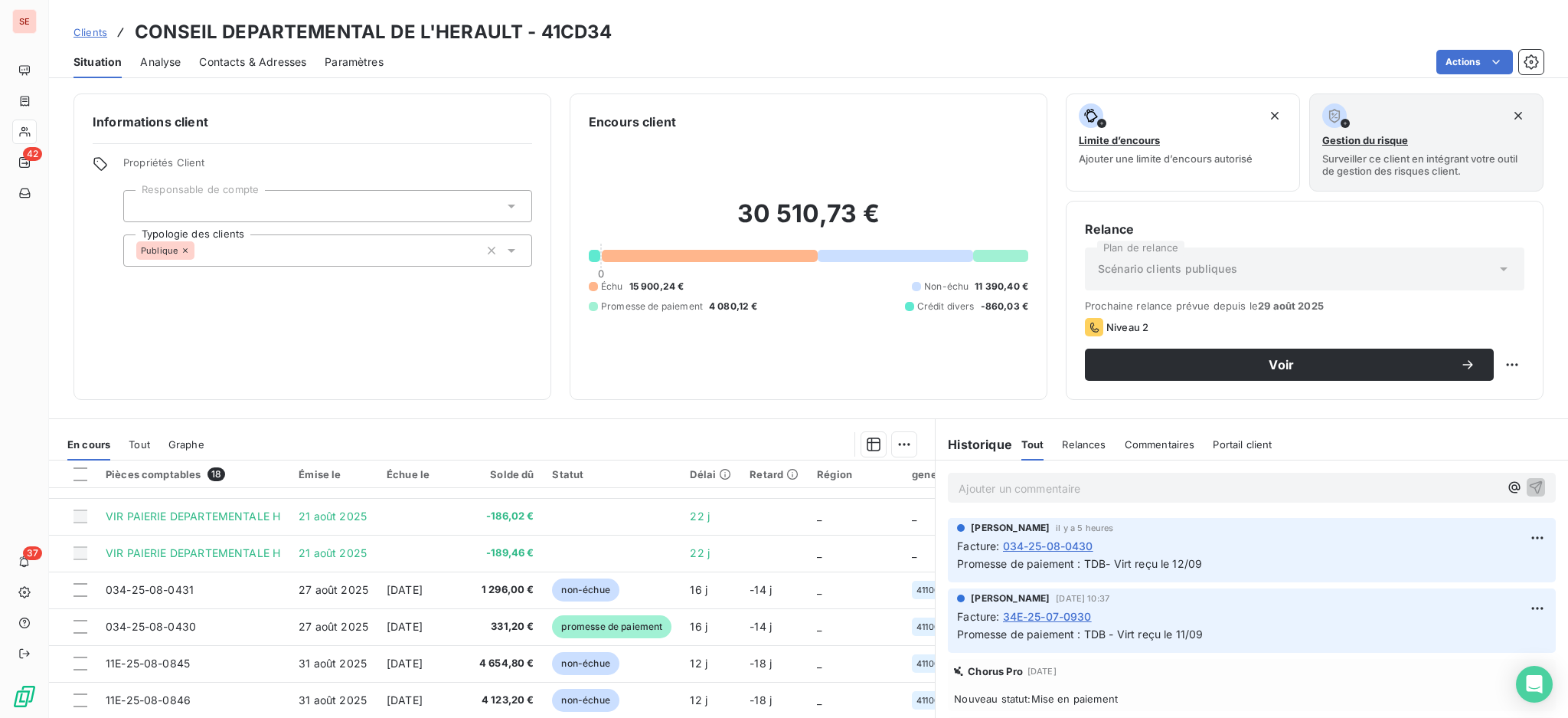
scroll to position [400, 0]
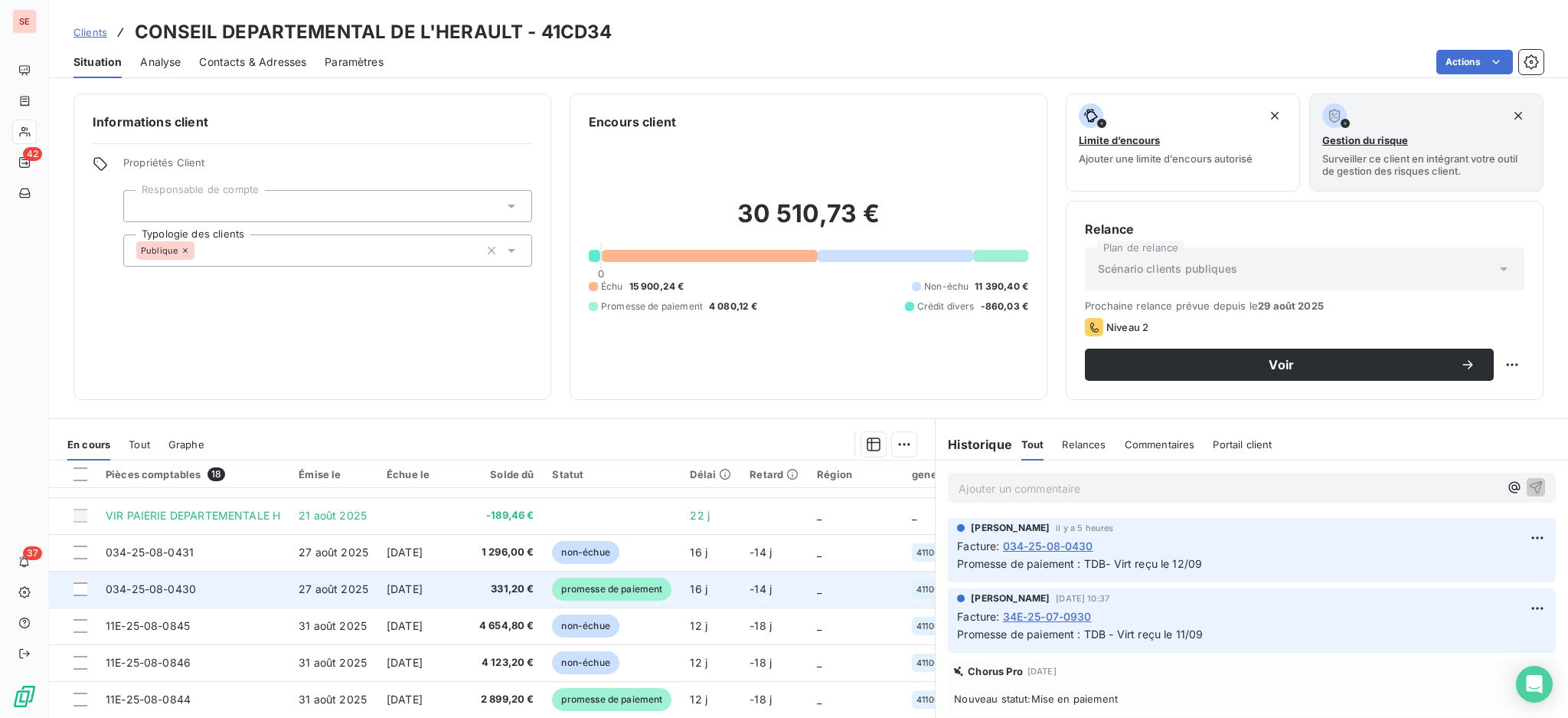
click at [460, 584] on td "[DATE]" at bounding box center [422, 589] width 89 height 37
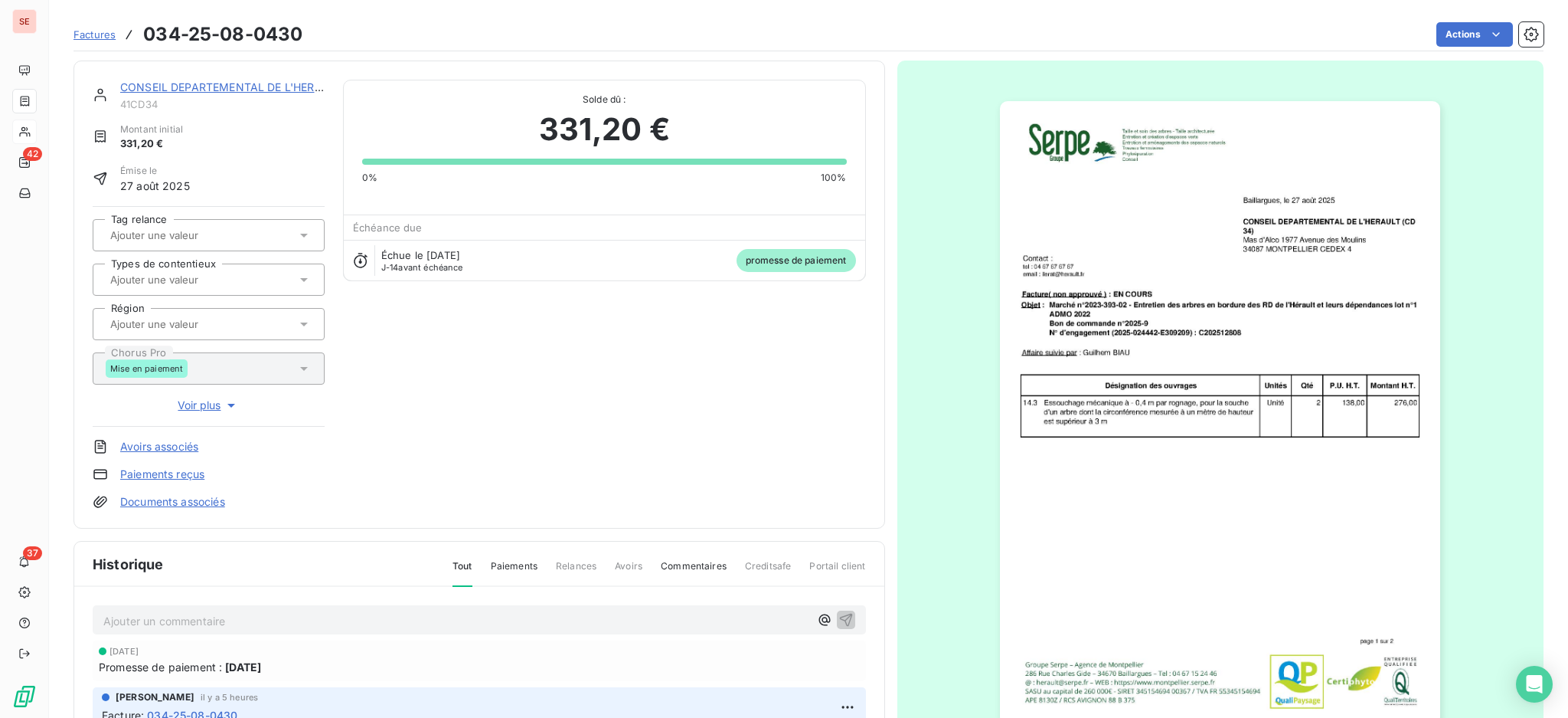
scroll to position [203, 0]
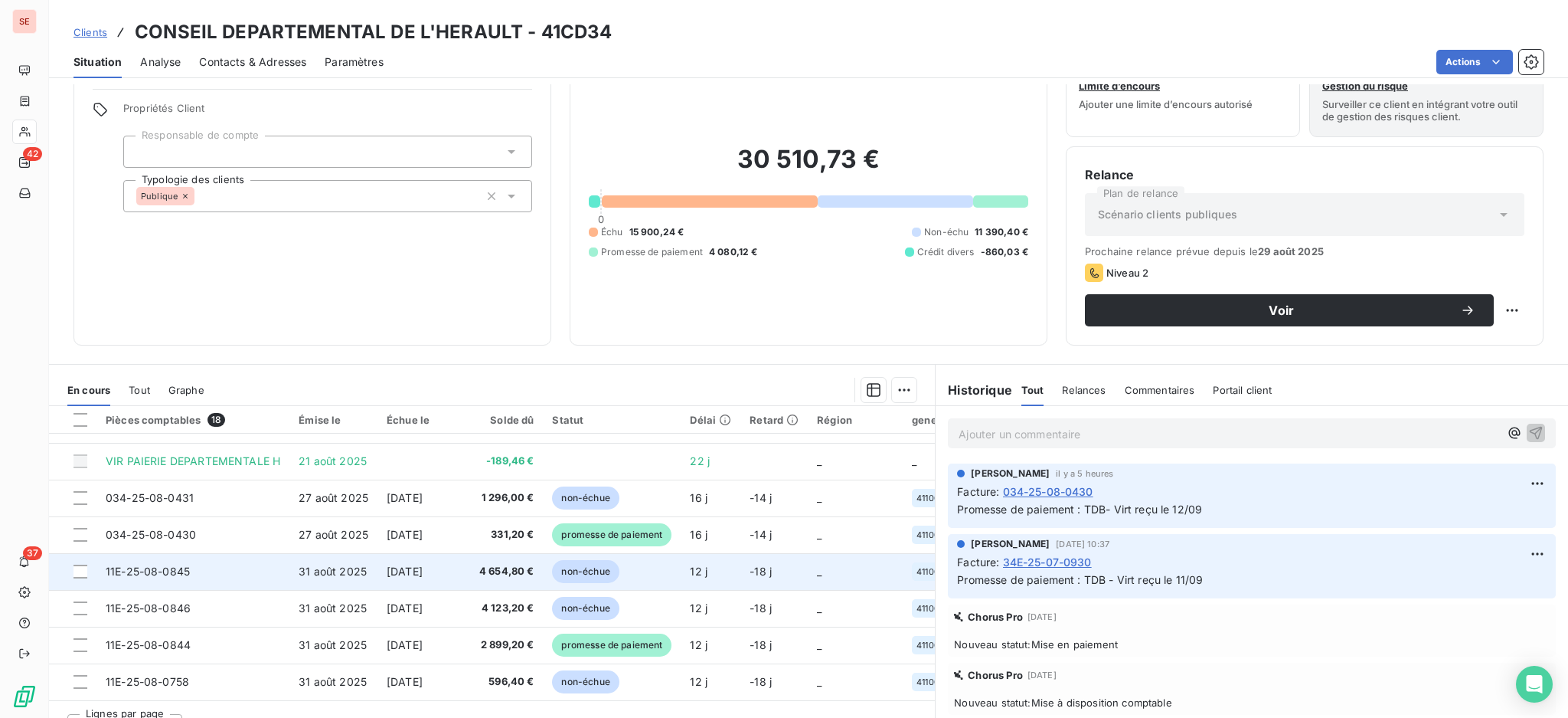
scroll to position [83, 0]
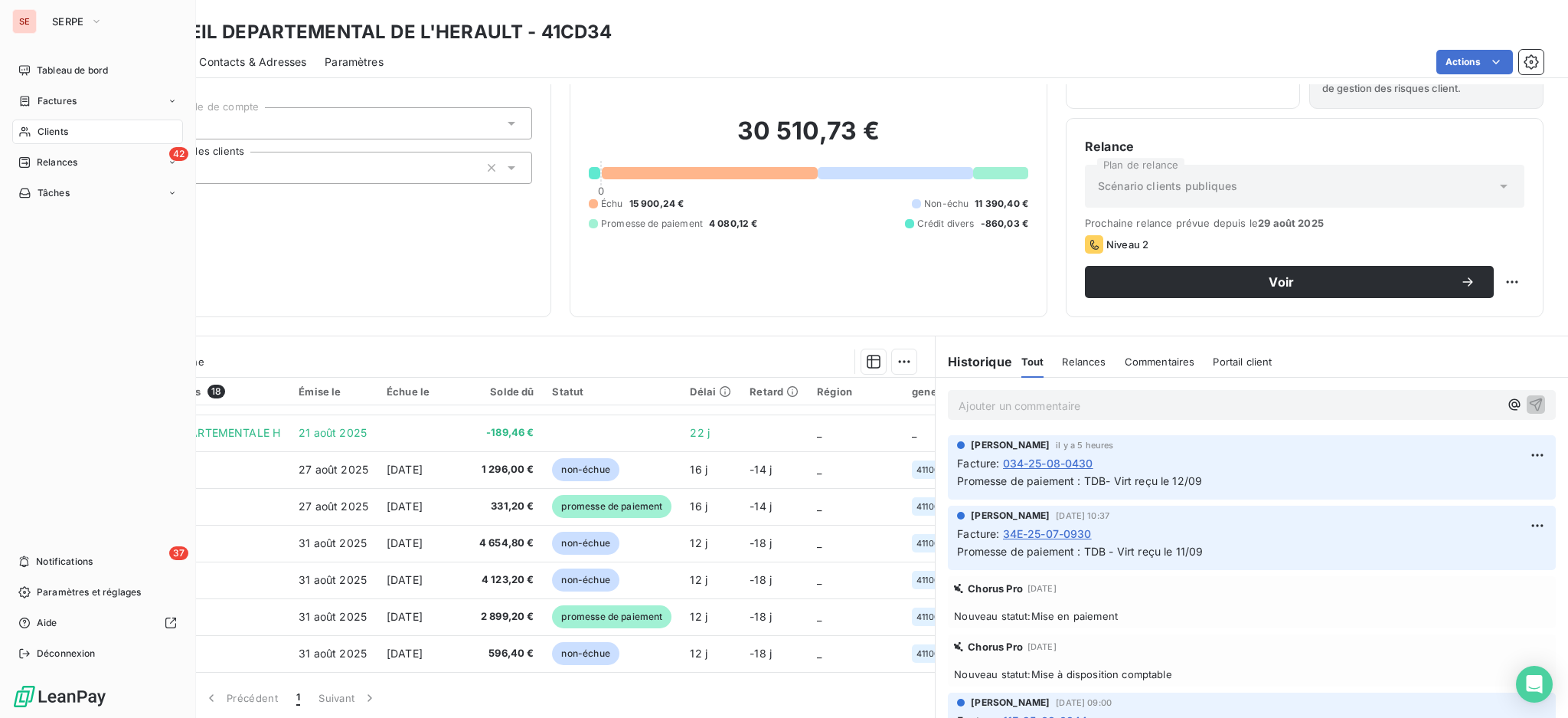
click at [38, 133] on span "Clients" at bounding box center [53, 132] width 31 height 14
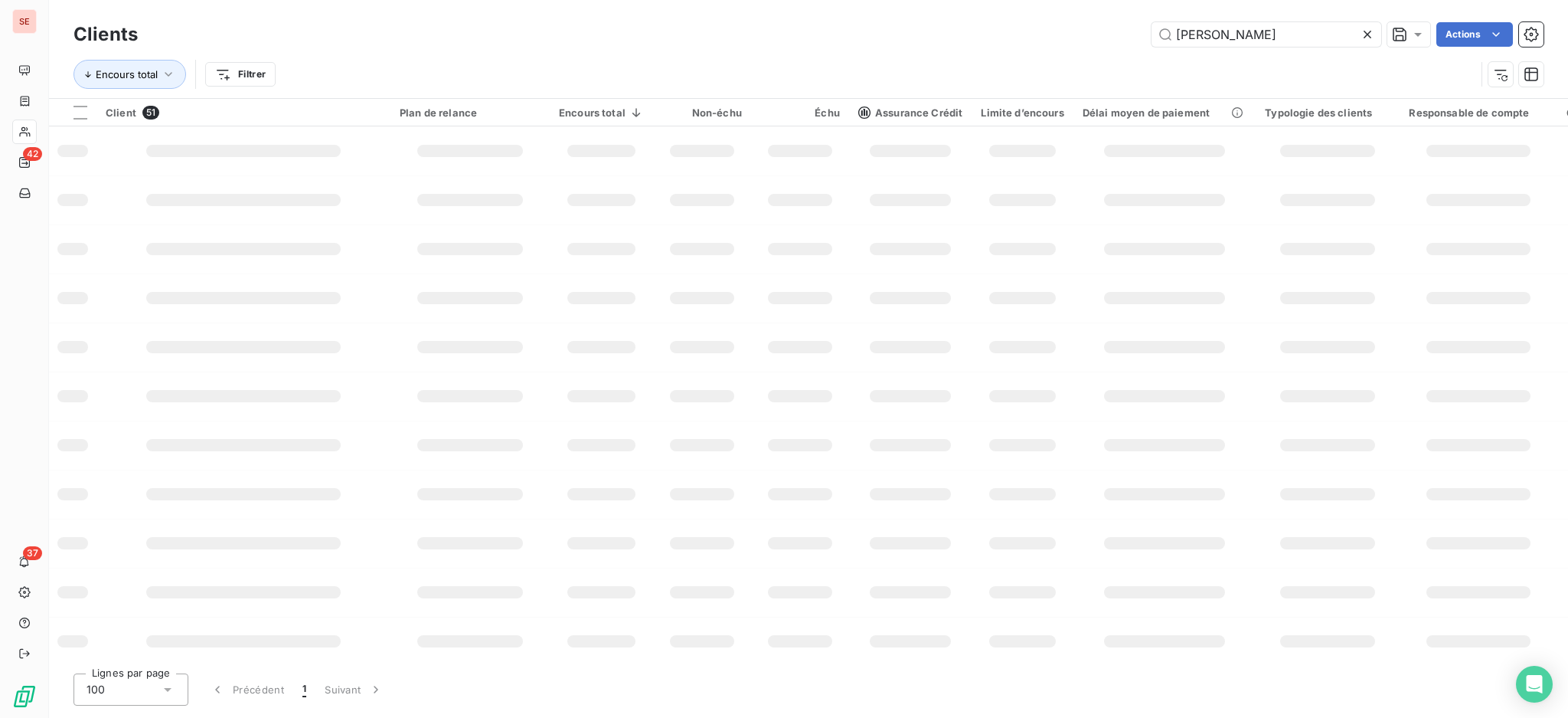
drag, startPoint x: 1243, startPoint y: 29, endPoint x: 849, endPoint y: -10, distance: 395.9
click at [849, 0] on html "SE 42 37 Clients OLIVIER Actions Encours total Filtrer Client 51 Plan de relanc…" at bounding box center [784, 359] width 1568 height 718
type input "bollore"
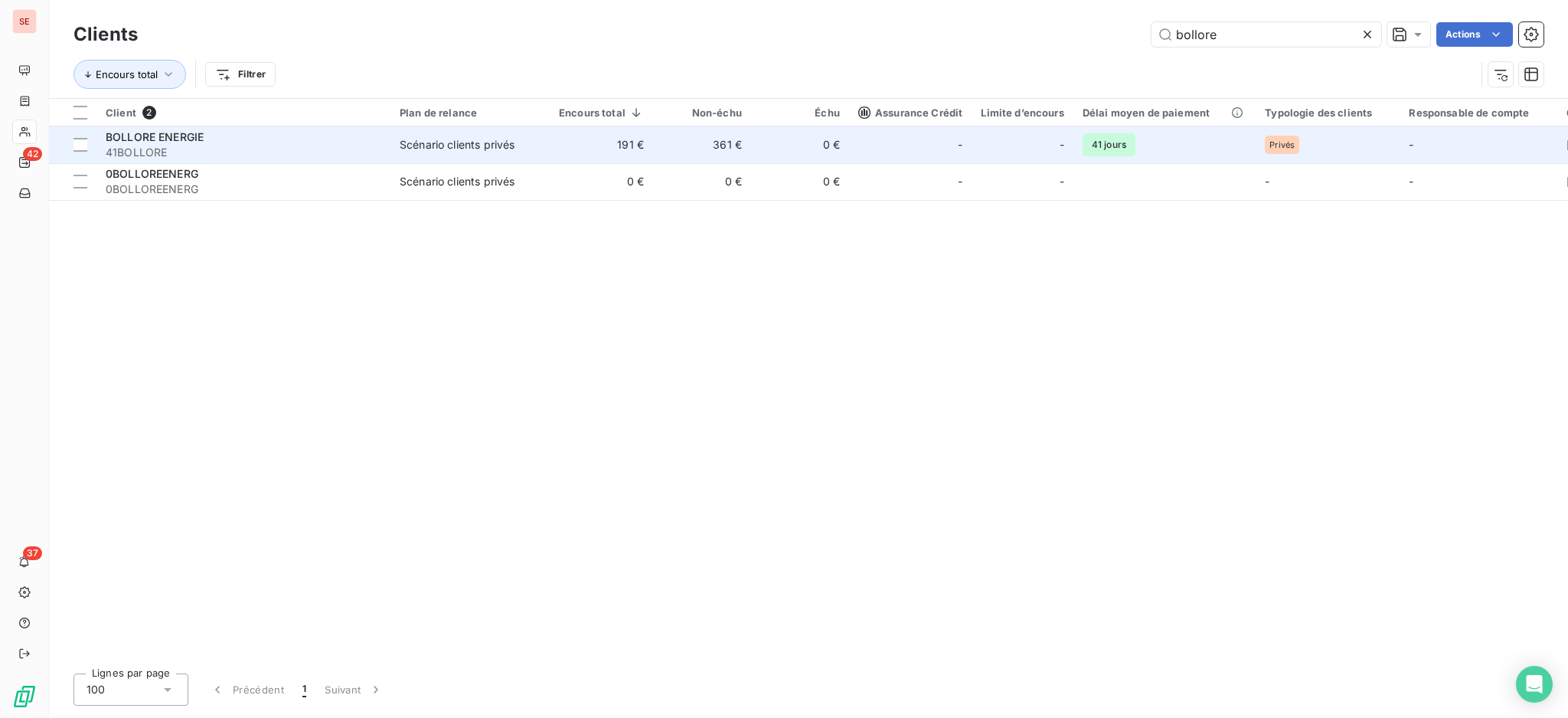
click at [227, 143] on div "BOLLORE ENERGIE" at bounding box center [244, 137] width 276 height 16
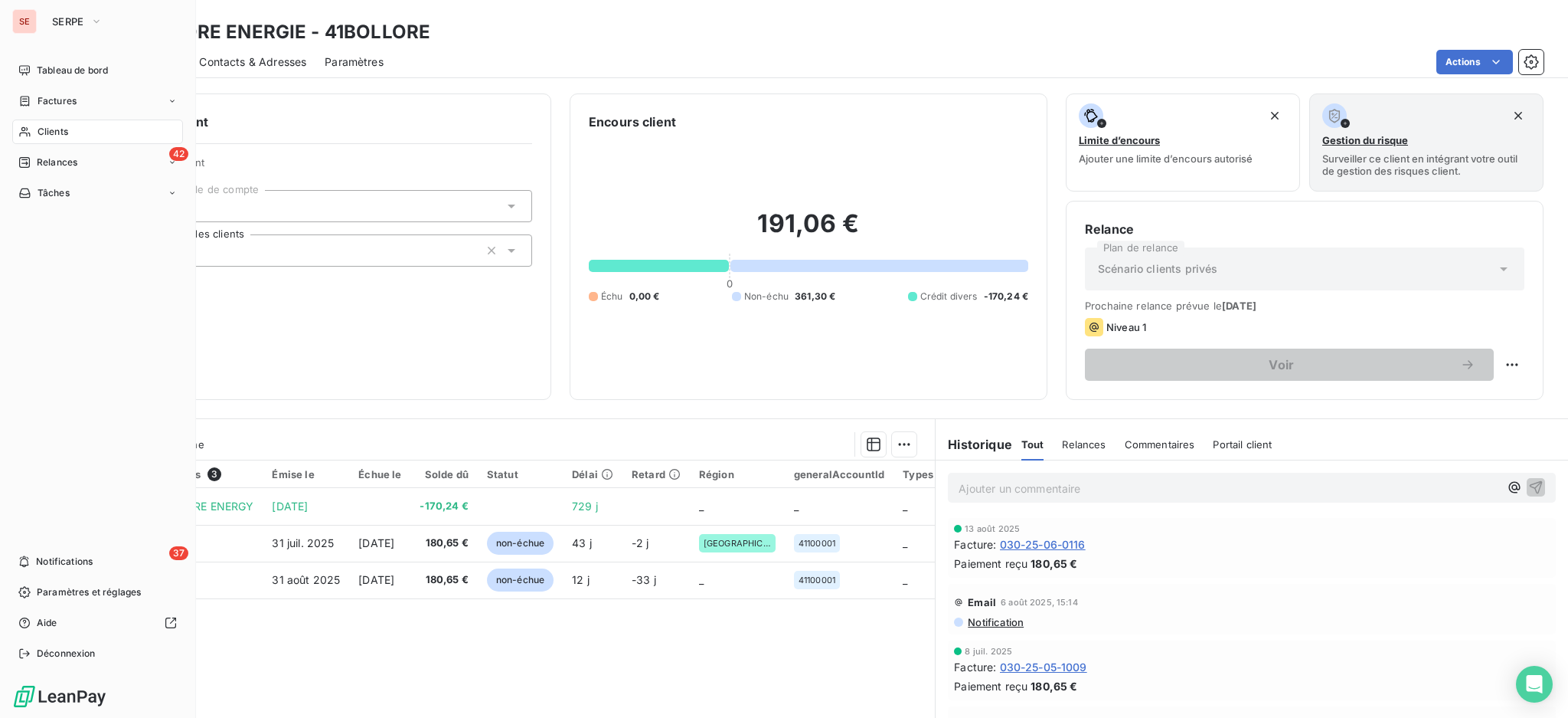
click at [38, 133] on span "Clients" at bounding box center [53, 132] width 31 height 14
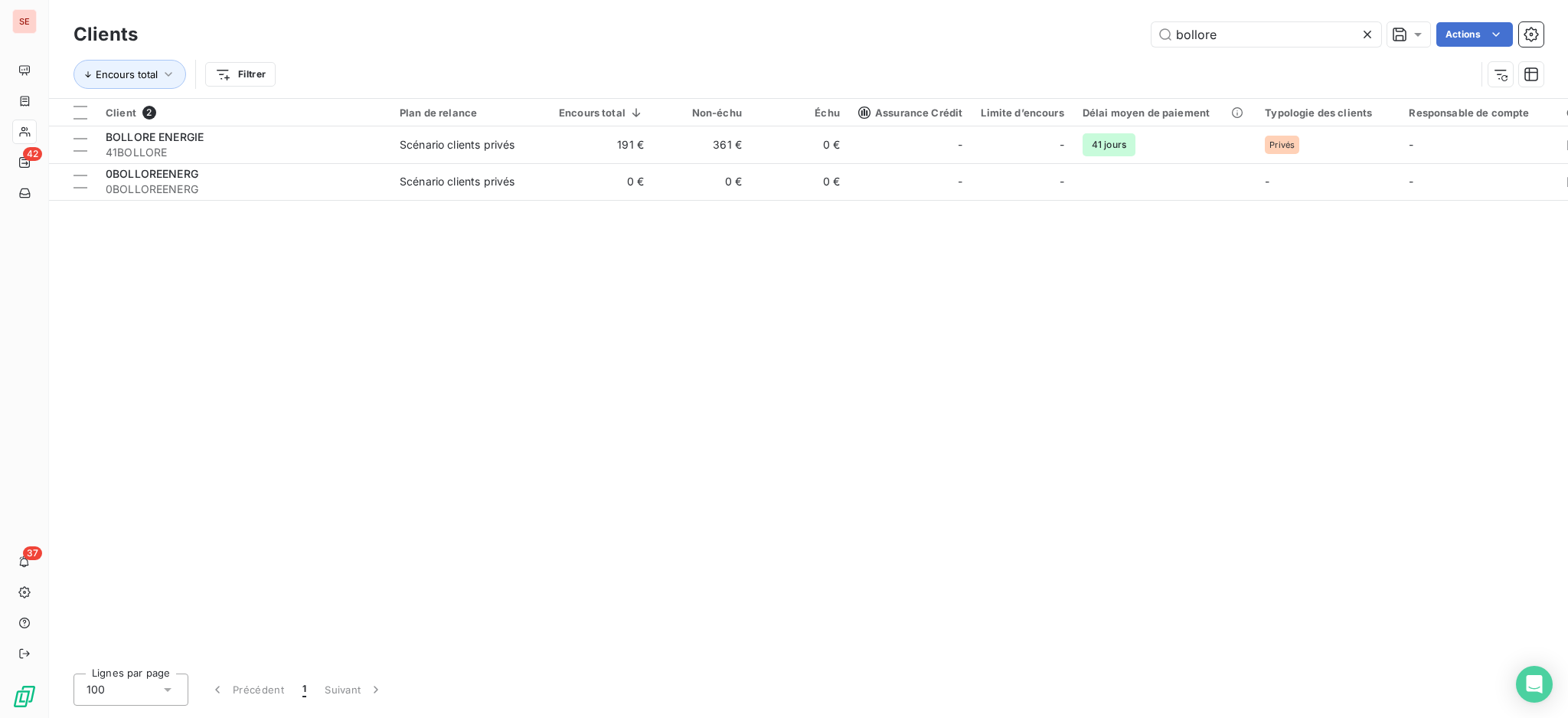
drag, startPoint x: 1248, startPoint y: 34, endPoint x: 1146, endPoint y: 22, distance: 102.7
click at [1157, 23] on input "bollore" at bounding box center [1266, 34] width 230 height 24
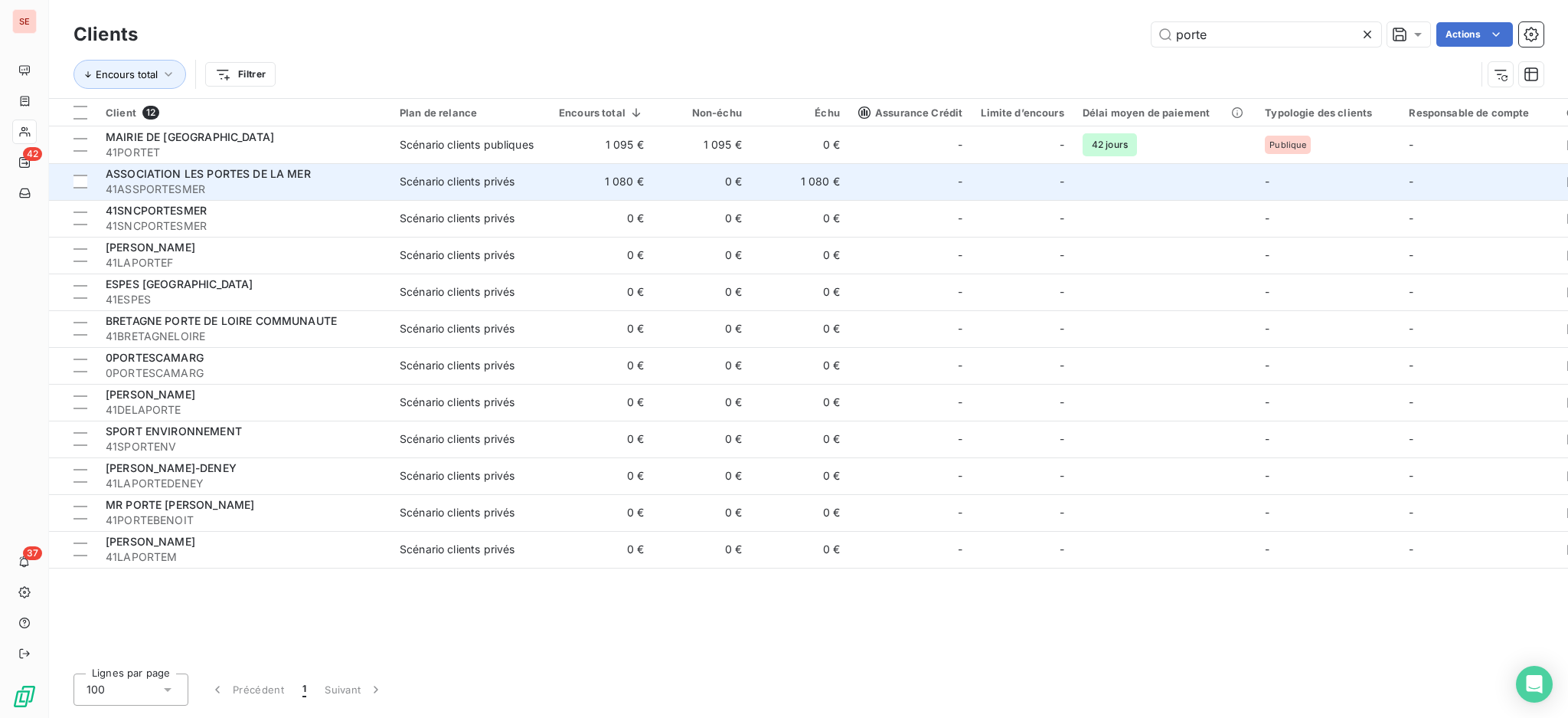
type input "porte"
click at [156, 195] on span "41ASSPORTESMER" at bounding box center [244, 190] width 276 height 16
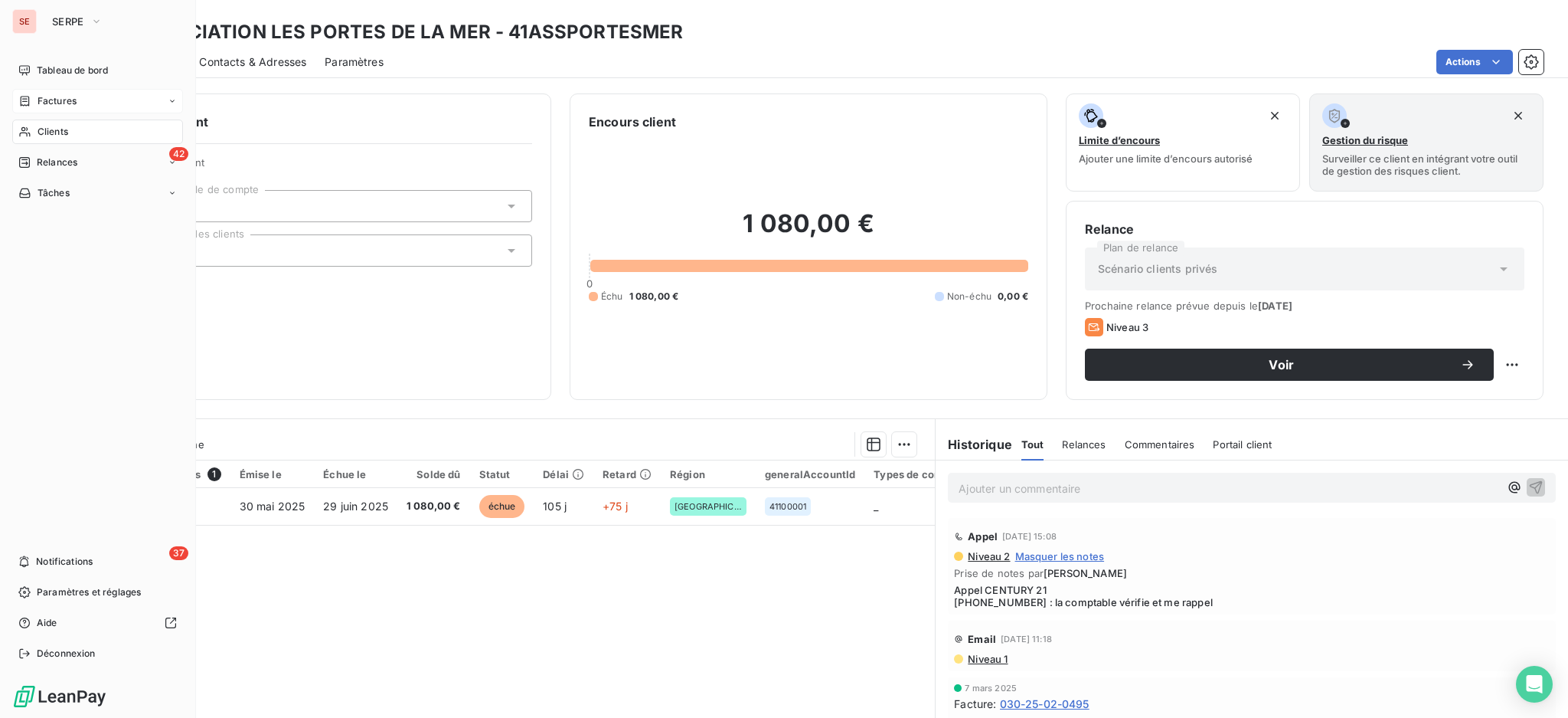
click at [71, 100] on span "Factures" at bounding box center [57, 101] width 39 height 14
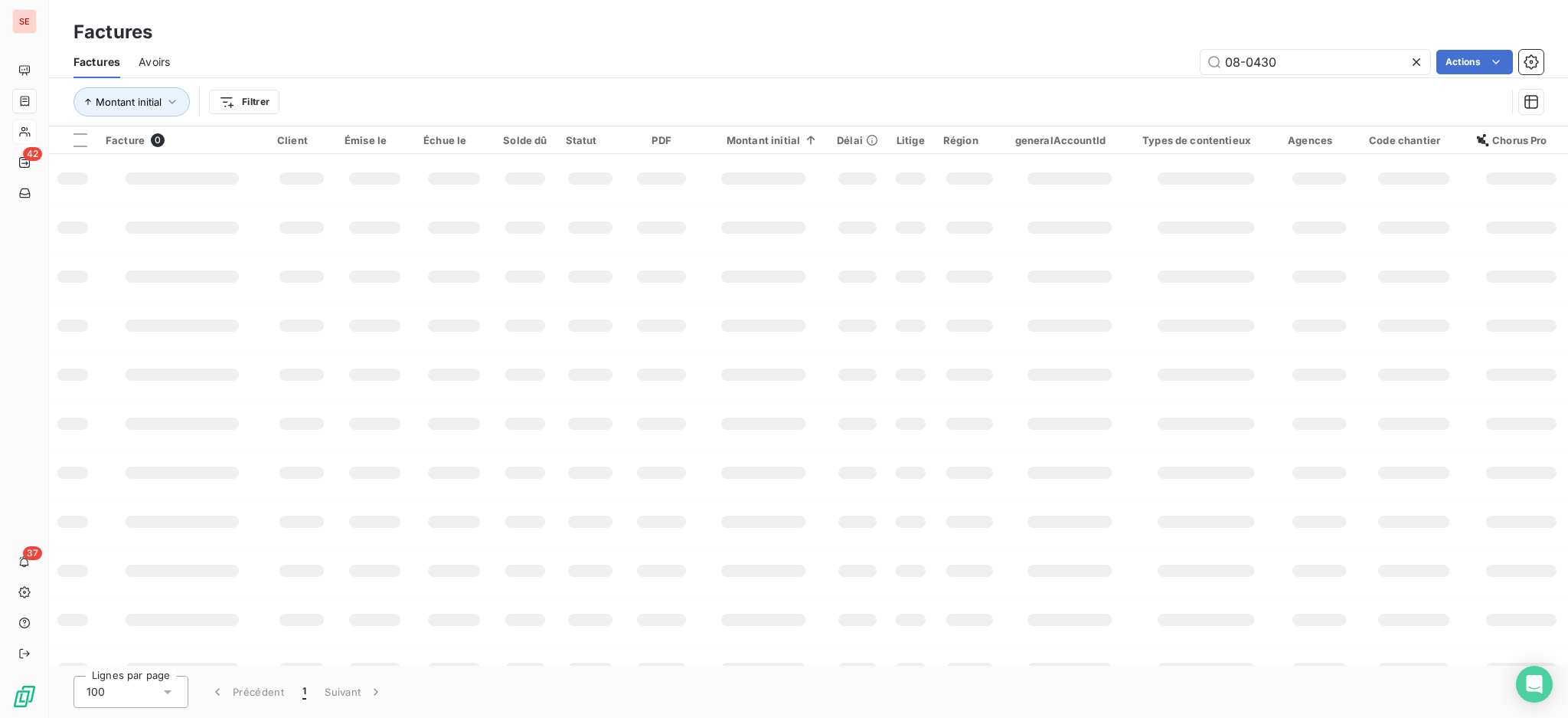
drag, startPoint x: 1321, startPoint y: 63, endPoint x: 849, endPoint y: 9, distance: 475.1
click at [1010, 35] on div "Factures Factures Avoirs 08-0430 Actions Montant initial Filtrer" at bounding box center [809, 63] width 1519 height 126
type input "07-0374"
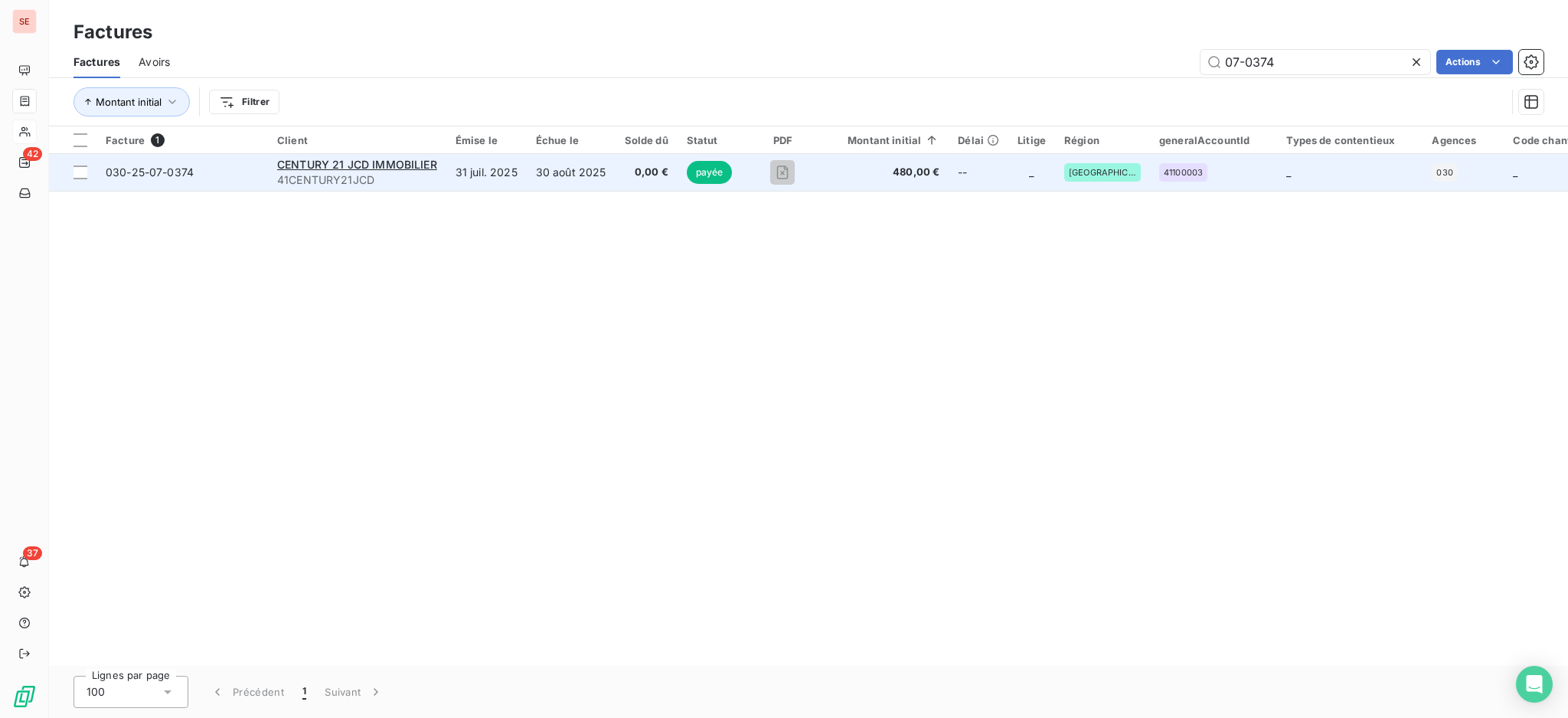
click at [439, 161] on td "CENTURY 21 JCD IMMOBILIER 41CENTURY21JCD" at bounding box center [357, 172] width 179 height 37
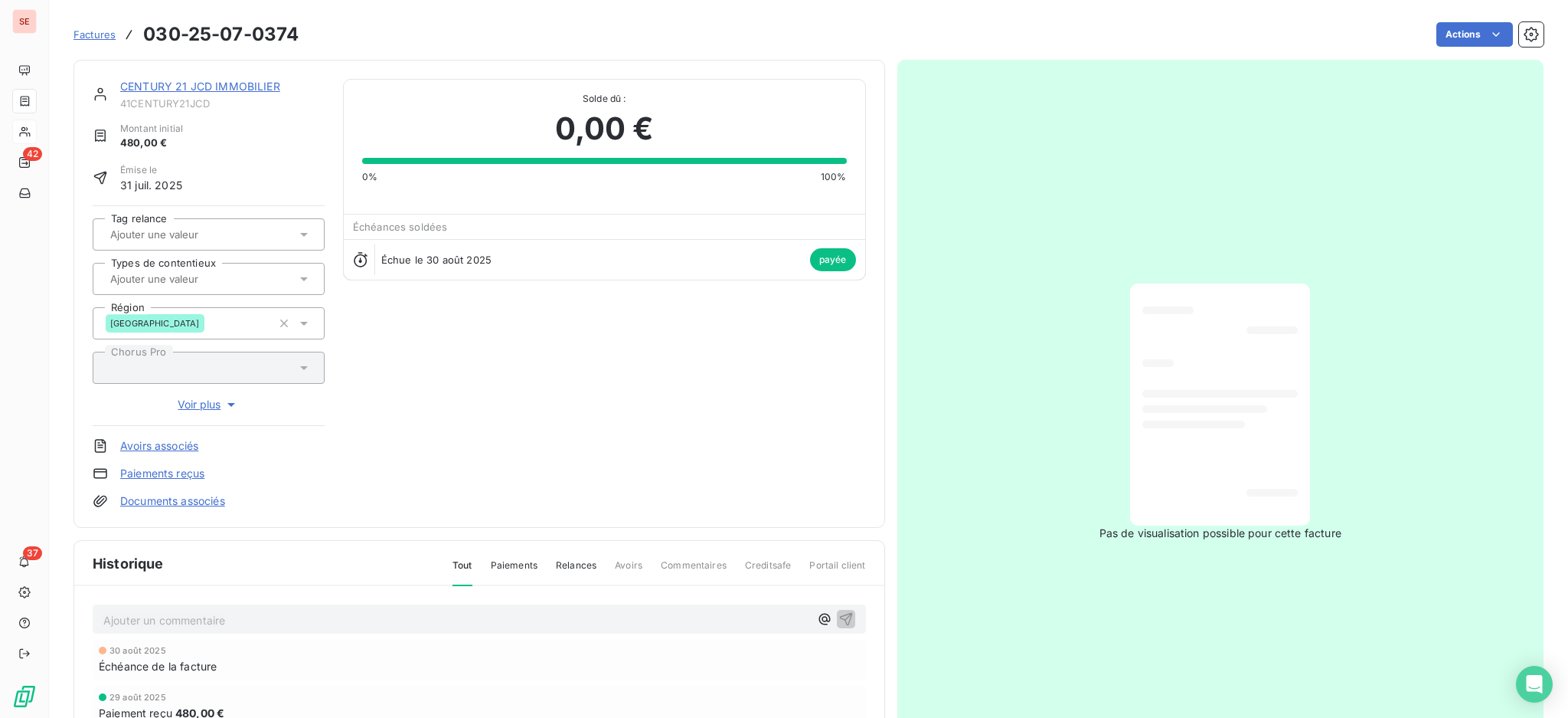
click at [226, 84] on link "CENTURY 21 JCD IMMOBILIER" at bounding box center [200, 86] width 160 height 13
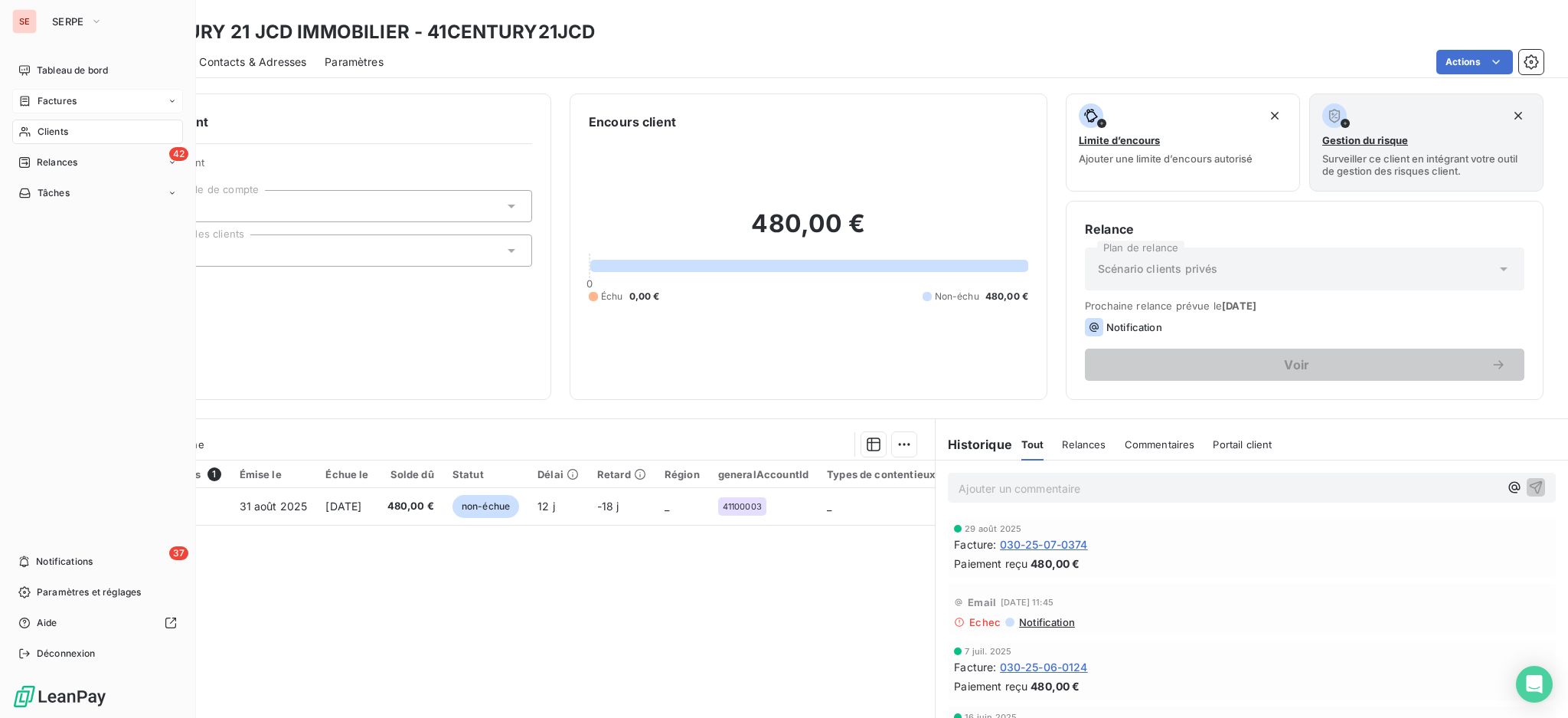
drag, startPoint x: 59, startPoint y: 125, endPoint x: 147, endPoint y: 114, distance: 88.7
click at [59, 125] on span "Clients" at bounding box center [53, 132] width 31 height 14
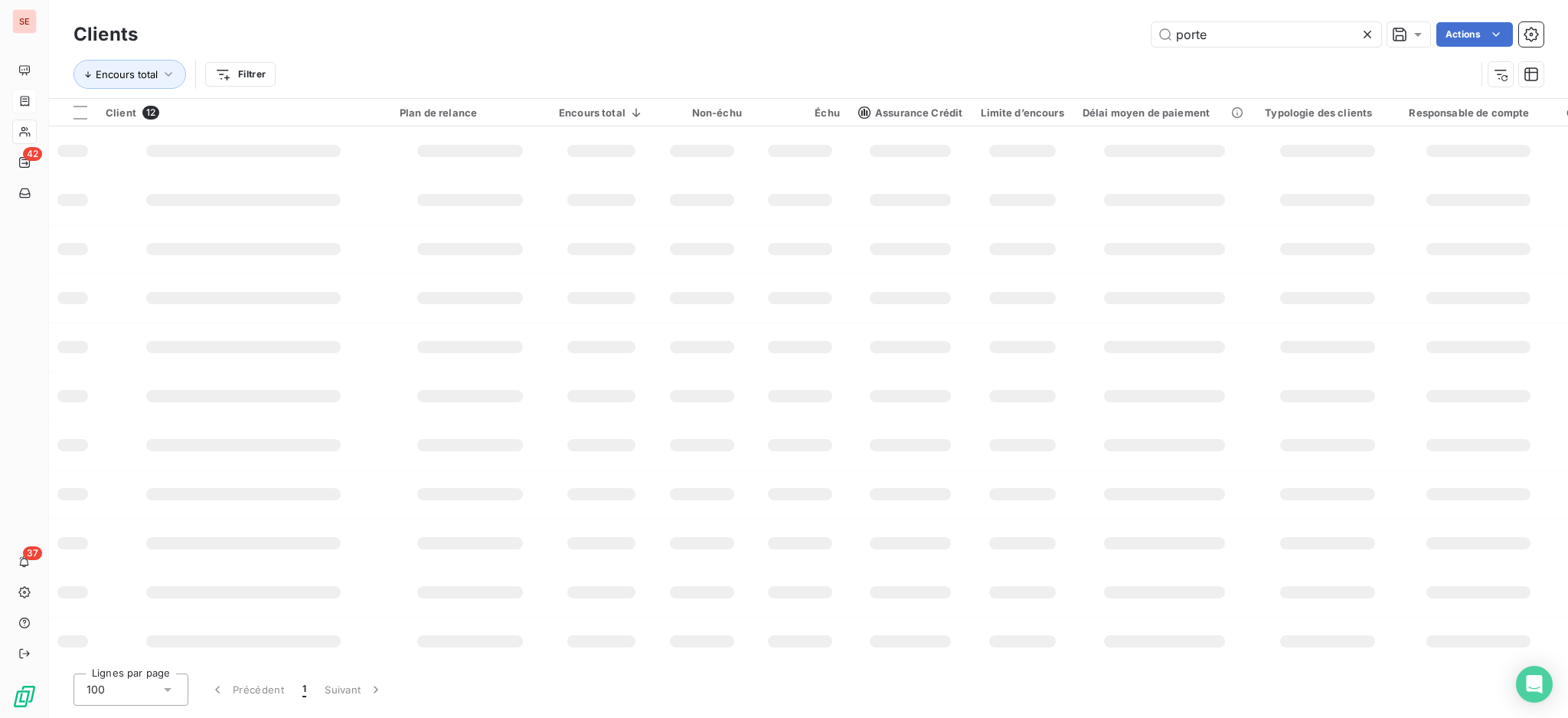
drag, startPoint x: 1233, startPoint y: 41, endPoint x: 1034, endPoint y: 25, distance: 199.6
click at [1068, 25] on div "porte Actions" at bounding box center [849, 34] width 1388 height 24
type input "DUNES"
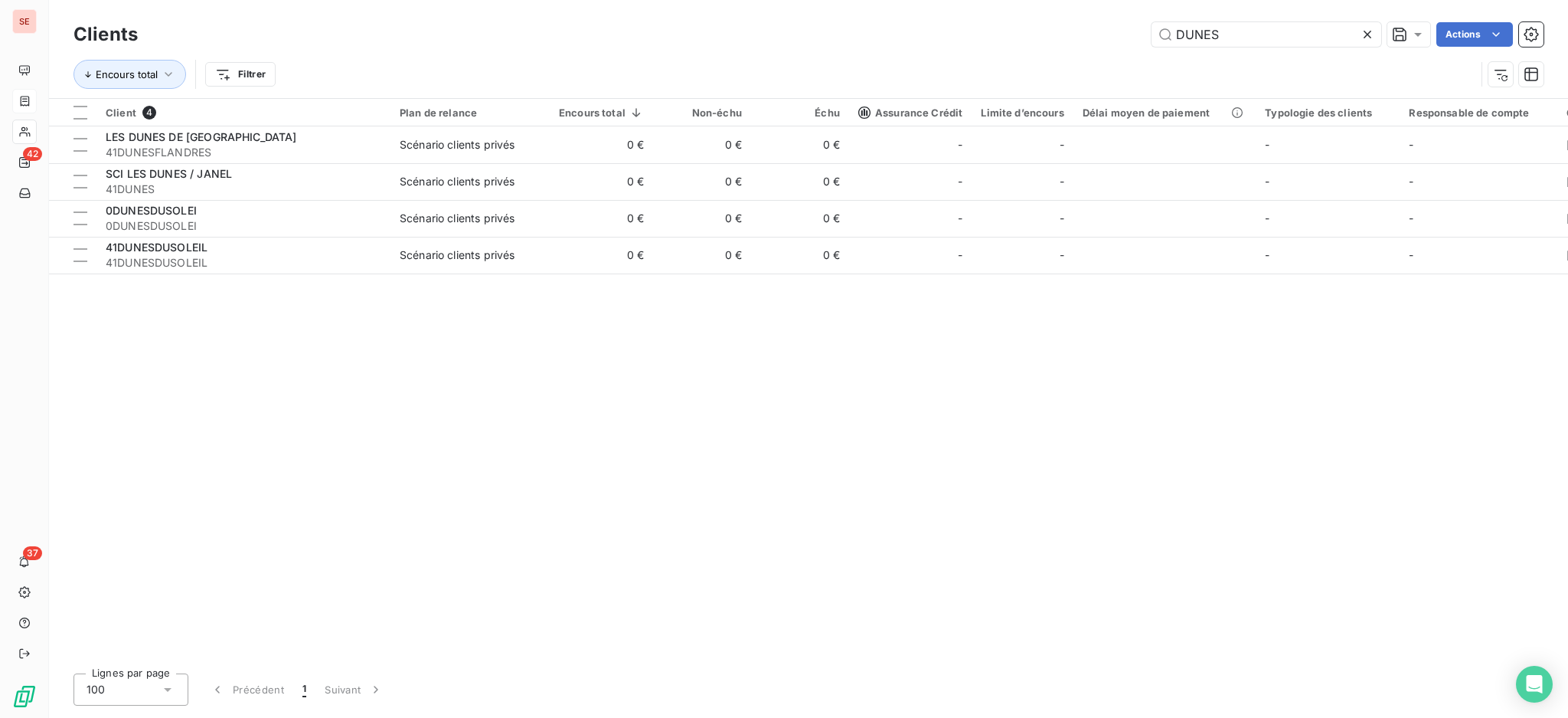
drag, startPoint x: 1235, startPoint y: 42, endPoint x: 1069, endPoint y: 18, distance: 167.7
click at [1088, 22] on div "DUNES Actions" at bounding box center [849, 34] width 1388 height 24
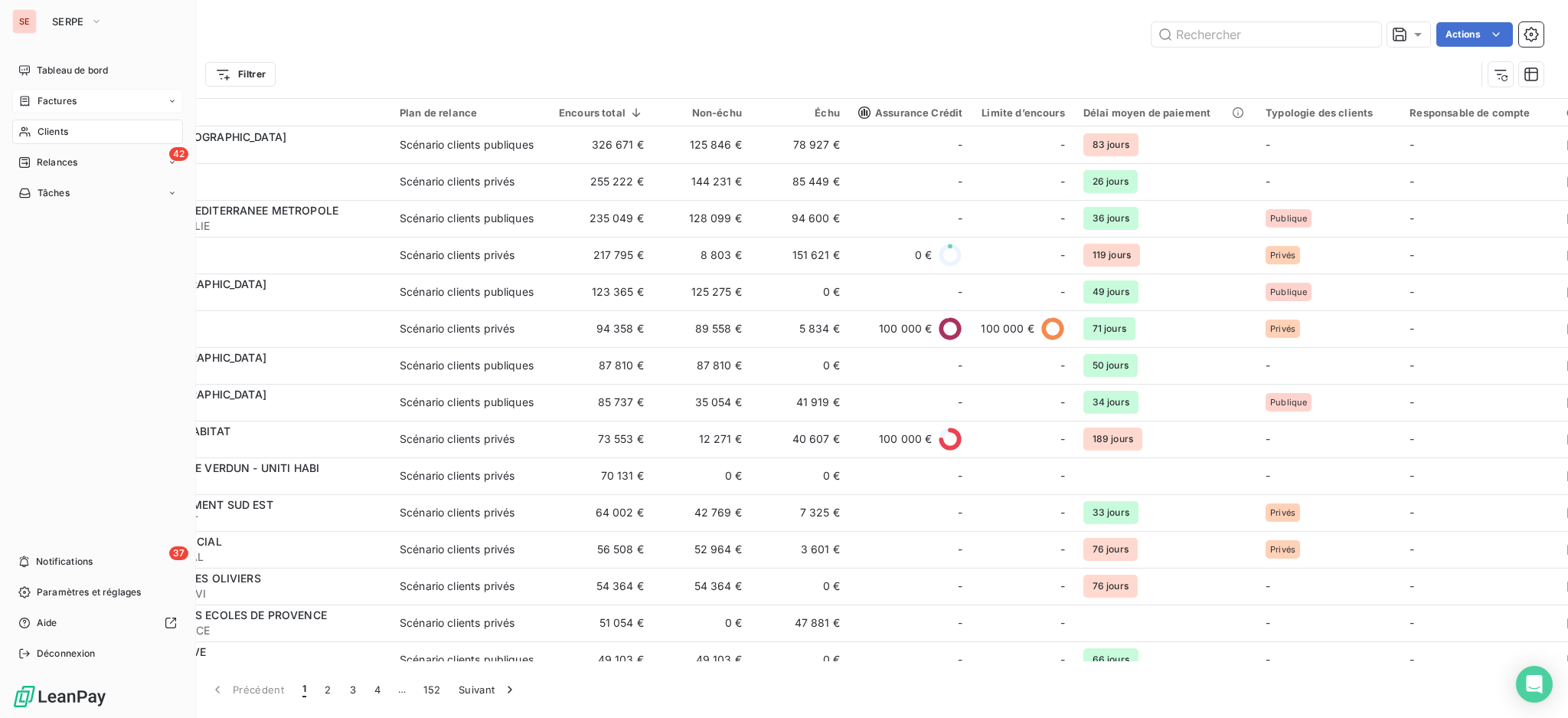
click at [58, 103] on span "Factures" at bounding box center [57, 101] width 39 height 14
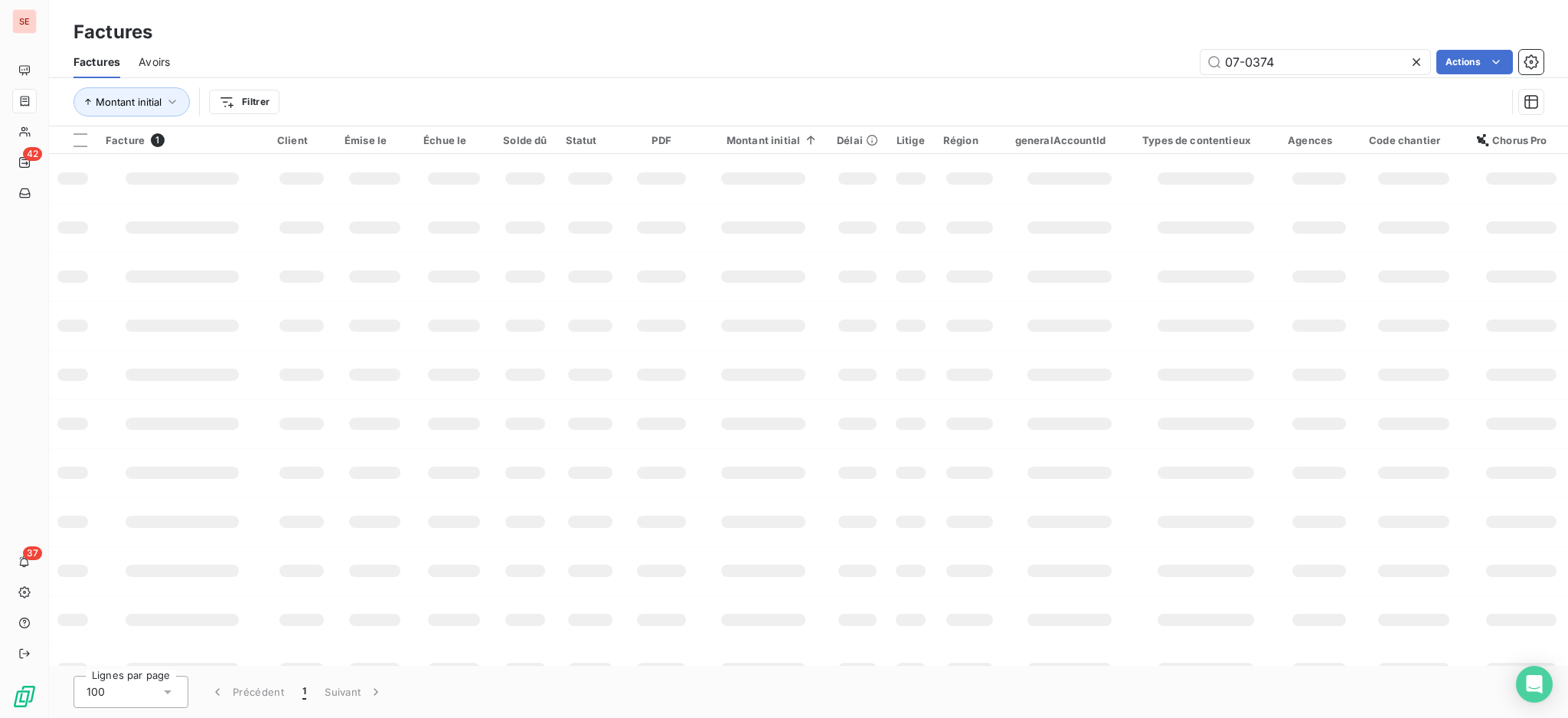
drag, startPoint x: 1315, startPoint y: 62, endPoint x: 1096, endPoint y: 34, distance: 220.8
click at [1096, 34] on div "Factures Factures Avoirs 07-0374 Actions Montant initial Filtrer" at bounding box center [809, 63] width 1519 height 126
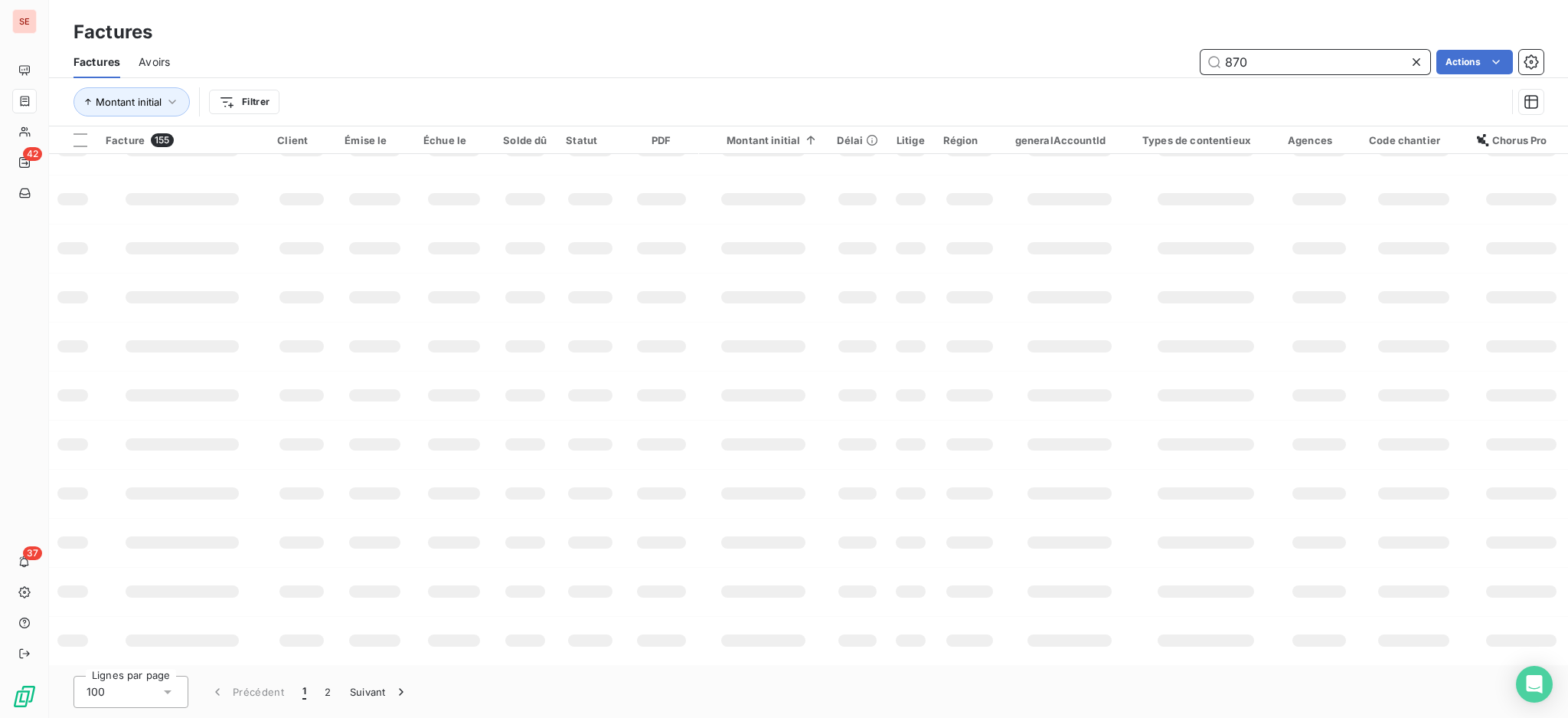
scroll to position [229, 0]
drag, startPoint x: 1250, startPoint y: 60, endPoint x: 1119, endPoint y: 52, distance: 131.2
click at [1121, 53] on div "870 Actions" at bounding box center [865, 62] width 1355 height 24
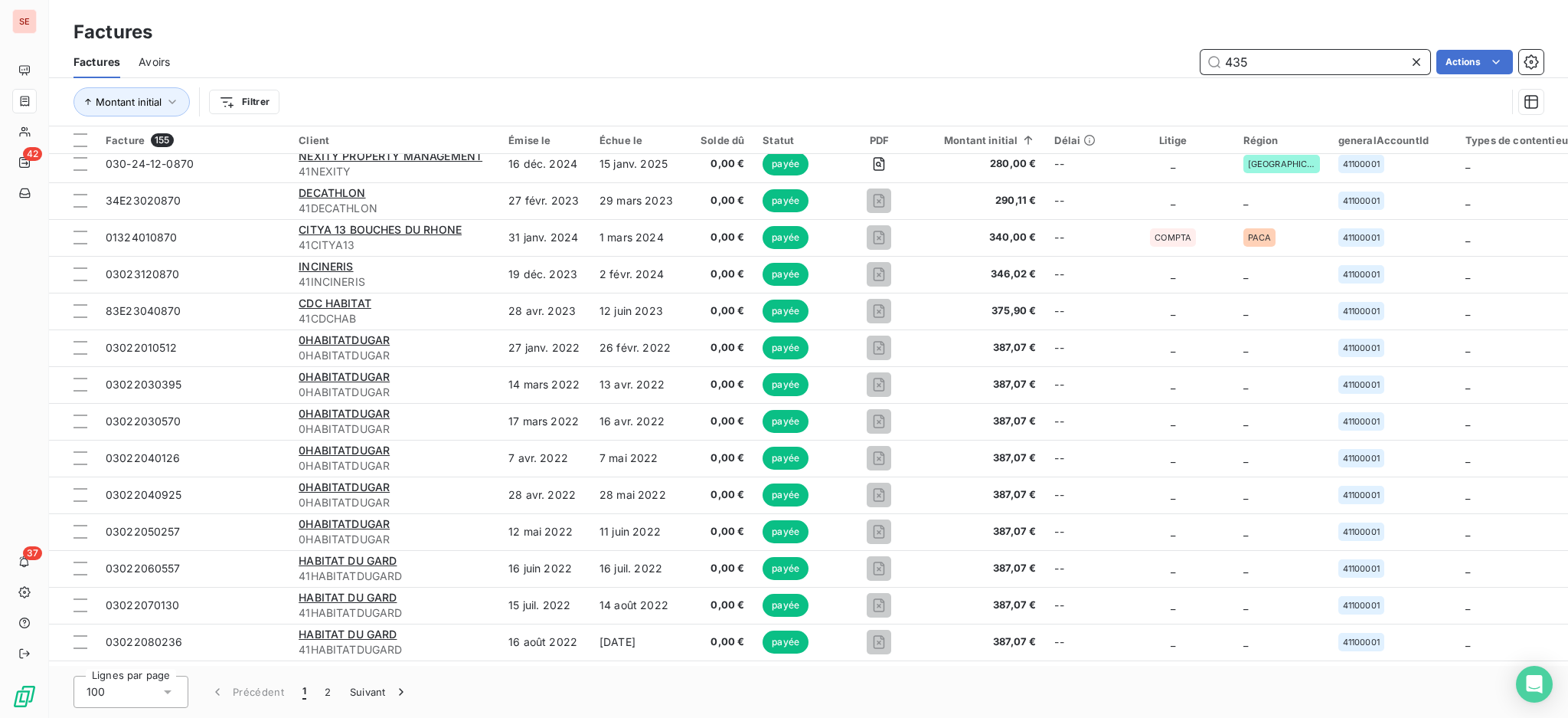
type input "435"
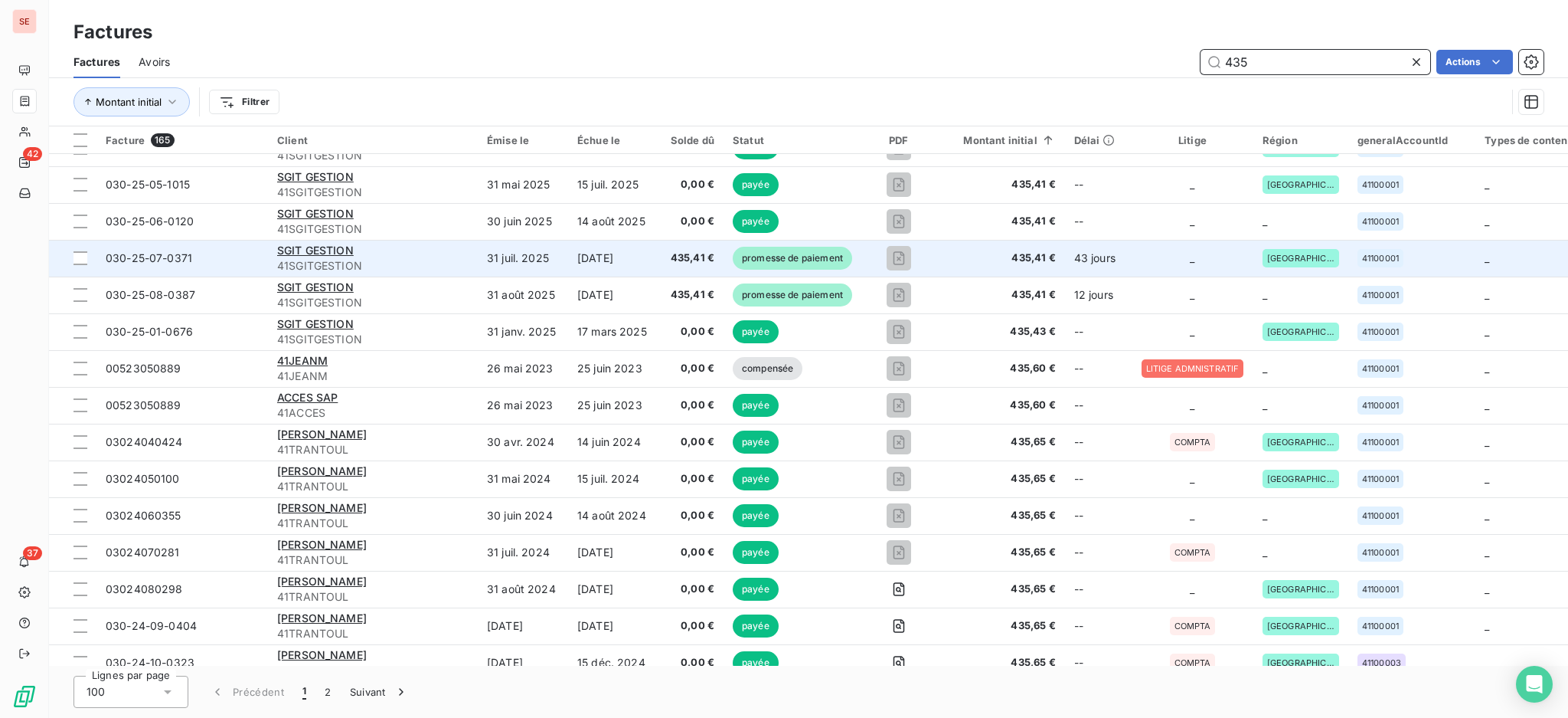
scroll to position [1429, 0]
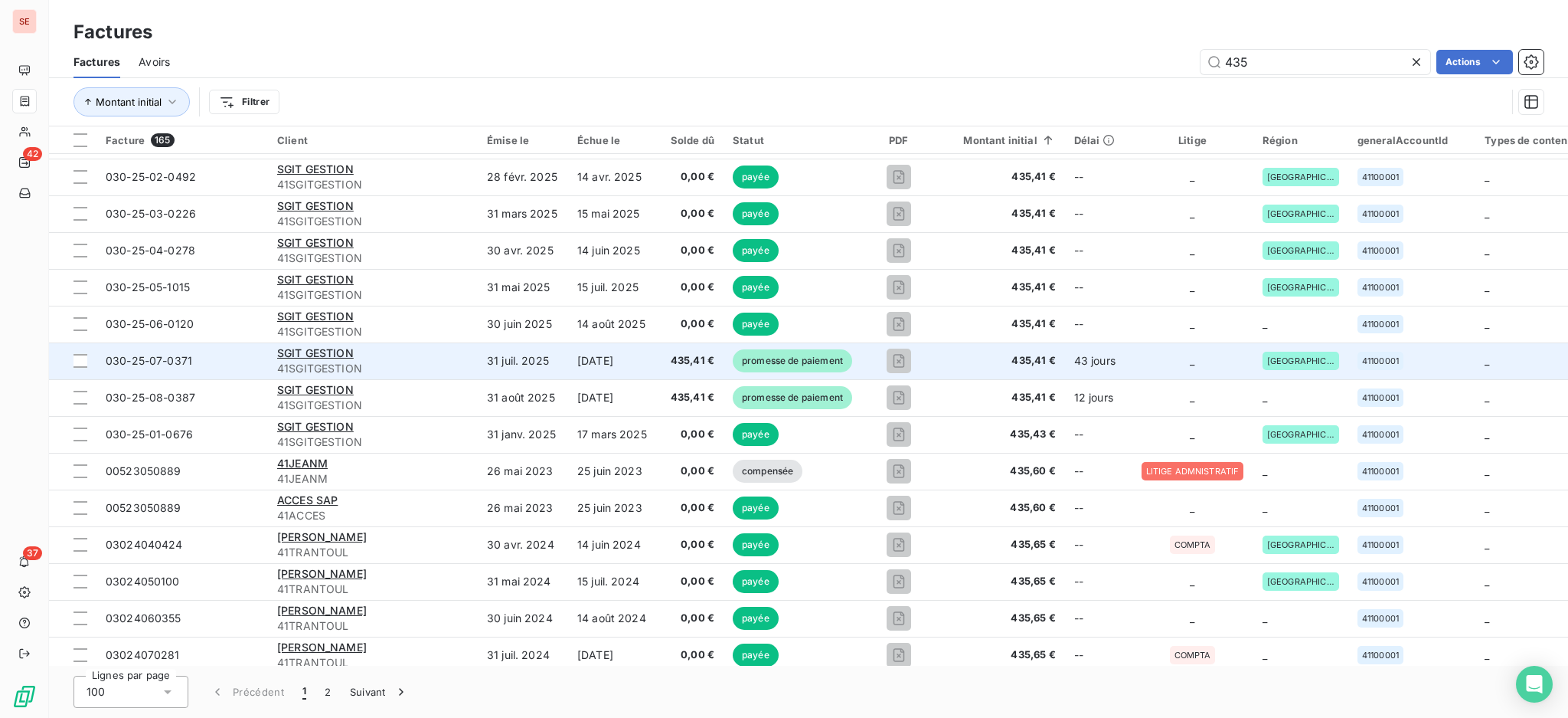
click at [360, 352] on div "SGIT GESTION" at bounding box center [373, 354] width 191 height 16
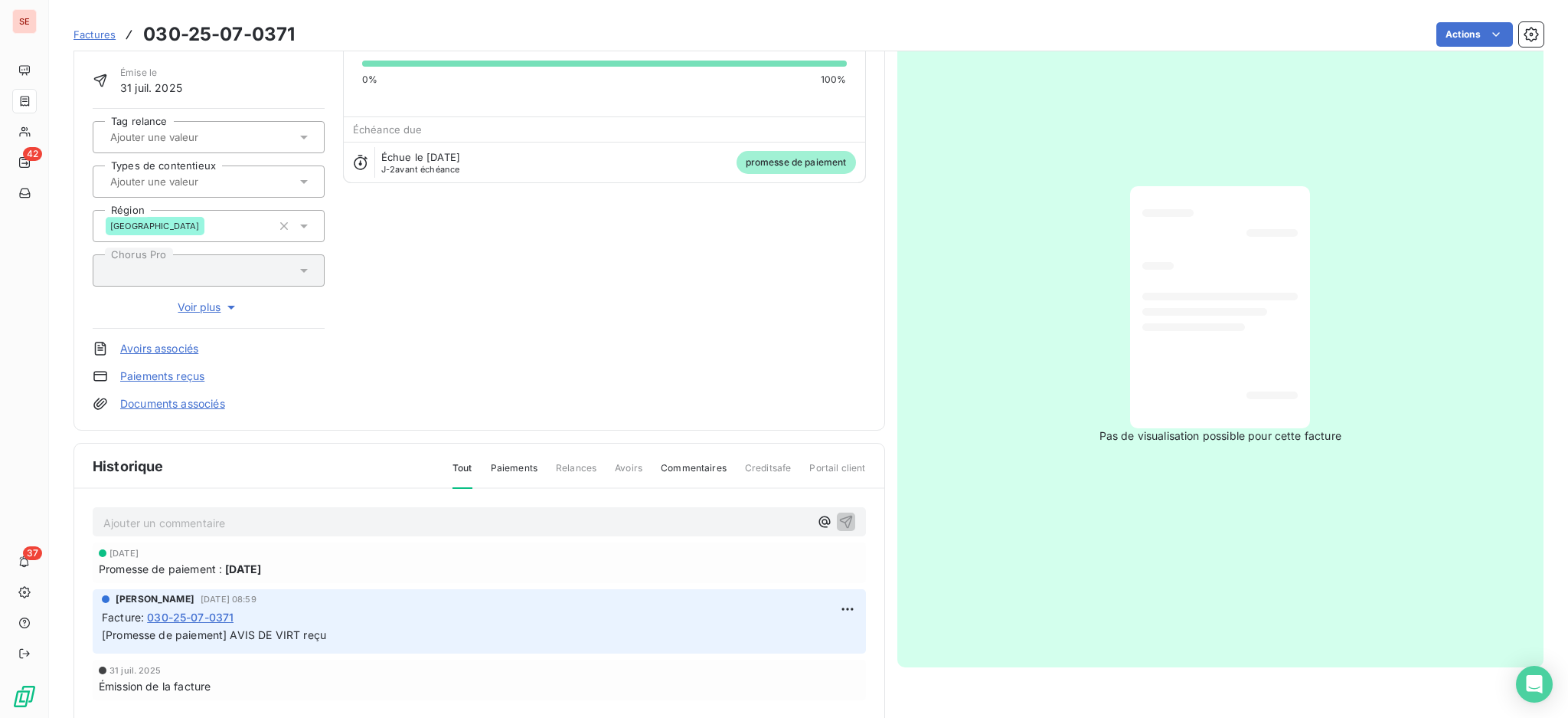
scroll to position [203, 0]
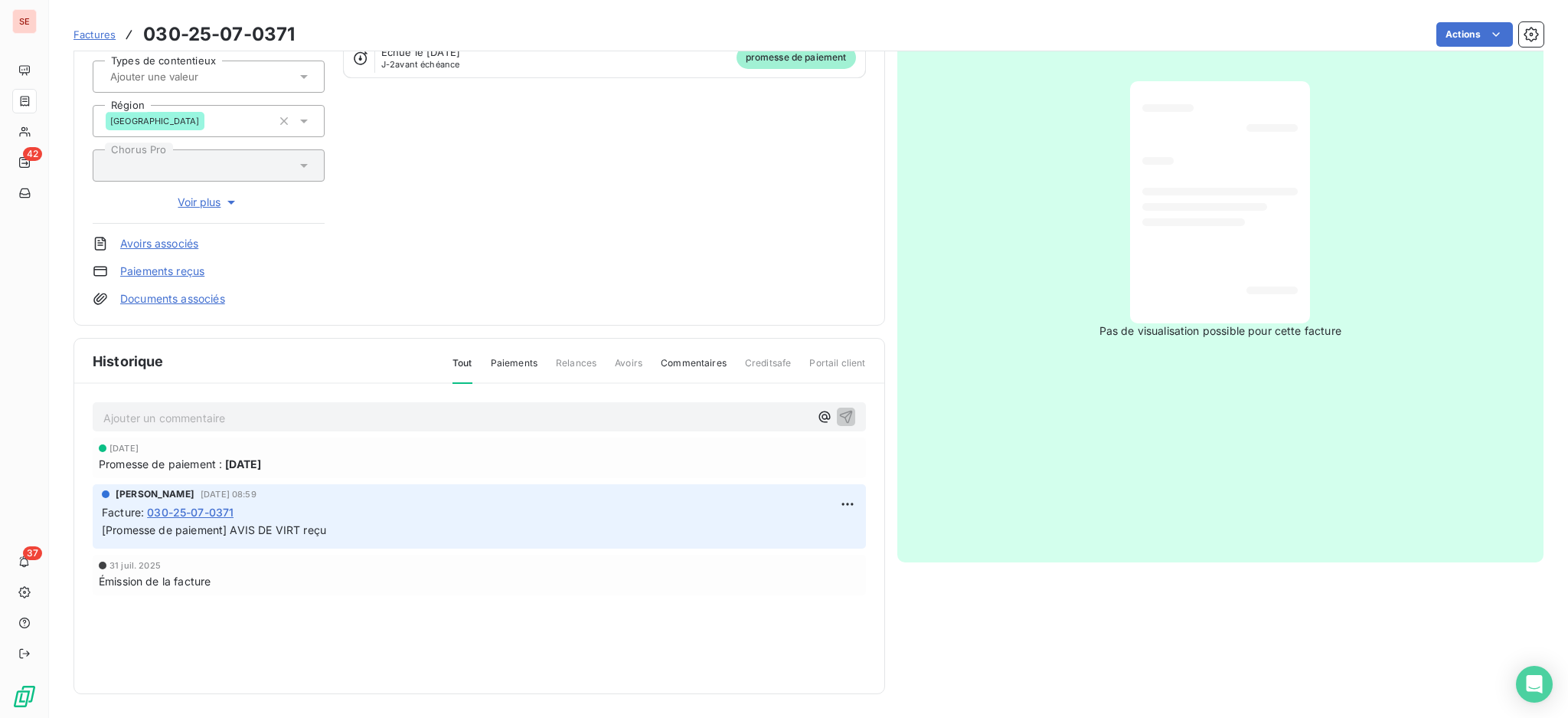
click at [169, 295] on link "Documents associés" at bounding box center [172, 299] width 105 height 16
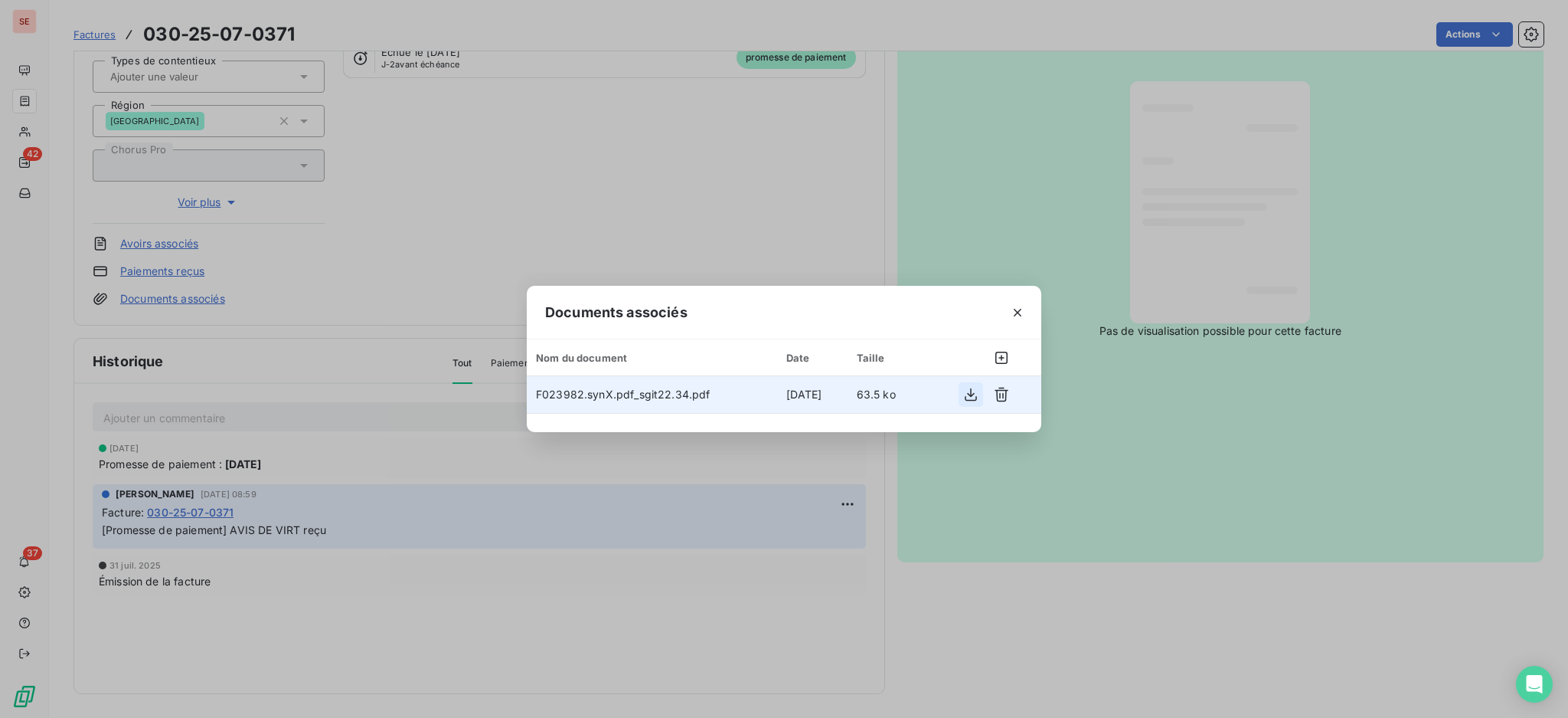
click at [965, 389] on icon "button" at bounding box center [971, 394] width 16 height 16
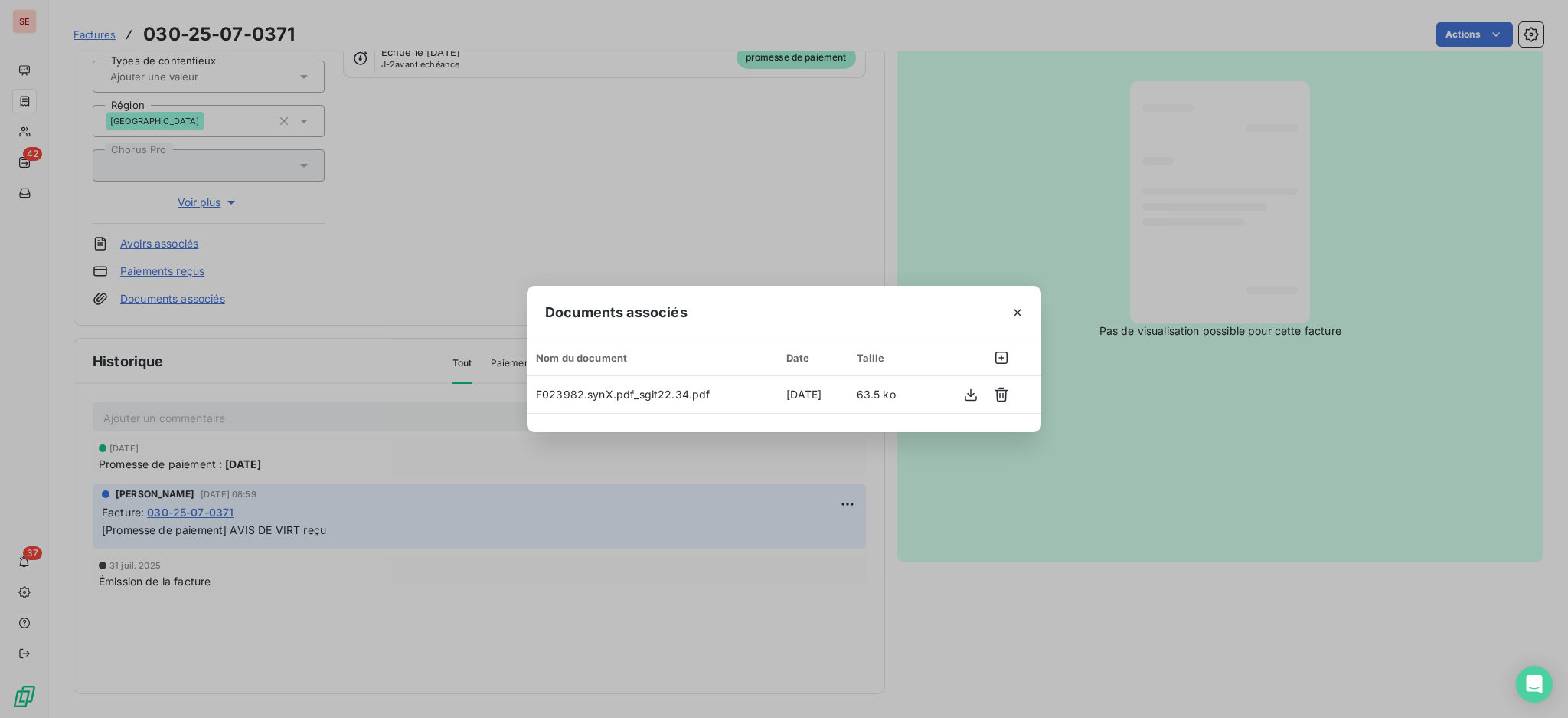
click at [912, 175] on div "Documents associés Nom du document Date Taille F023982.synX.pdf_sgit22.34.pdf […" at bounding box center [784, 359] width 1568 height 718
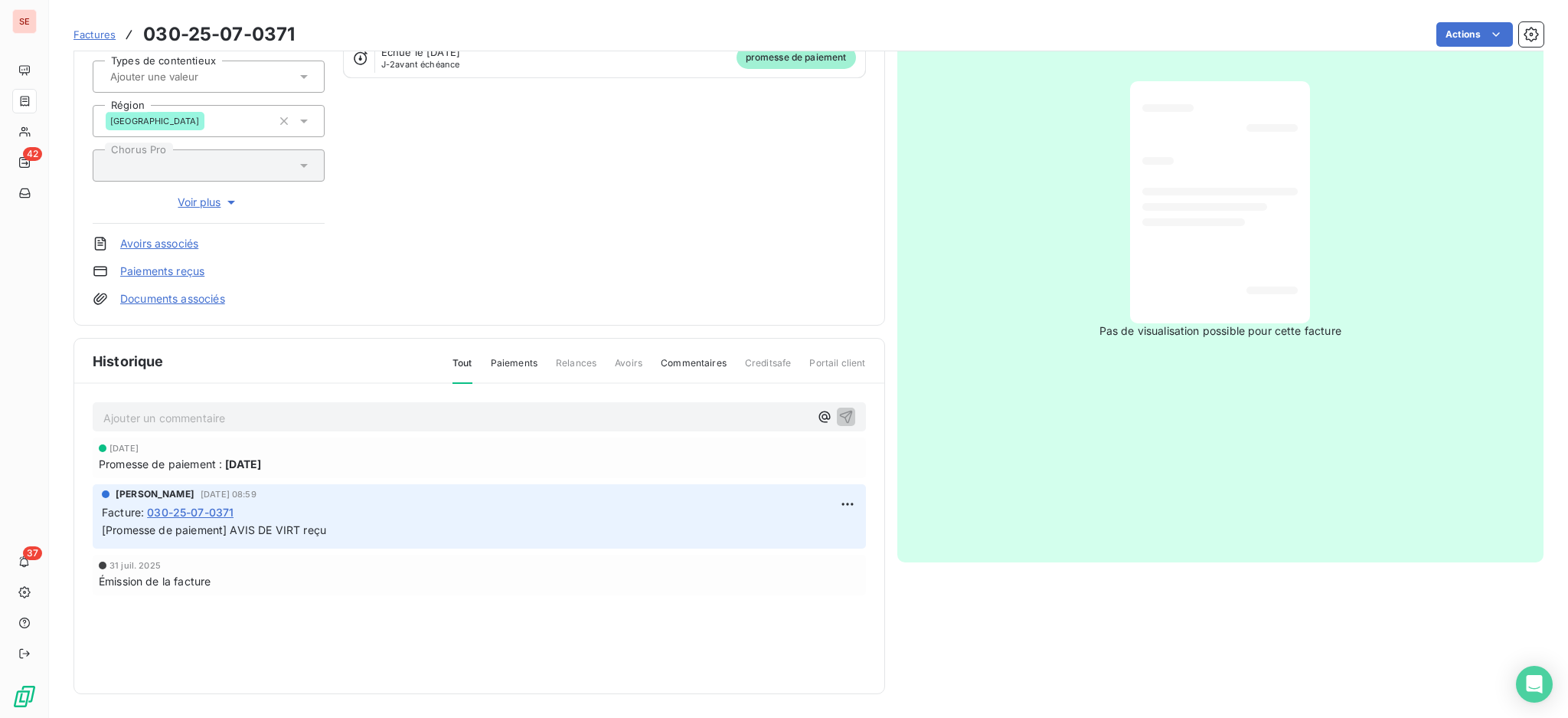
scroll to position [0, 0]
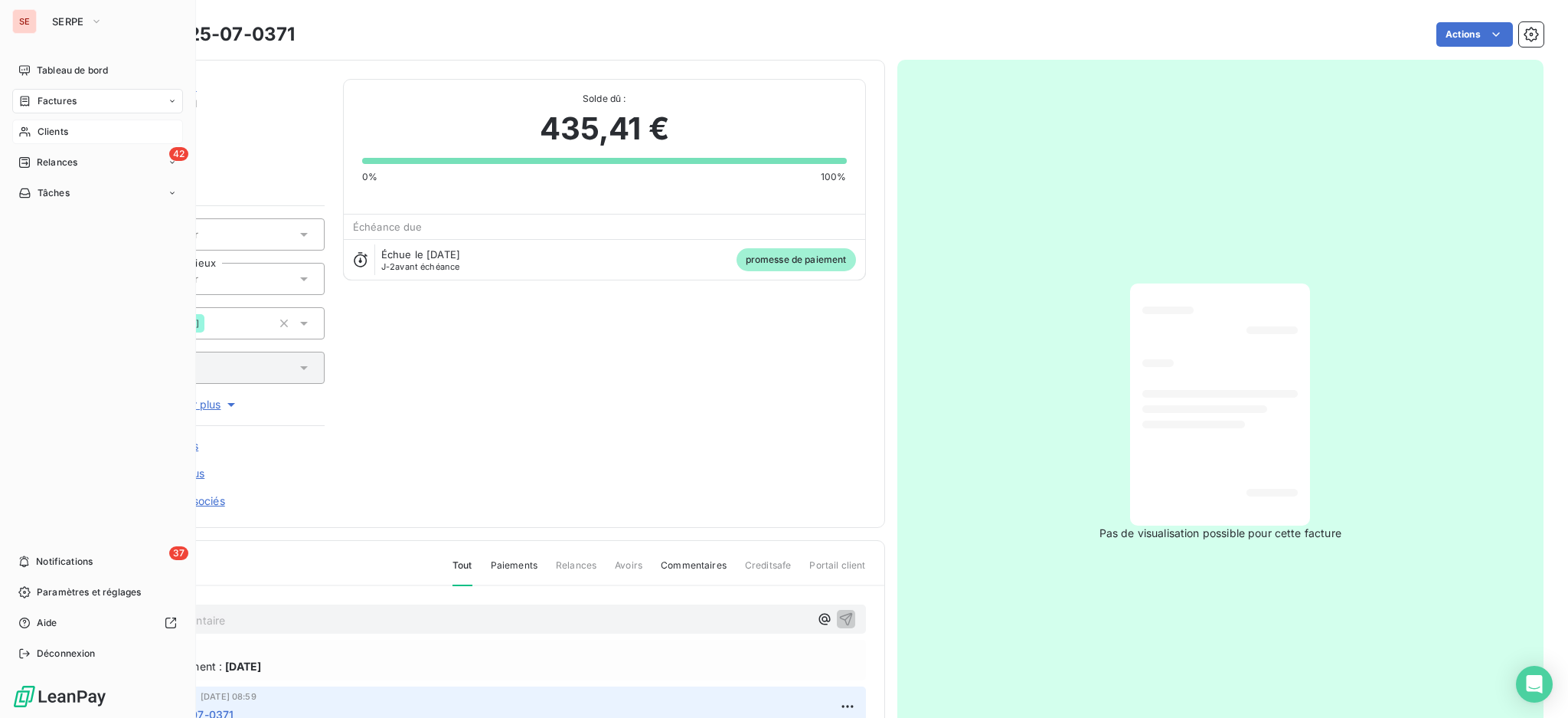
click at [56, 132] on span "Clients" at bounding box center [53, 132] width 31 height 14
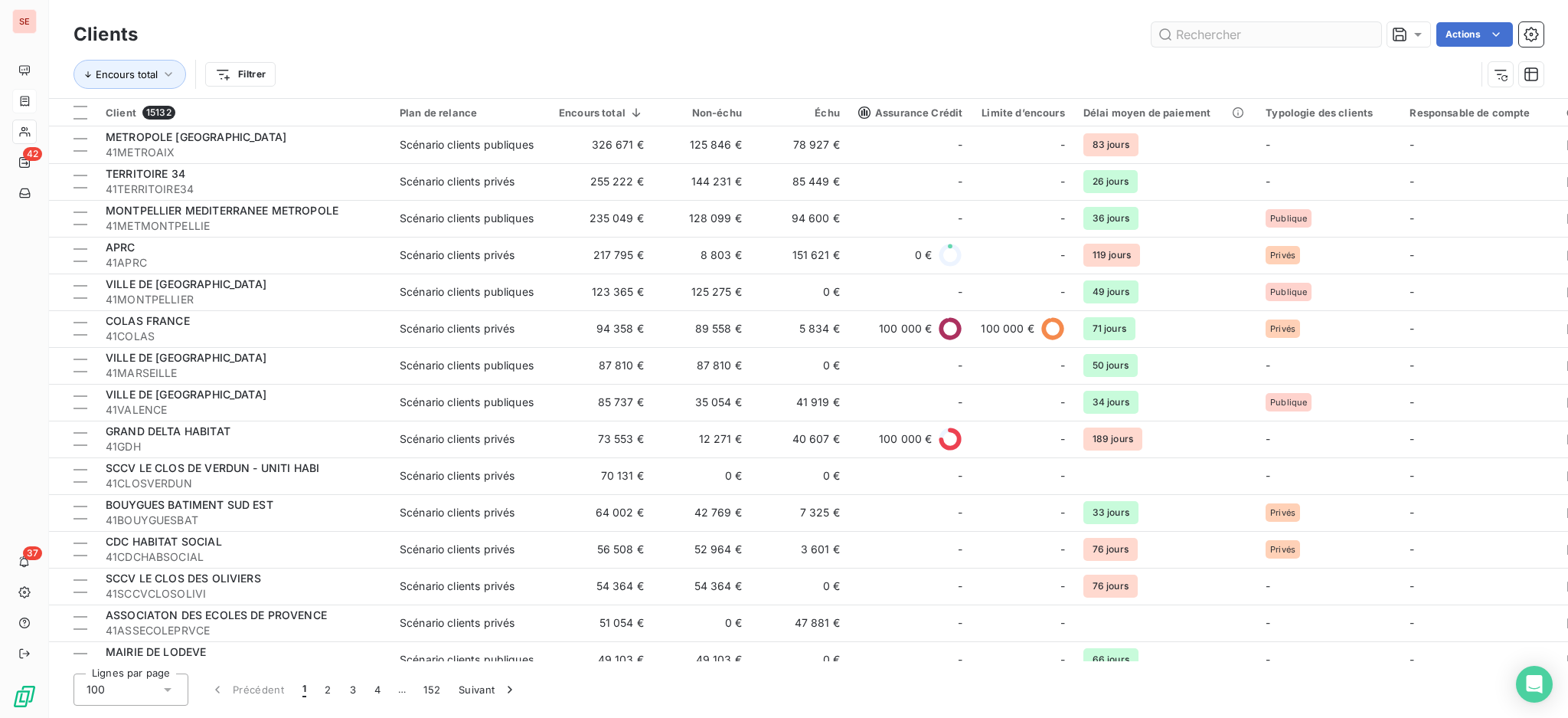
click at [1189, 31] on input "text" at bounding box center [1266, 34] width 230 height 24
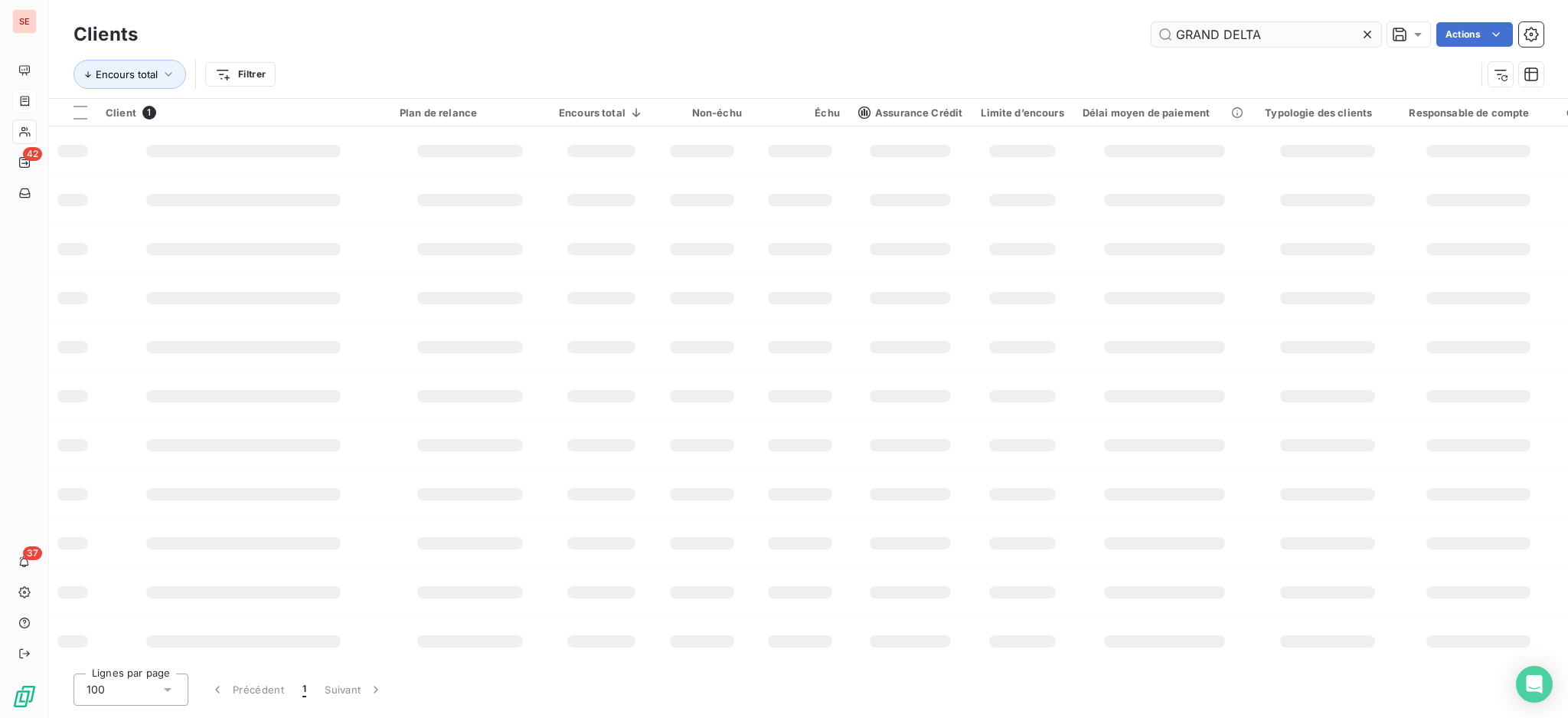
type input "GRAND DELTA"
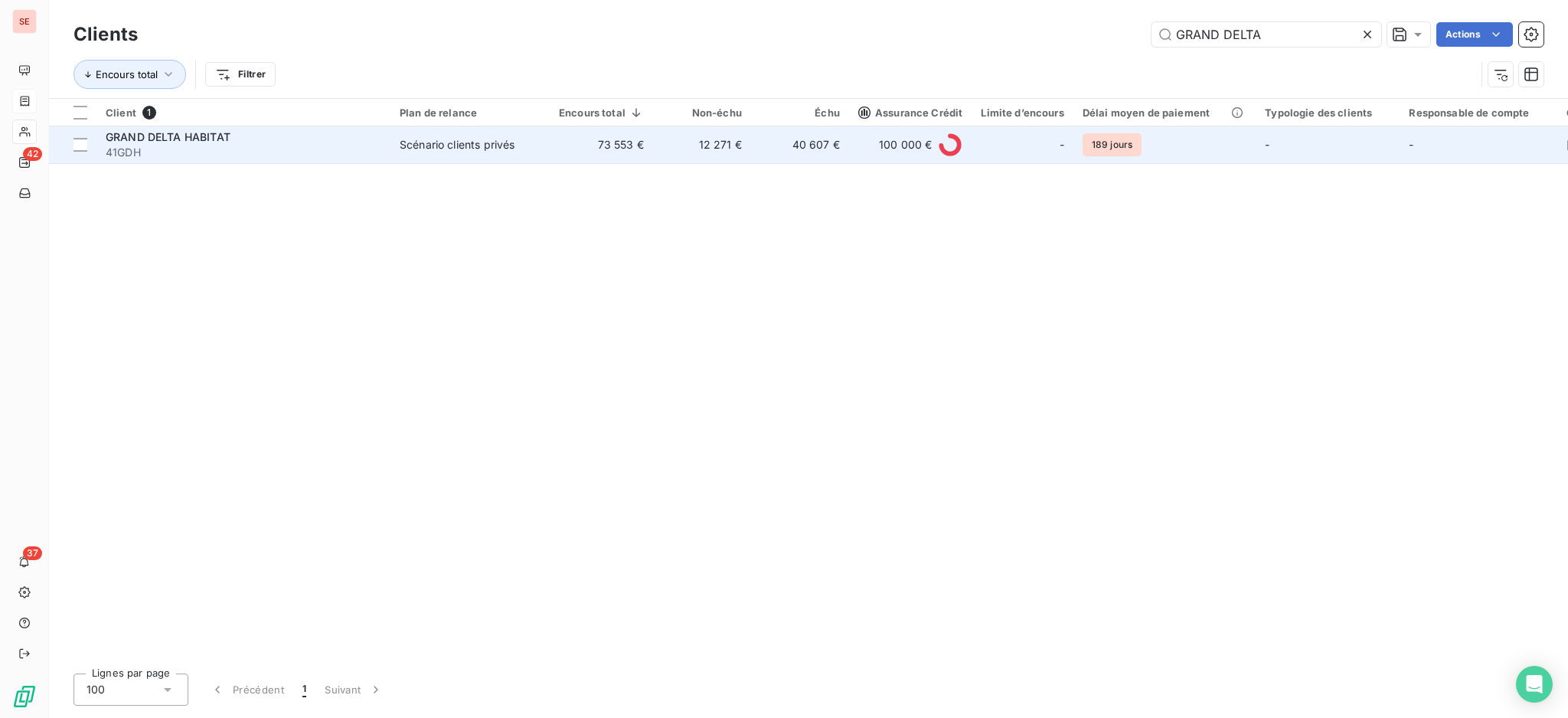
click at [504, 144] on div "Scénario clients privés" at bounding box center [457, 145] width 115 height 16
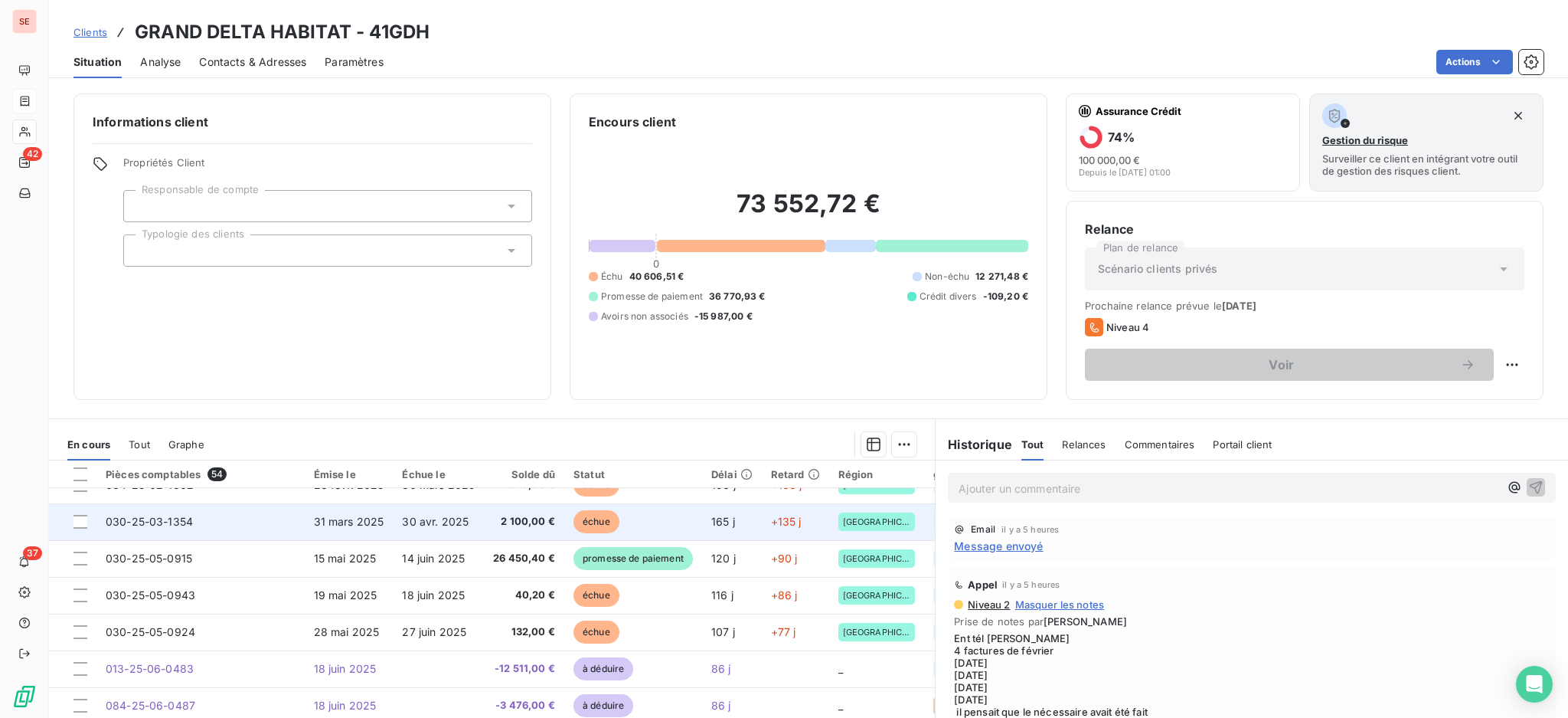
scroll to position [204, 0]
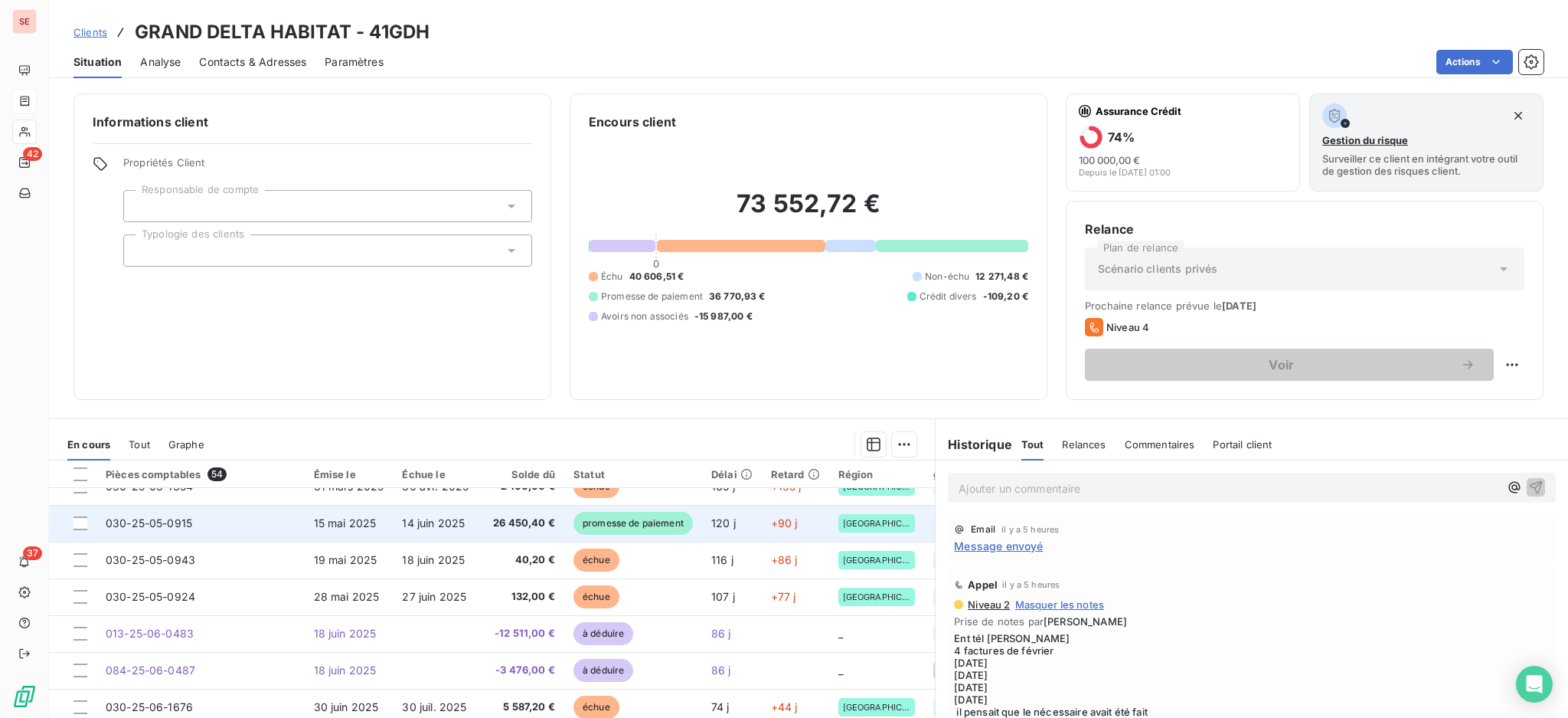
click at [448, 524] on span "14 juin 2025" at bounding box center [433, 523] width 63 height 13
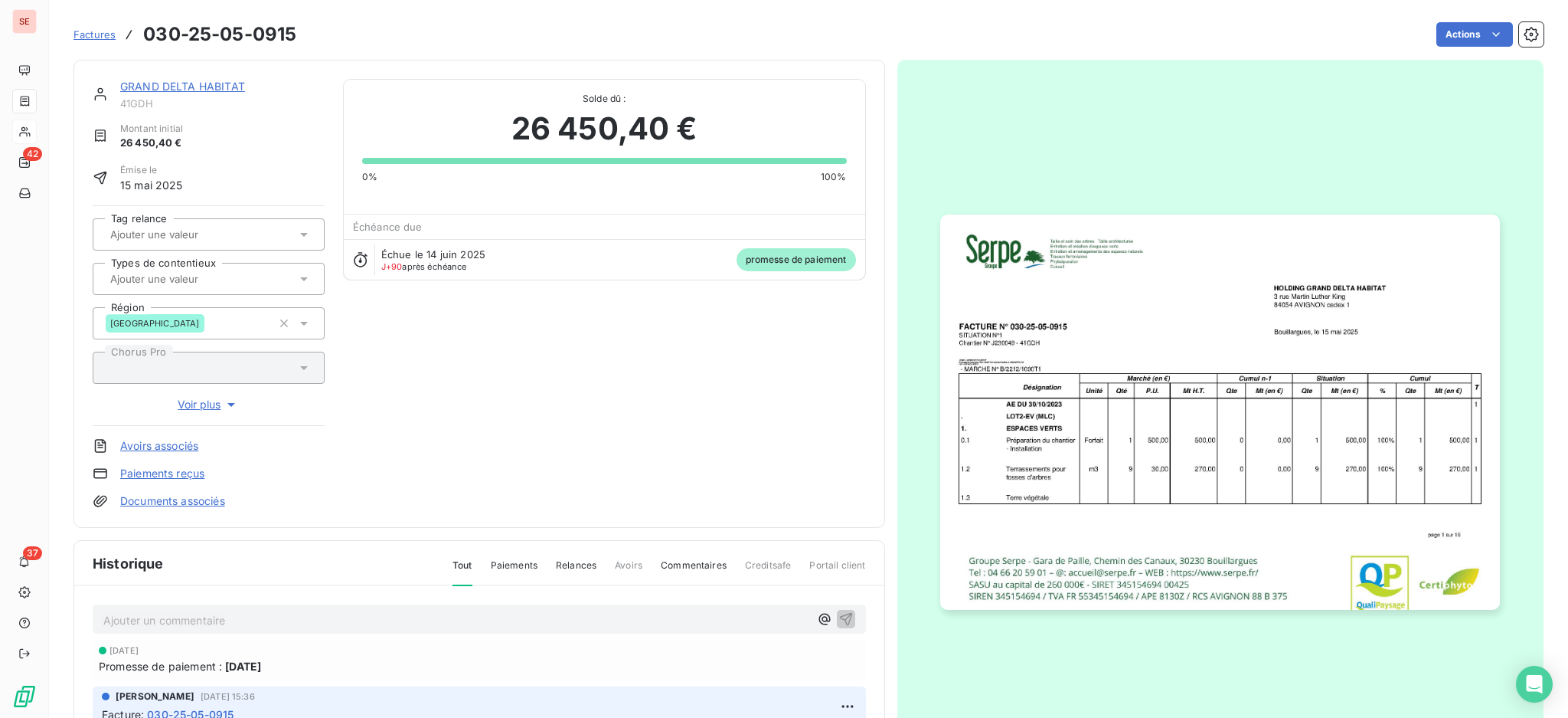
click at [212, 498] on link "Documents associés" at bounding box center [172, 501] width 105 height 16
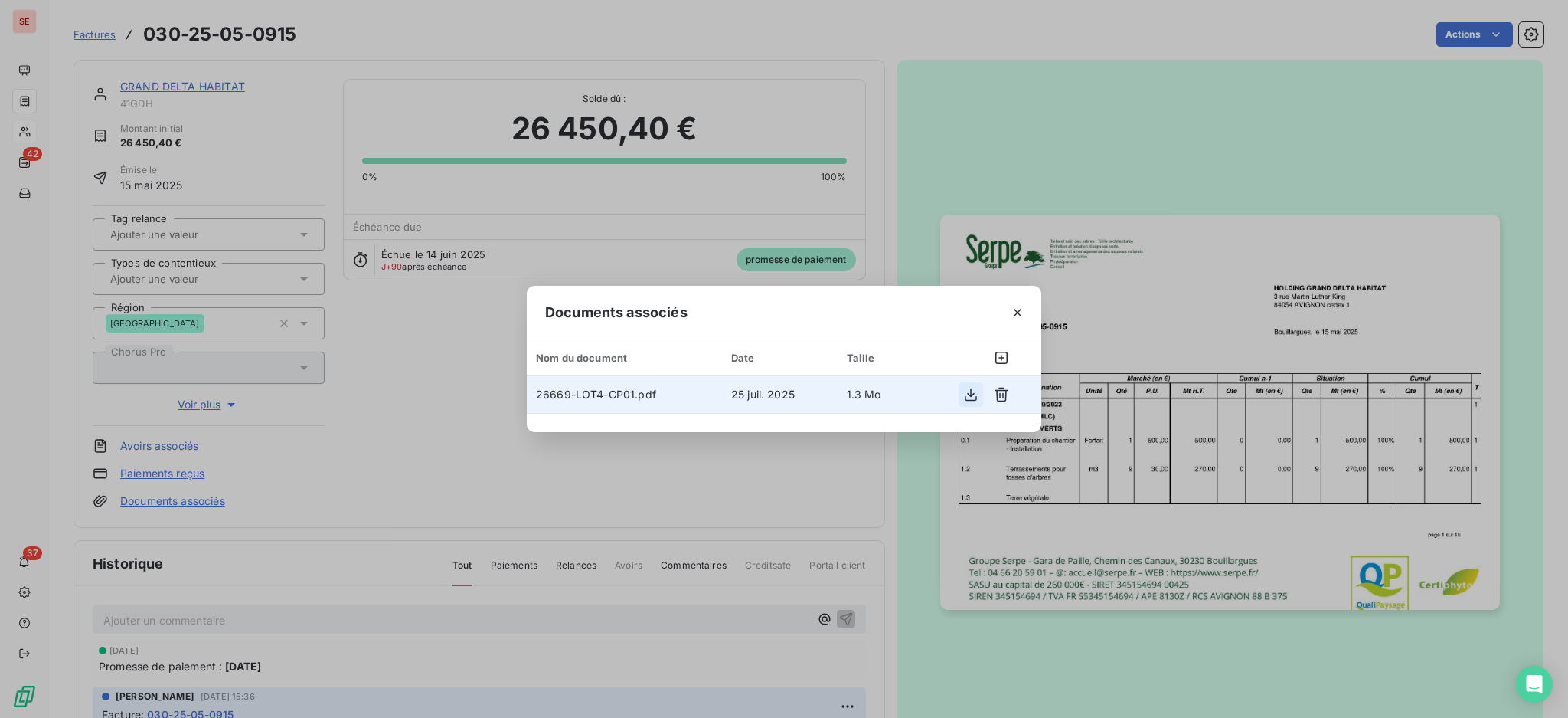
click at [974, 390] on icon "button" at bounding box center [971, 394] width 16 height 16
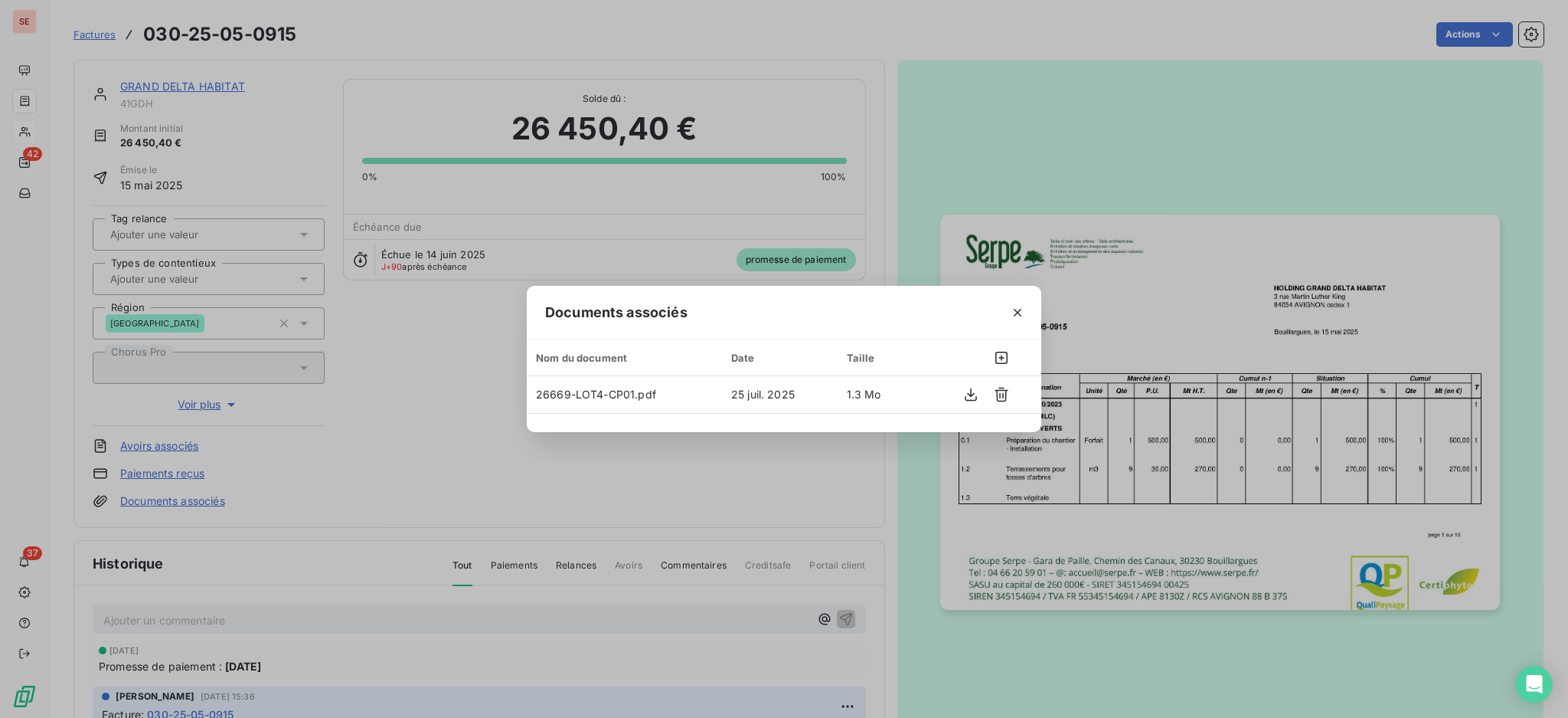
click at [662, 472] on div "Documents associés Nom du document Date Taille 26669-LOT4-CP01.pdf [DATE] 1.3 Mo" at bounding box center [784, 359] width 1568 height 718
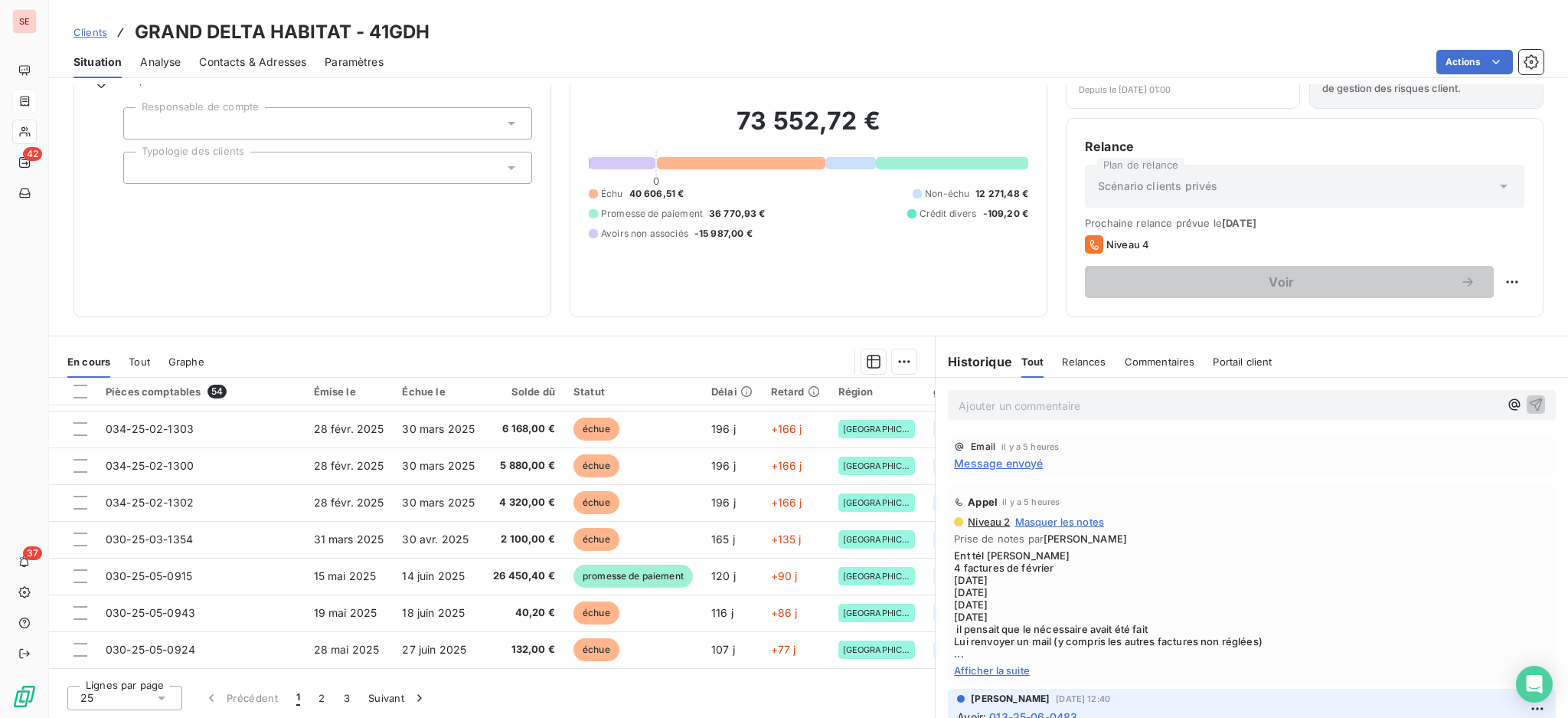
scroll to position [102, 0]
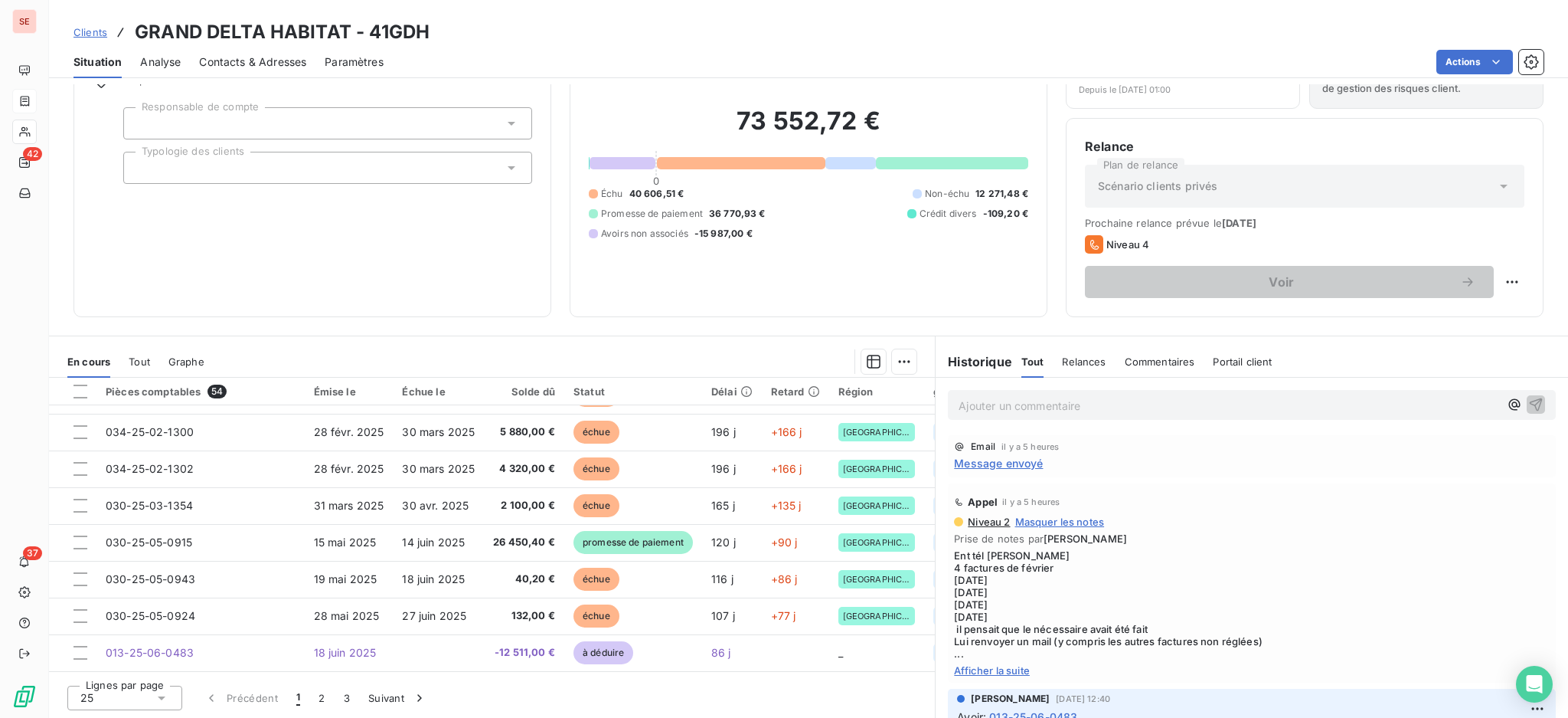
click at [163, 694] on icon at bounding box center [161, 698] width 16 height 16
click at [153, 658] on li "100" at bounding box center [125, 668] width 115 height 27
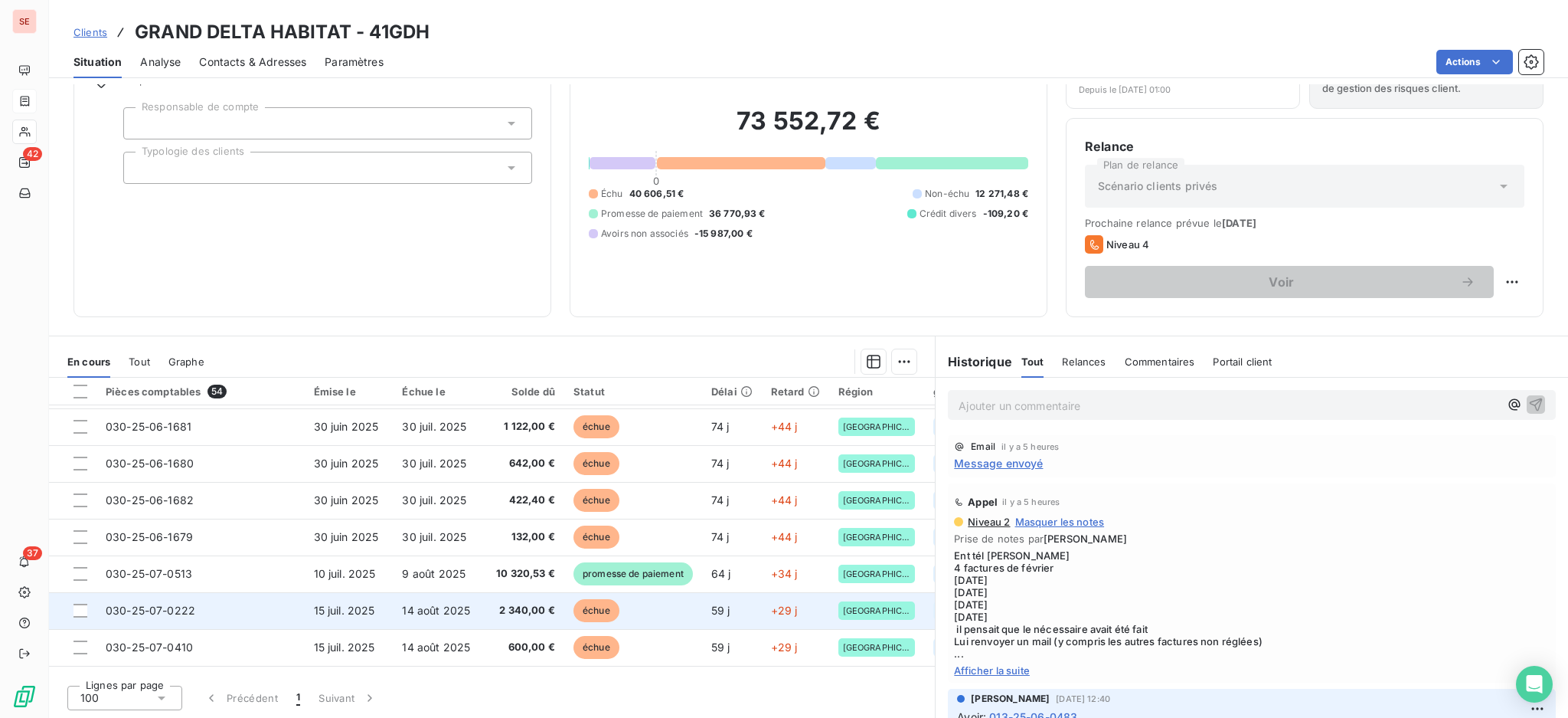
scroll to position [408, 0]
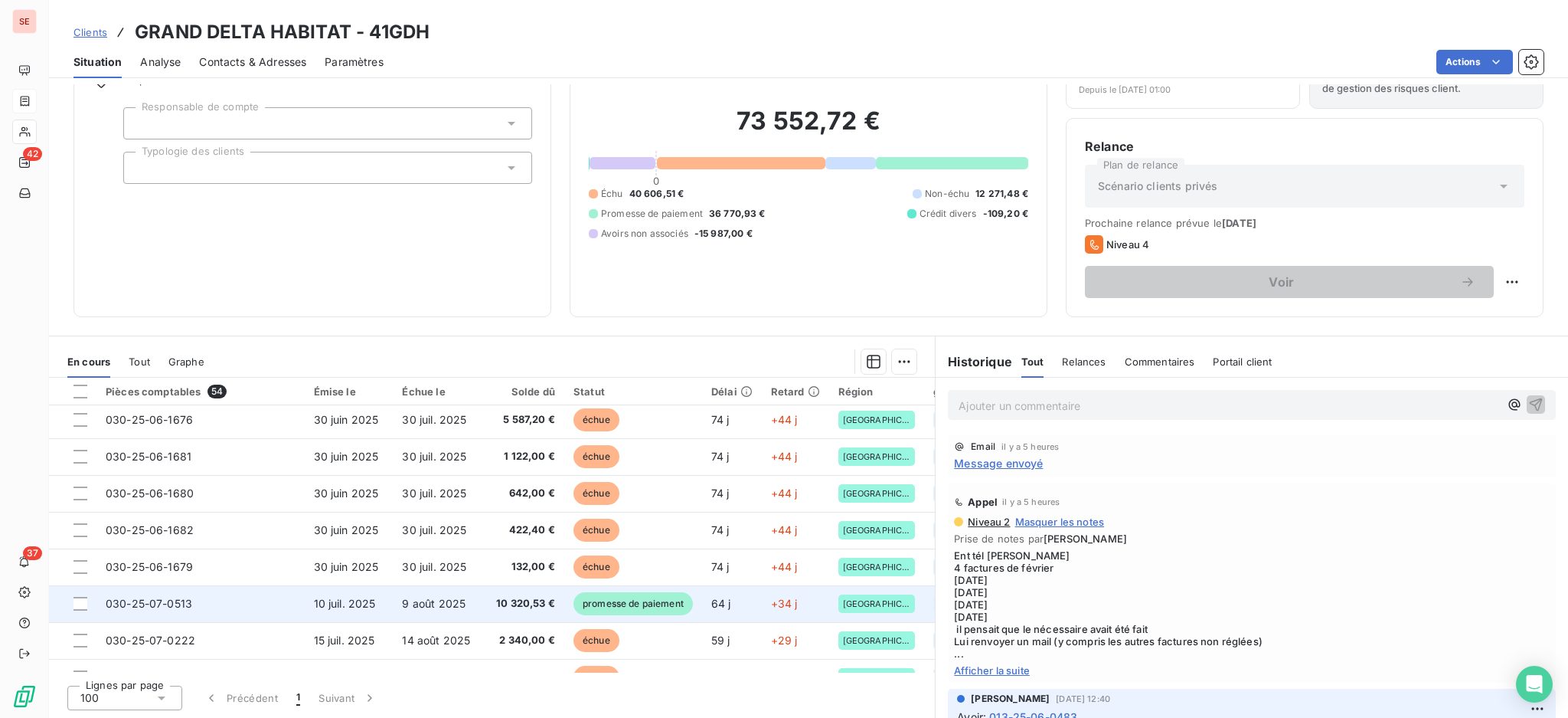
click at [520, 596] on span "10 320,53 €" at bounding box center [523, 604] width 62 height 16
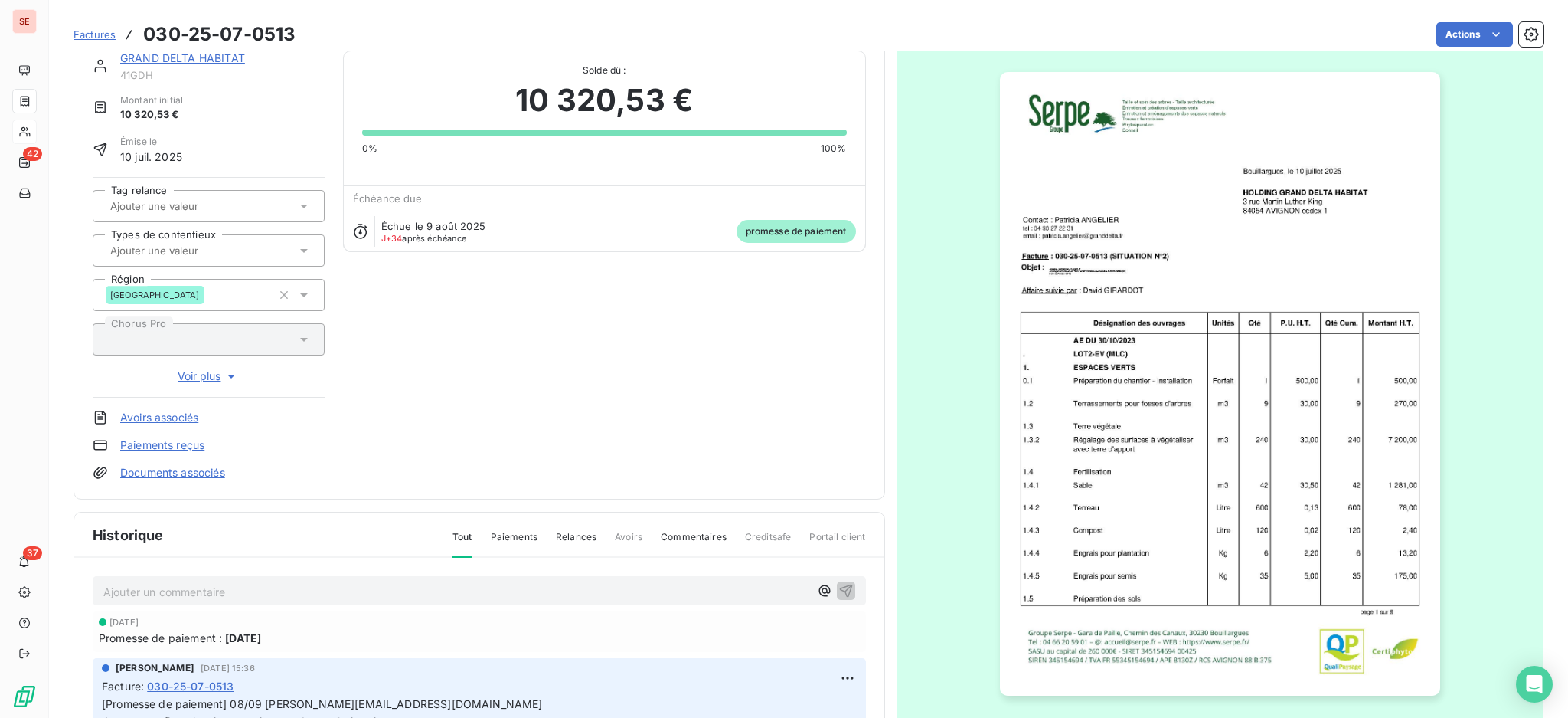
scroll to position [104, 0]
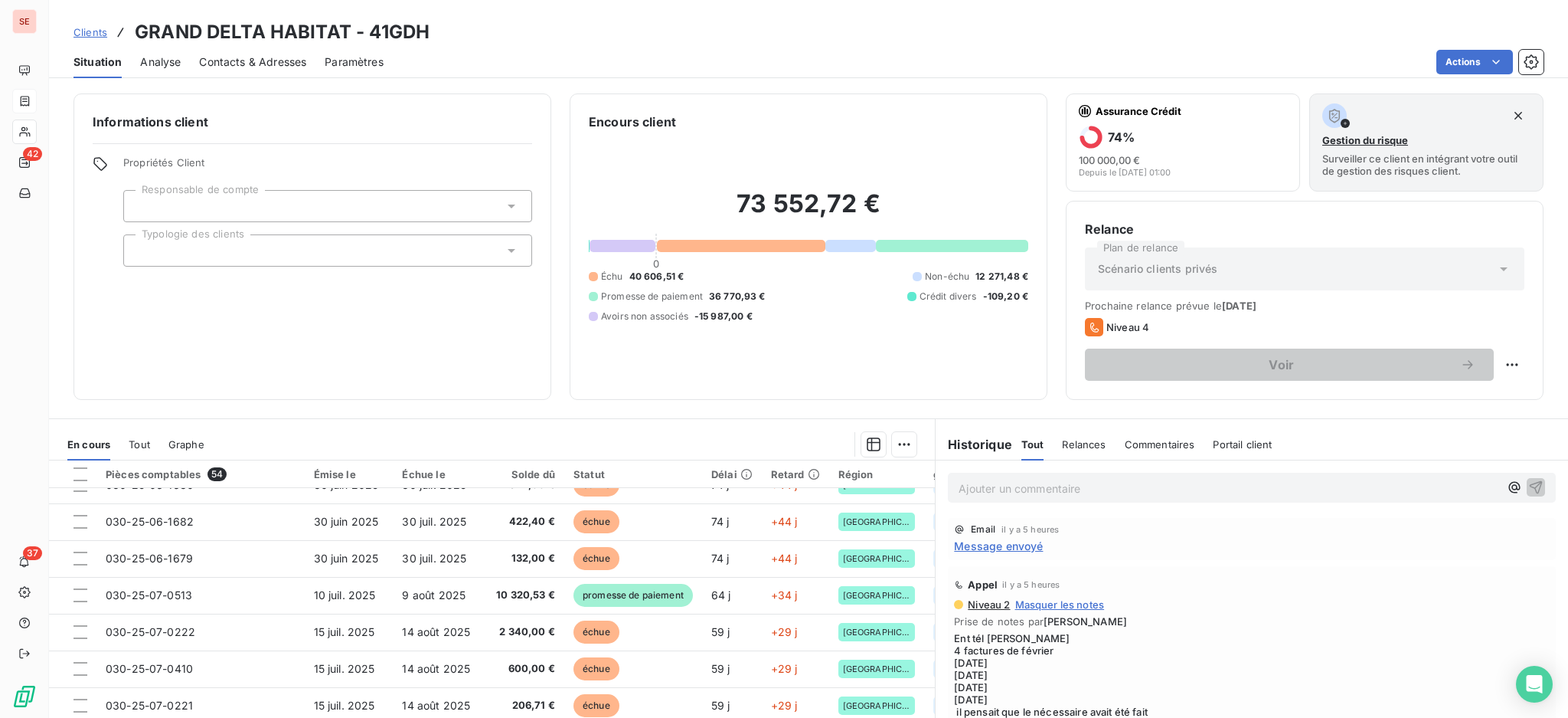
scroll to position [510, 0]
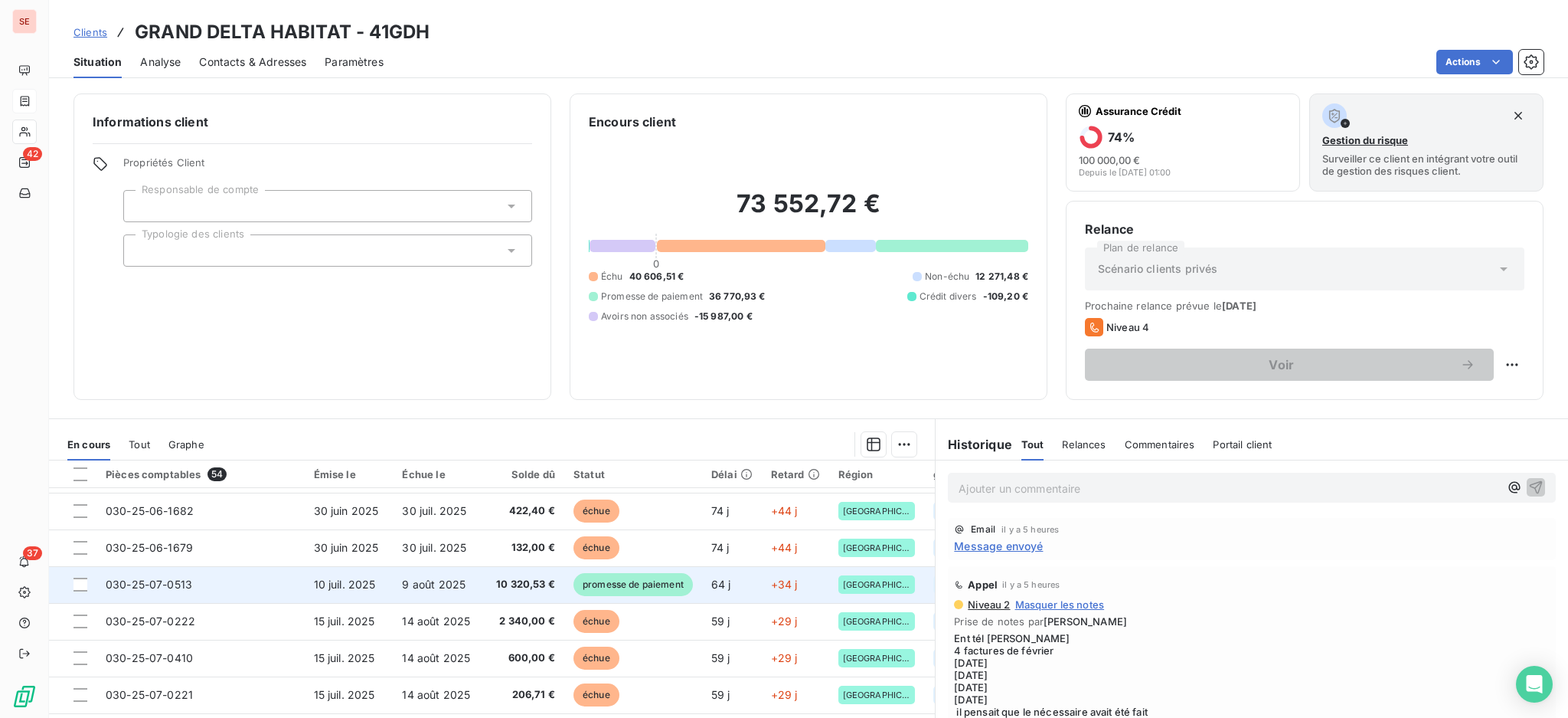
click at [484, 574] on td "10 320,53 €" at bounding box center [524, 584] width 81 height 37
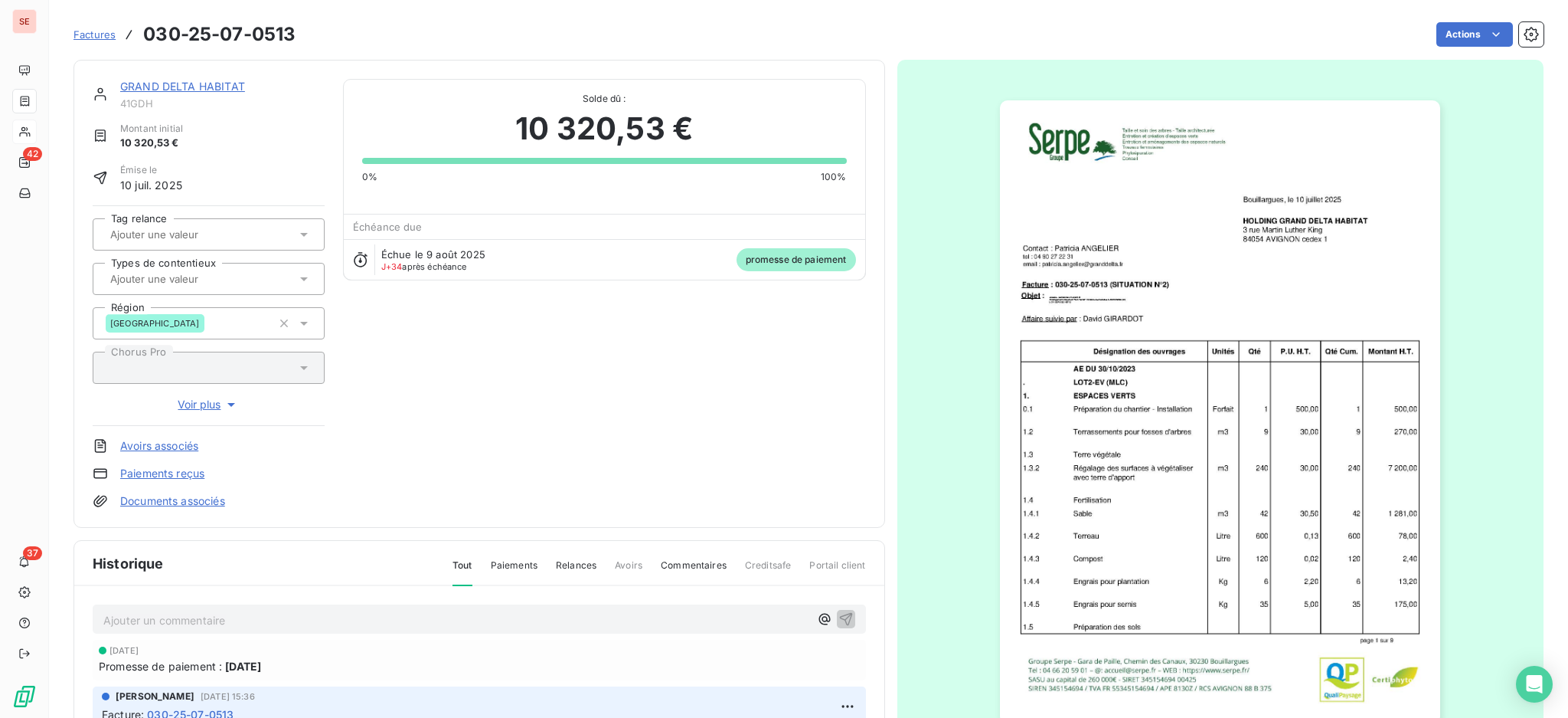
click at [194, 499] on link "Documents associés" at bounding box center [172, 501] width 105 height 16
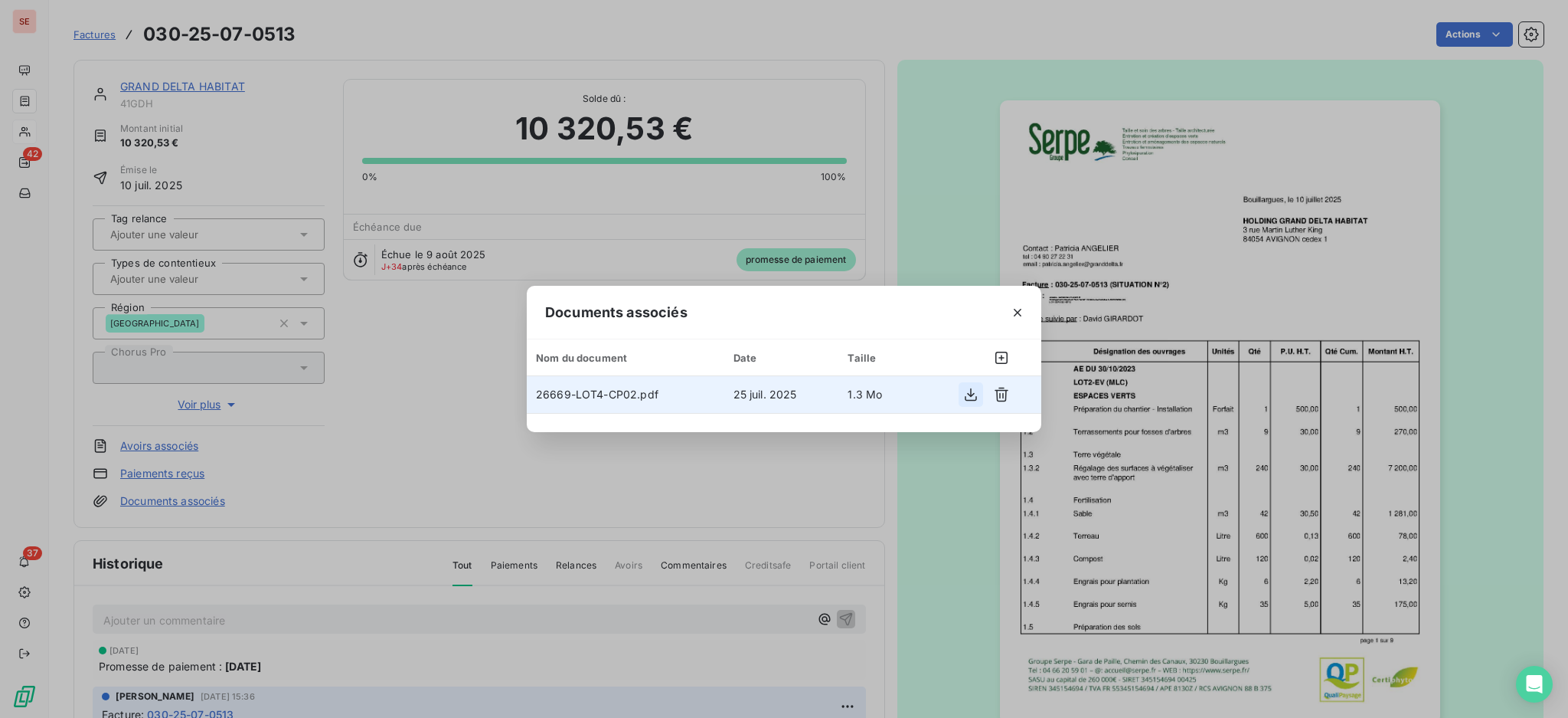
click at [971, 392] on icon "button" at bounding box center [971, 394] width 13 height 13
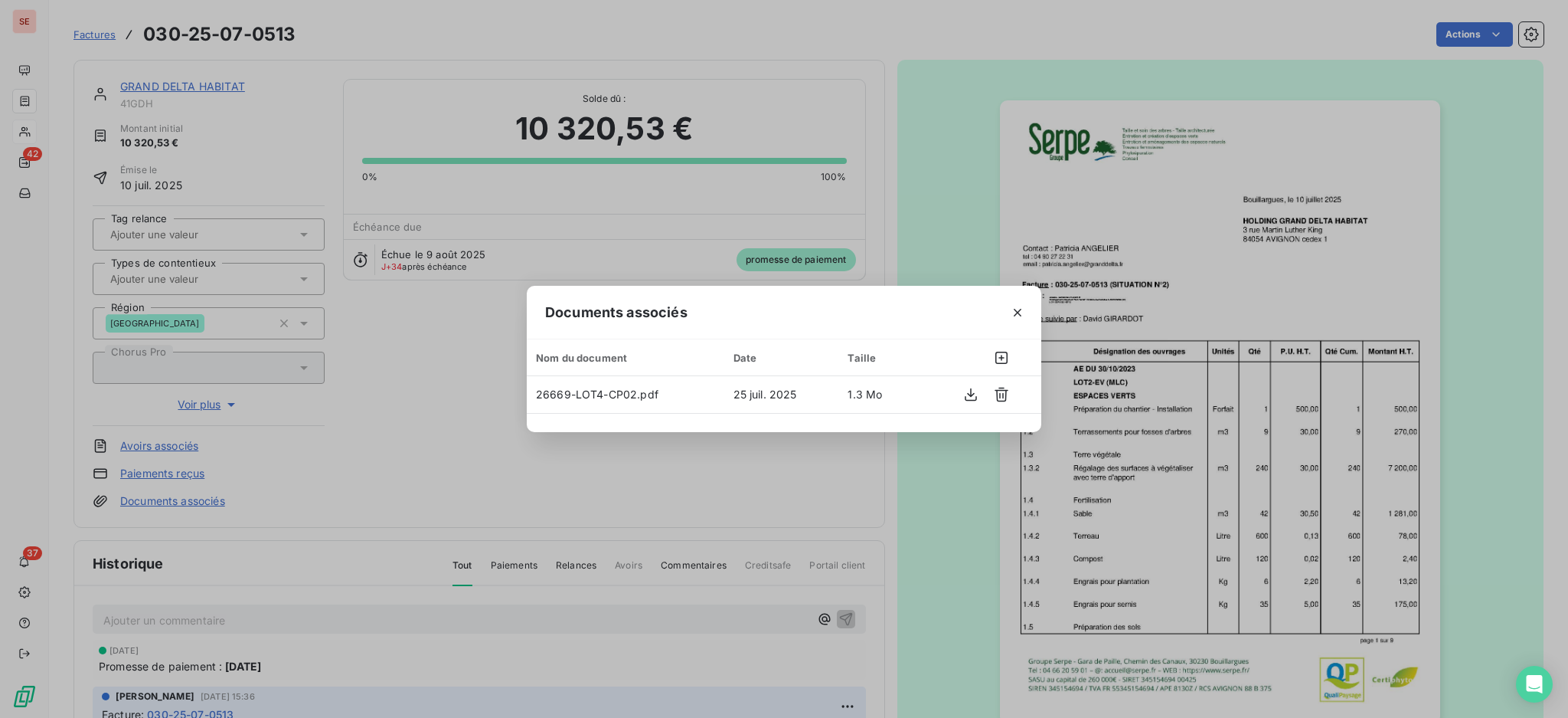
drag, startPoint x: 1019, startPoint y: 316, endPoint x: 1044, endPoint y: 299, distance: 30.2
click at [1019, 316] on icon "button" at bounding box center [1018, 313] width 16 height 16
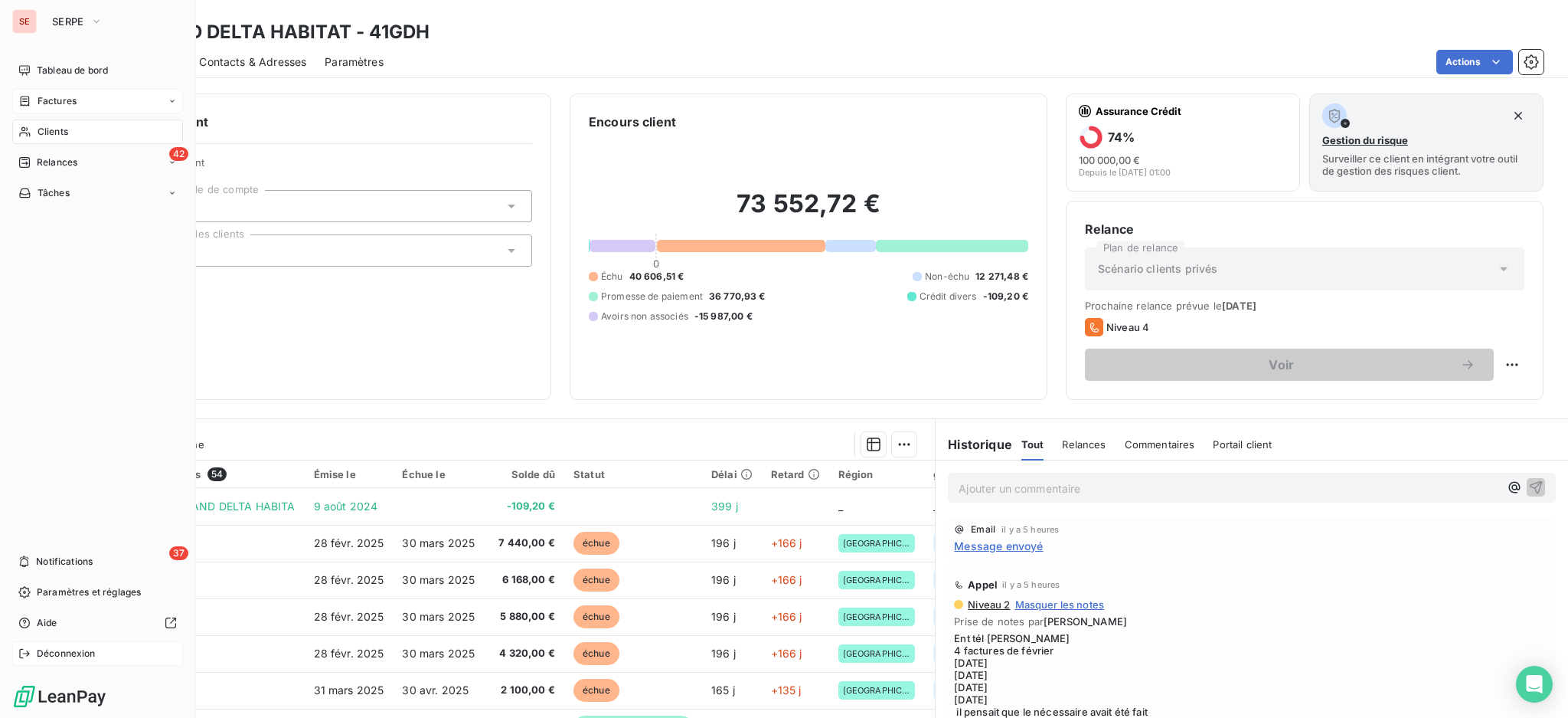
click at [78, 649] on span "Déconnexion" at bounding box center [66, 654] width 59 height 14
